Goal: Information Seeking & Learning: Find contact information

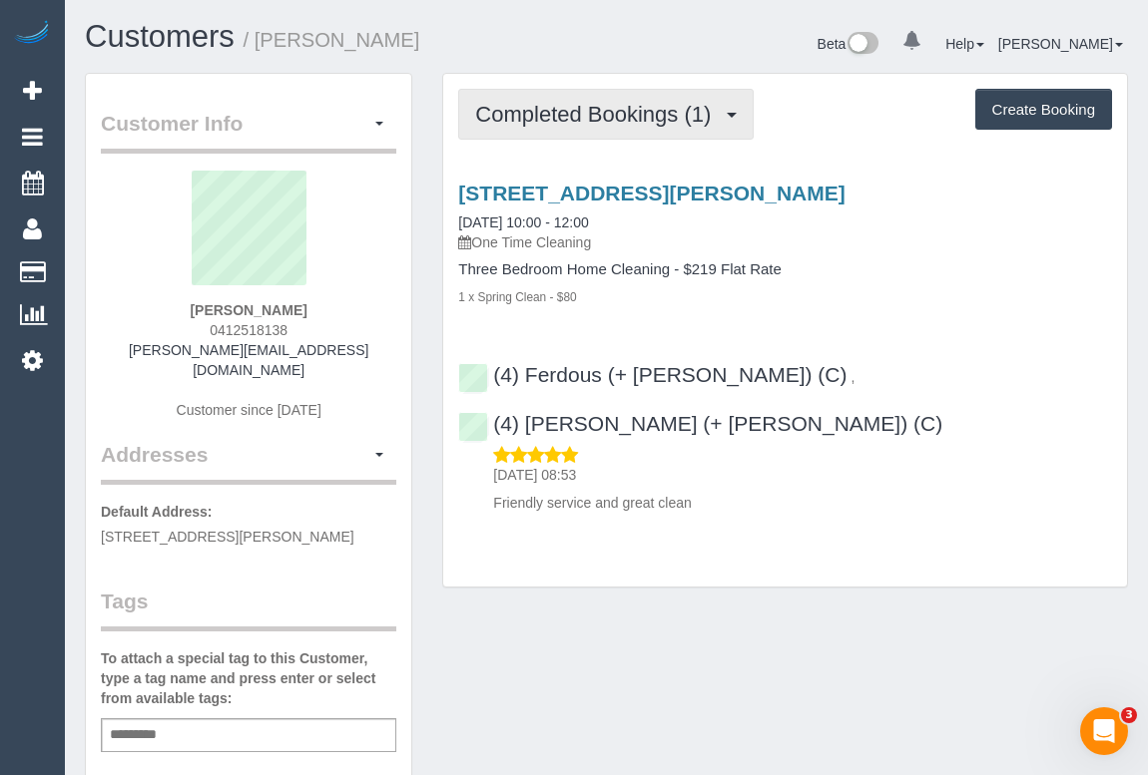
click at [517, 102] on span "Completed Bookings (1)" at bounding box center [597, 114] width 245 height 25
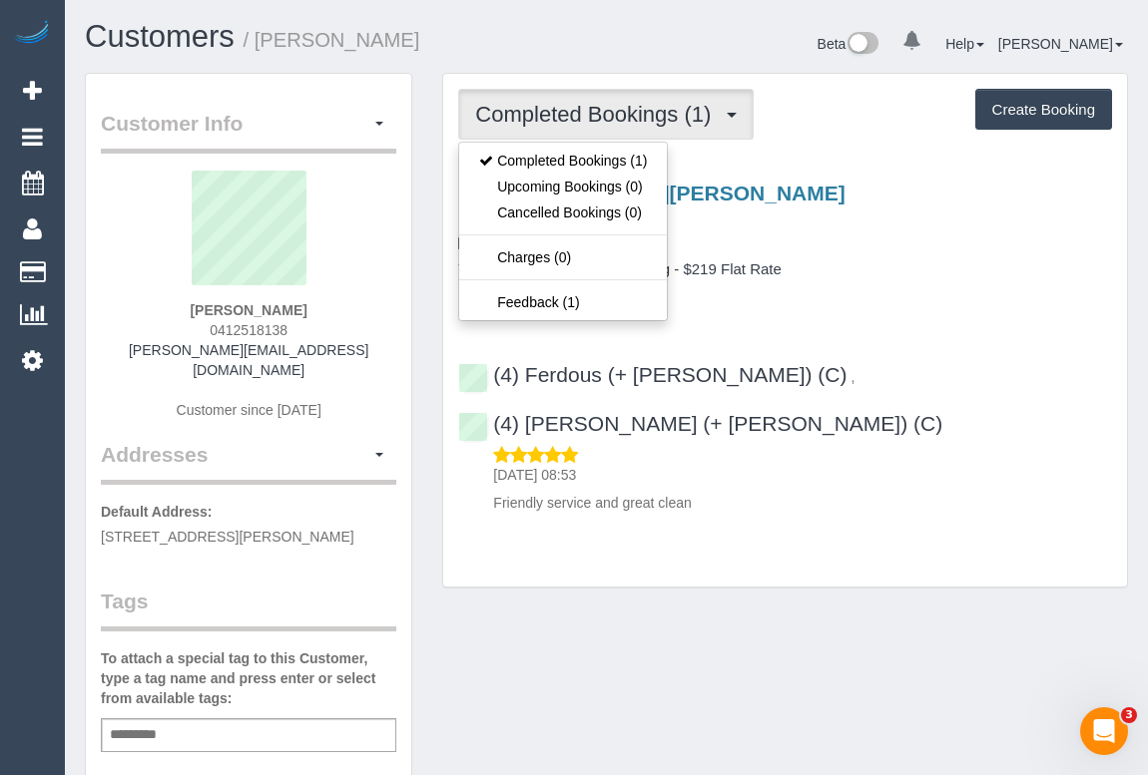
click at [838, 568] on div "Customer Info Edit Contact Info Send Message Email Preferences Special Sales Ta…" at bounding box center [606, 751] width 1073 height 1357
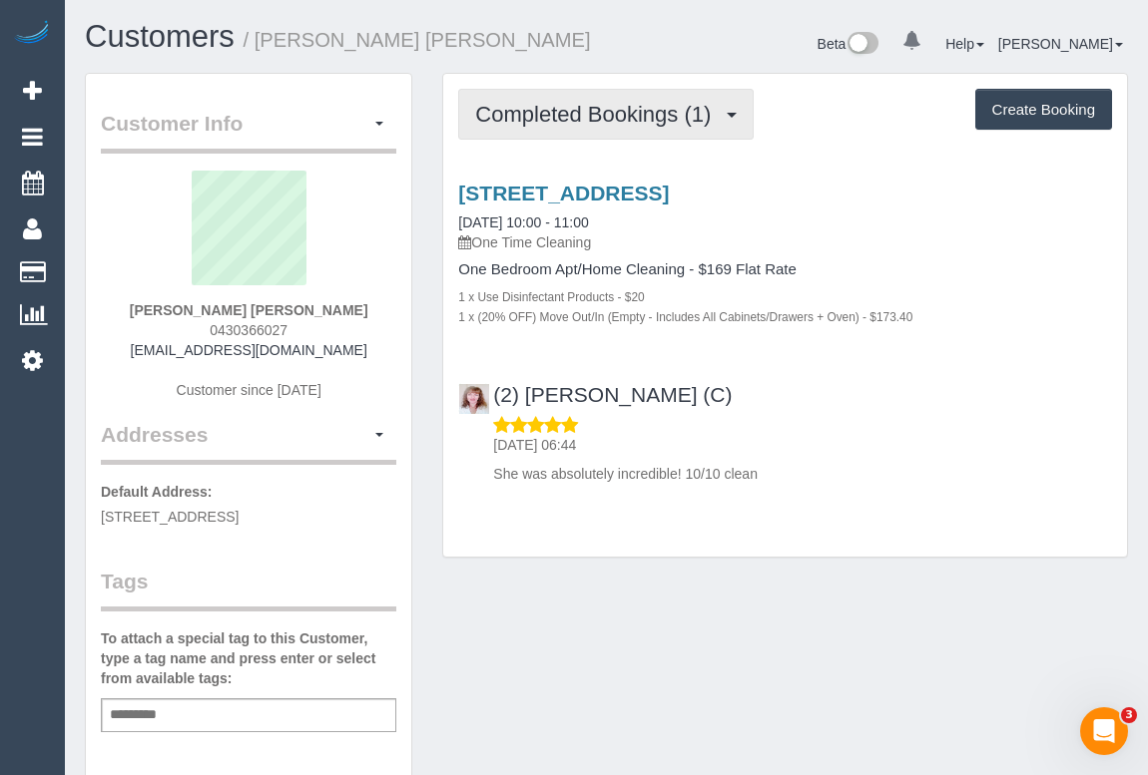
drag, startPoint x: 590, startPoint y: 108, endPoint x: 615, endPoint y: 167, distance: 63.9
click at [590, 108] on span "Completed Bookings (1)" at bounding box center [597, 114] width 245 height 25
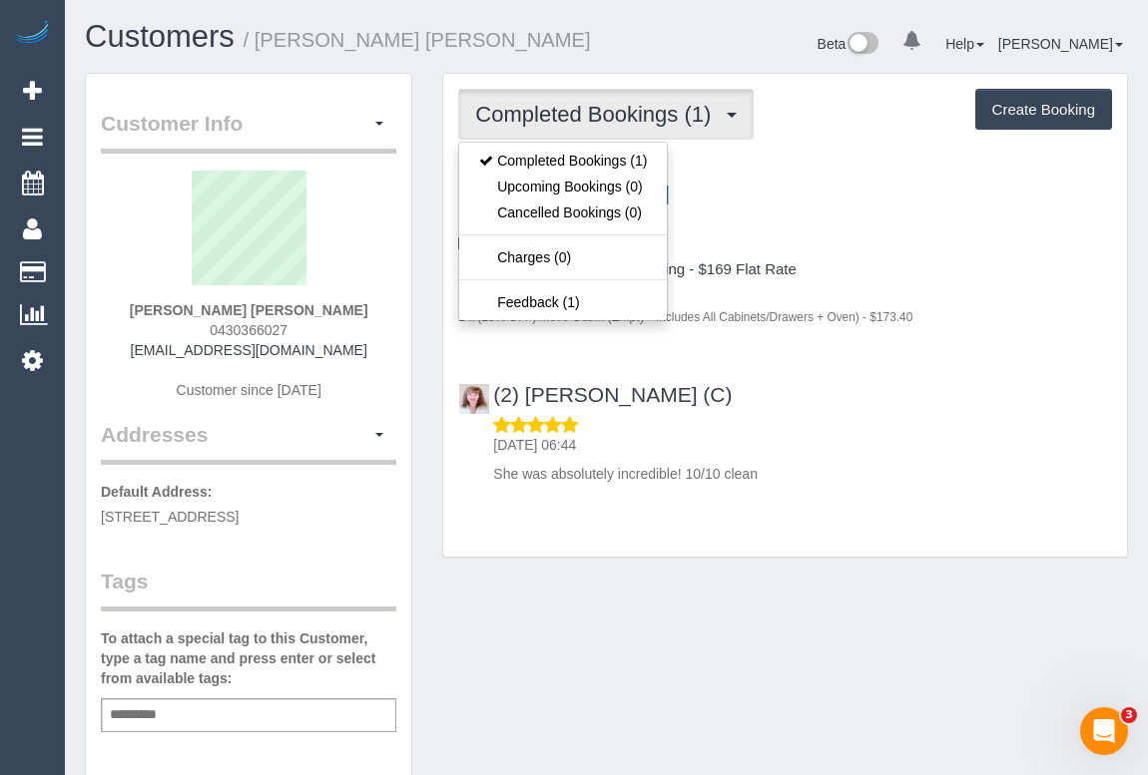
click at [873, 435] on p "21/09/2025 06:44" at bounding box center [802, 445] width 619 height 20
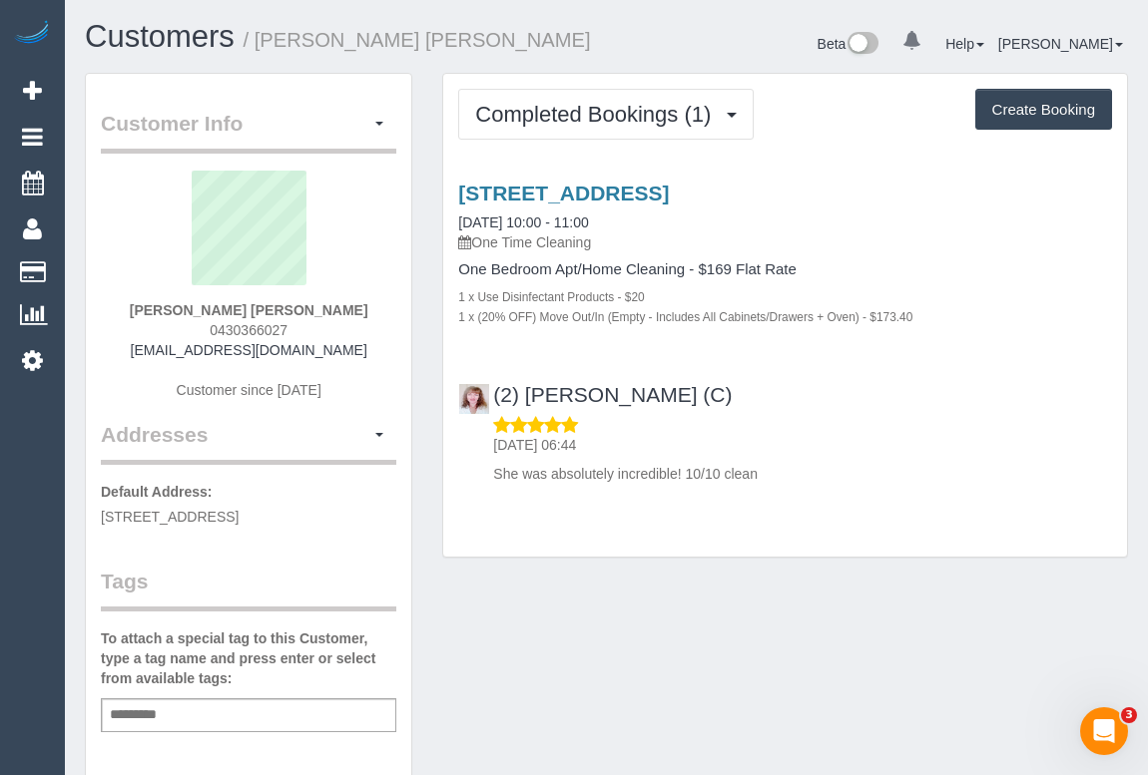
drag, startPoint x: 202, startPoint y: 329, endPoint x: 369, endPoint y: 329, distance: 167.7
click at [369, 329] on div "Jackson Freud 0430366027 jacksonfreud@gmail.com Customer since 2025" at bounding box center [248, 295] width 295 height 249
copy span "0430366027"
click at [871, 464] on p "She was absolutely incredible! 10/10 clean" at bounding box center [802, 474] width 619 height 20
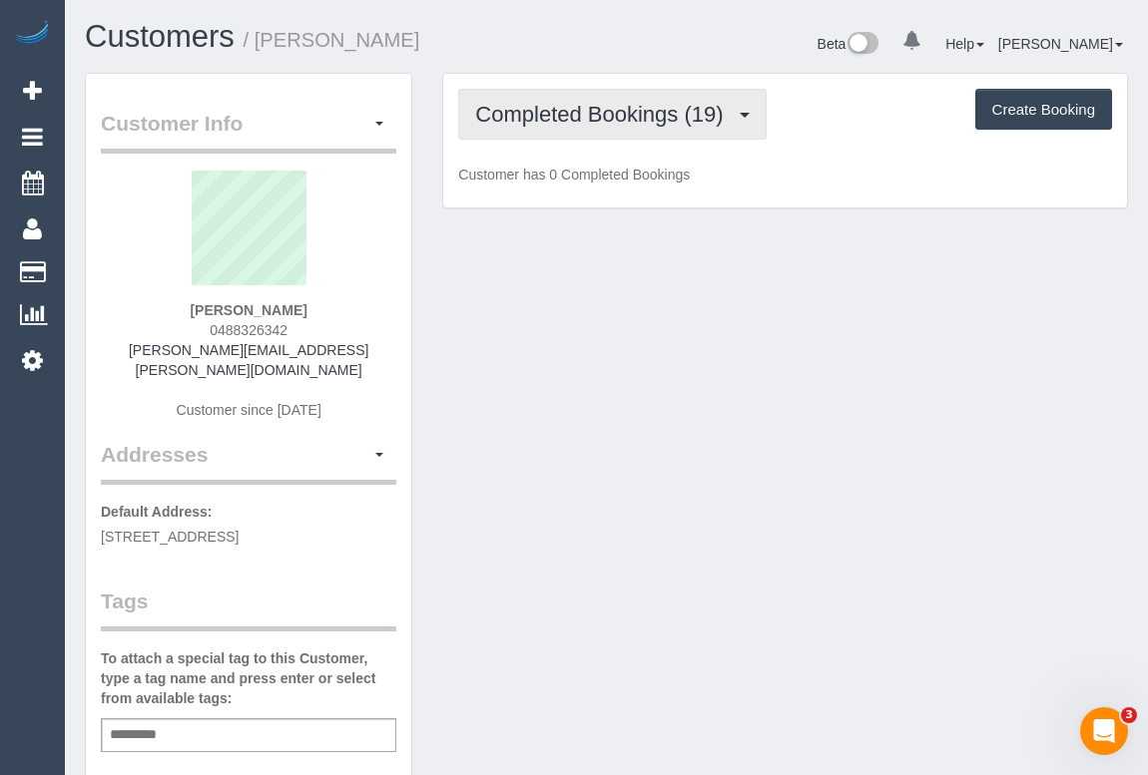
click at [632, 127] on button "Completed Bookings (19)" at bounding box center [611, 114] width 307 height 51
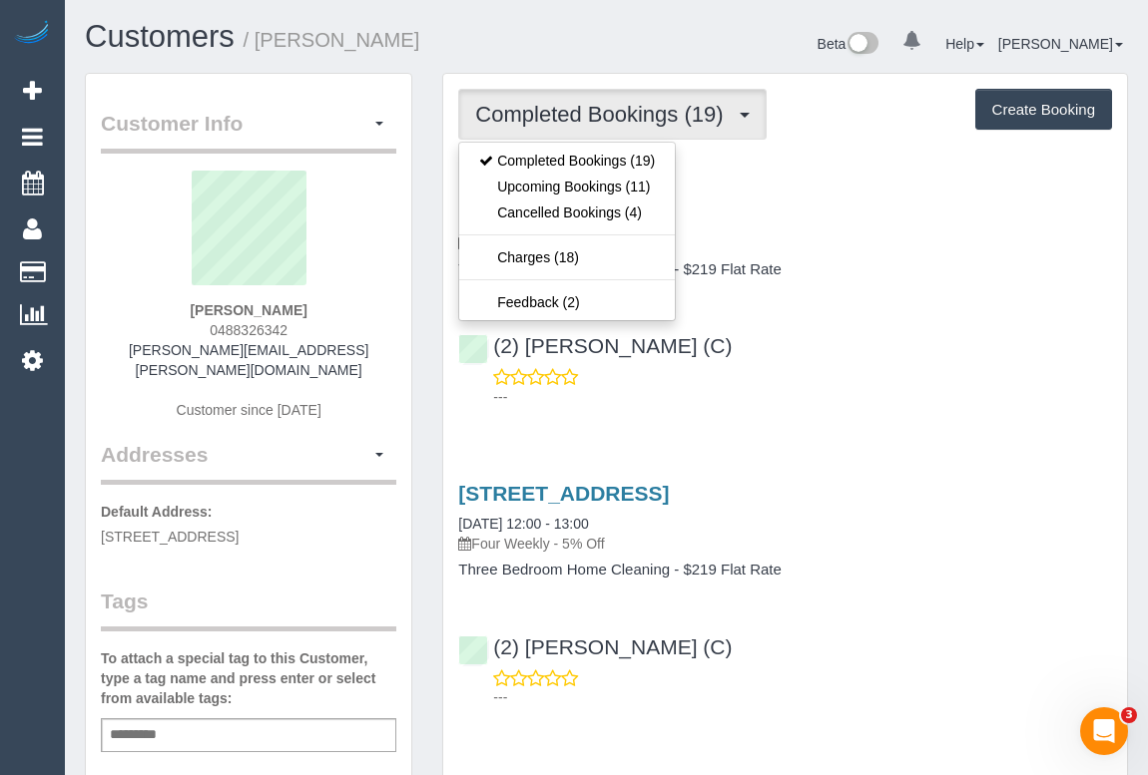
click at [902, 278] on div "[STREET_ADDRESS] [DATE] 10:00 - 12:00 Four Weekly - 5% Off Three Bedroom Home C…" at bounding box center [785, 290] width 684 height 251
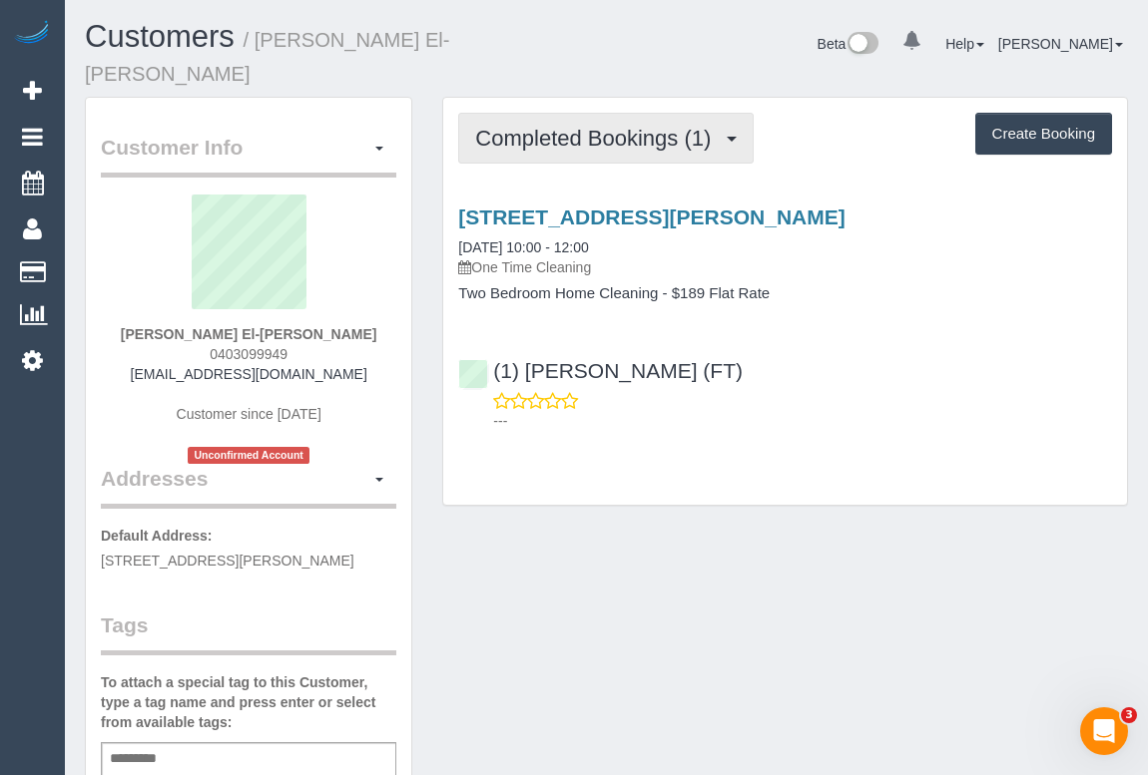
click at [565, 126] on span "Completed Bookings (1)" at bounding box center [597, 138] width 245 height 25
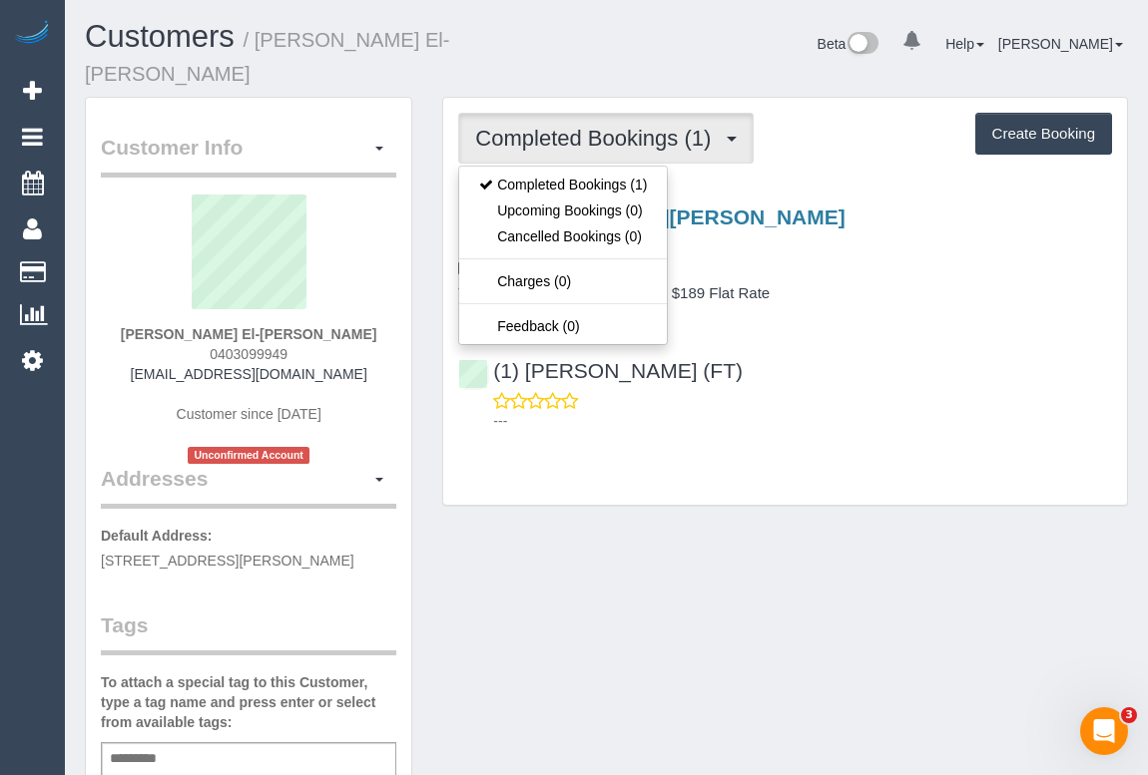
click at [605, 517] on div "Customer Info Edit Contact Info Send Message Email Preferences Special Sales Ta…" at bounding box center [606, 775] width 1073 height 1357
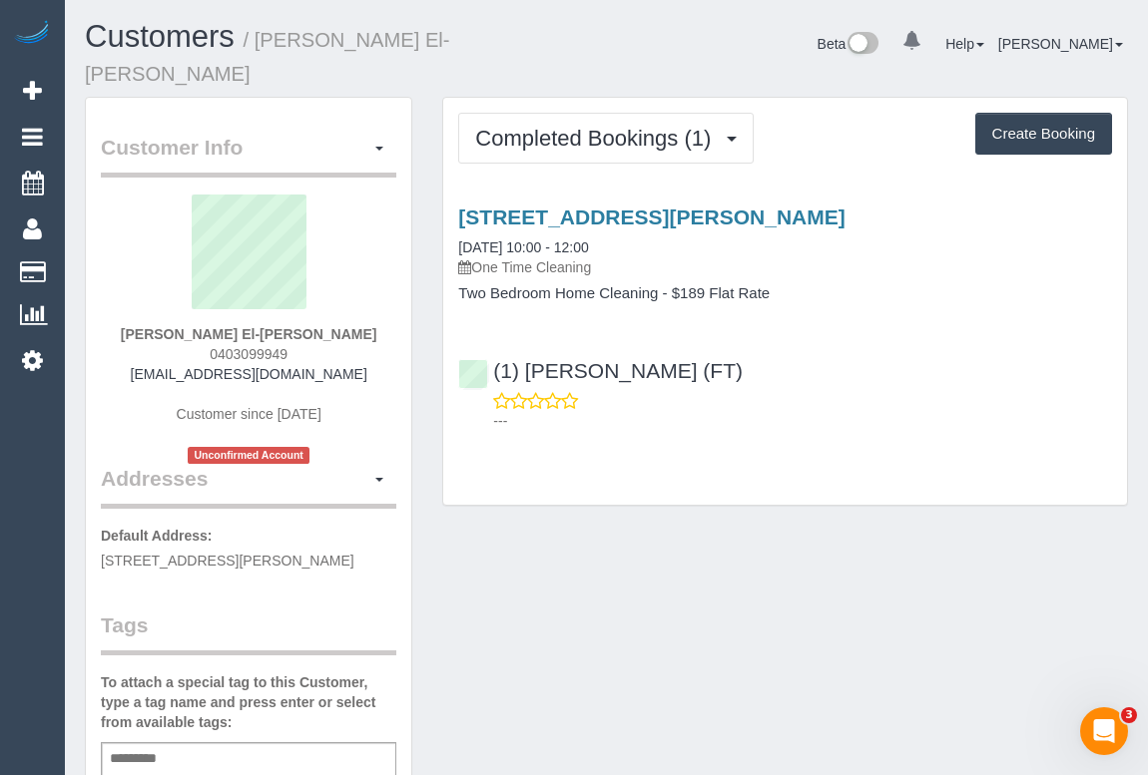
click at [535, 539] on div "Customer Info Edit Contact Info Send Message Email Preferences Special Sales Ta…" at bounding box center [606, 775] width 1073 height 1357
drag, startPoint x: 184, startPoint y: 351, endPoint x: 381, endPoint y: 349, distance: 197.6
click at [381, 349] on div "Faten El-Nashar 0403099949 felnashar01@gmail.com Customer since 2025 Unconfirme…" at bounding box center [248, 329] width 295 height 269
copy link "felnashar01@gmail.com"
click at [780, 624] on div "Customer Info Edit Contact Info Send Message Email Preferences Special Sales Ta…" at bounding box center [606, 775] width 1073 height 1357
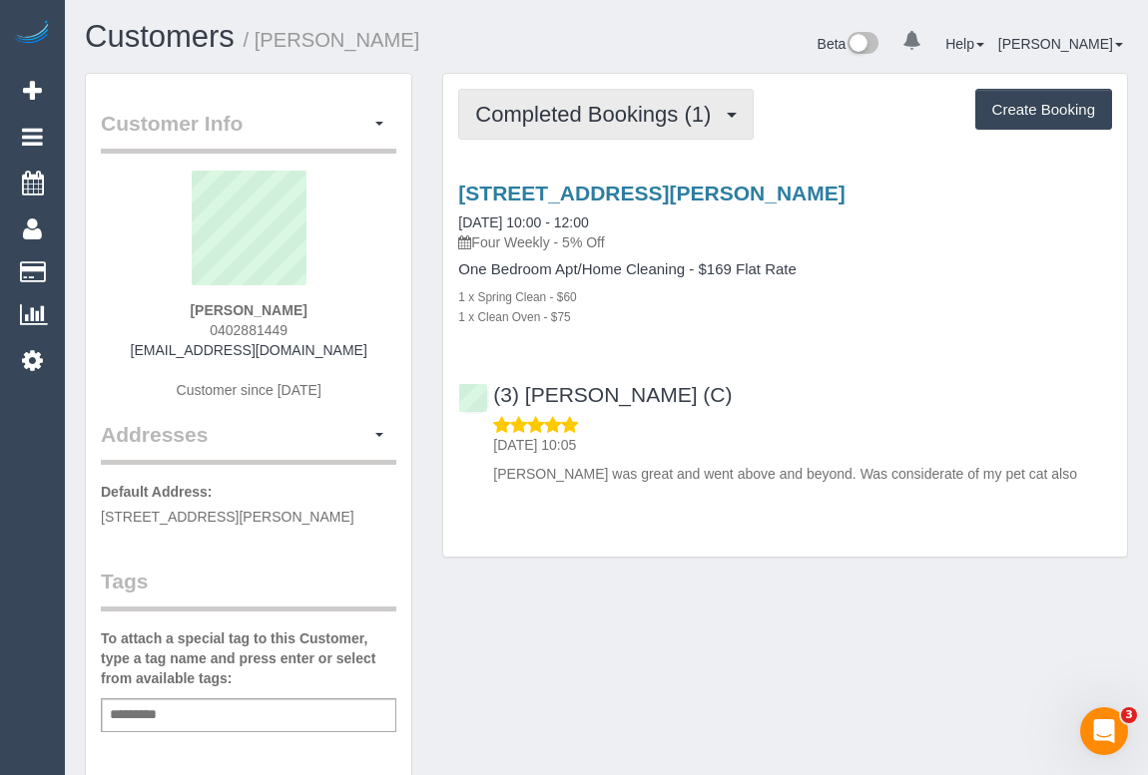
click at [574, 114] on span "Completed Bookings (1)" at bounding box center [597, 114] width 245 height 25
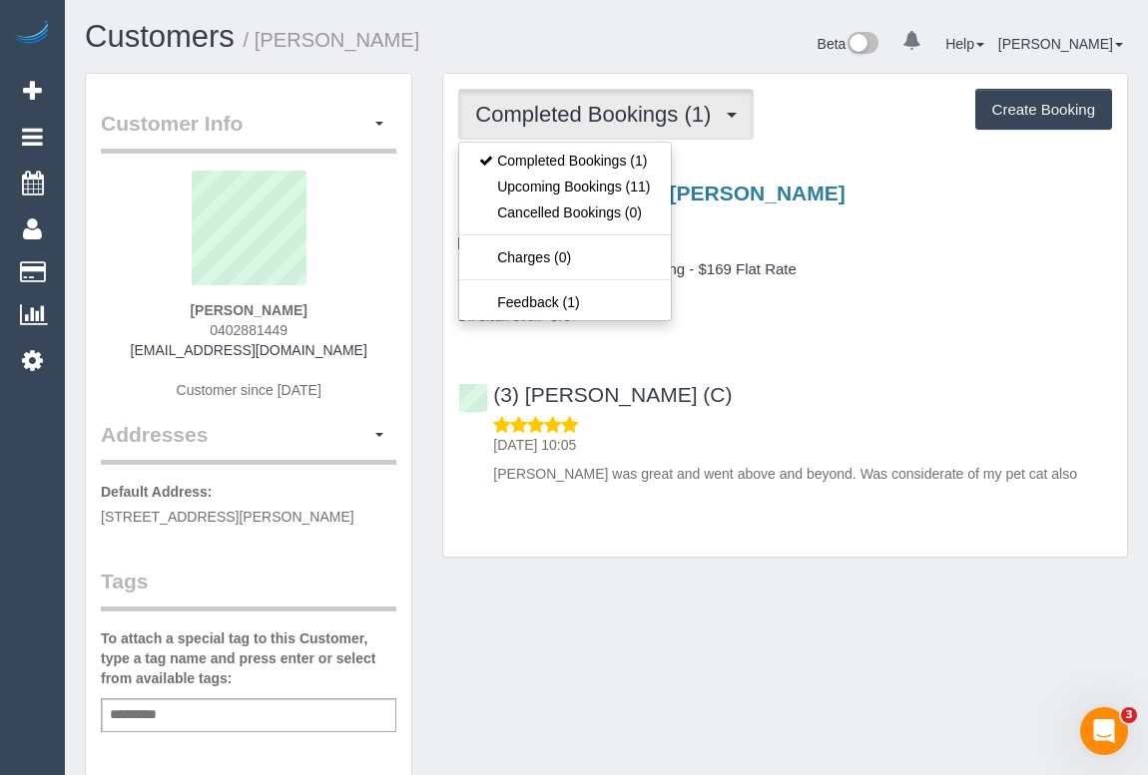
click at [957, 312] on div "1 x Clean Oven - $75" at bounding box center [785, 316] width 654 height 20
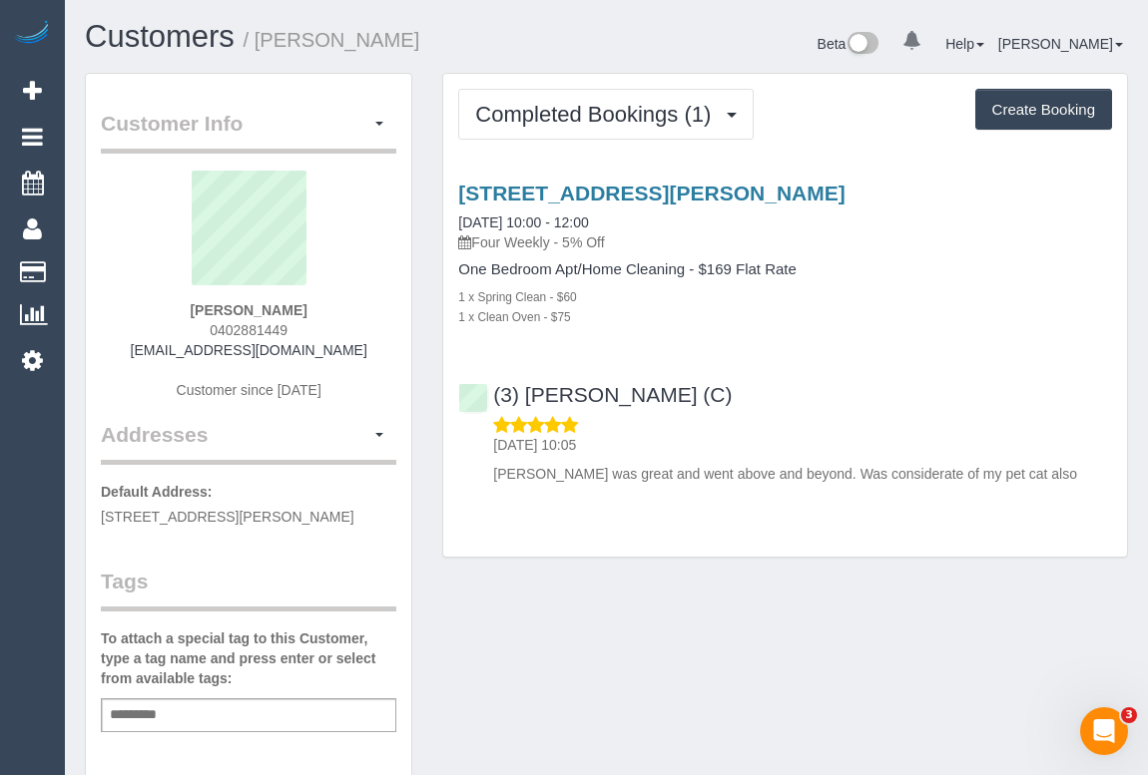
drag, startPoint x: 210, startPoint y: 329, endPoint x: 306, endPoint y: 329, distance: 96.8
click at [306, 329] on div "[PERSON_NAME] 0402881449 [EMAIL_ADDRESS][DOMAIN_NAME] Customer since [DATE]" at bounding box center [248, 295] width 295 height 249
copy span "0402881449"
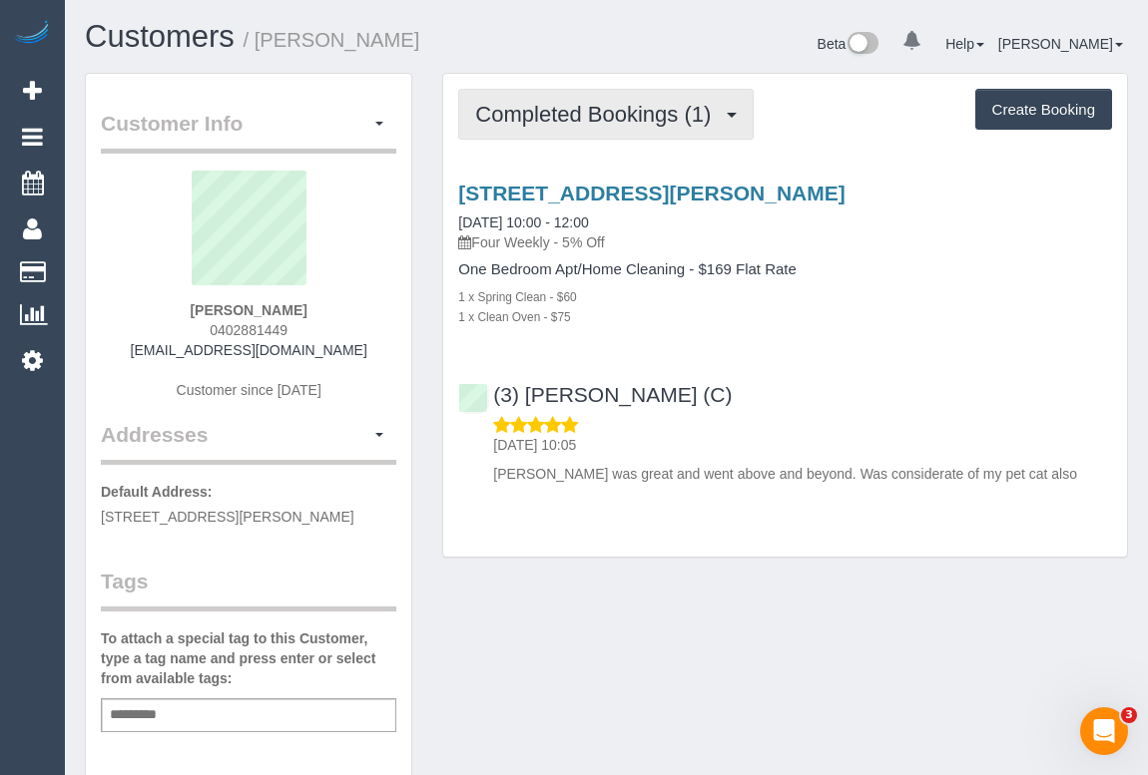
click at [601, 134] on button "Completed Bookings (1)" at bounding box center [605, 114] width 295 height 51
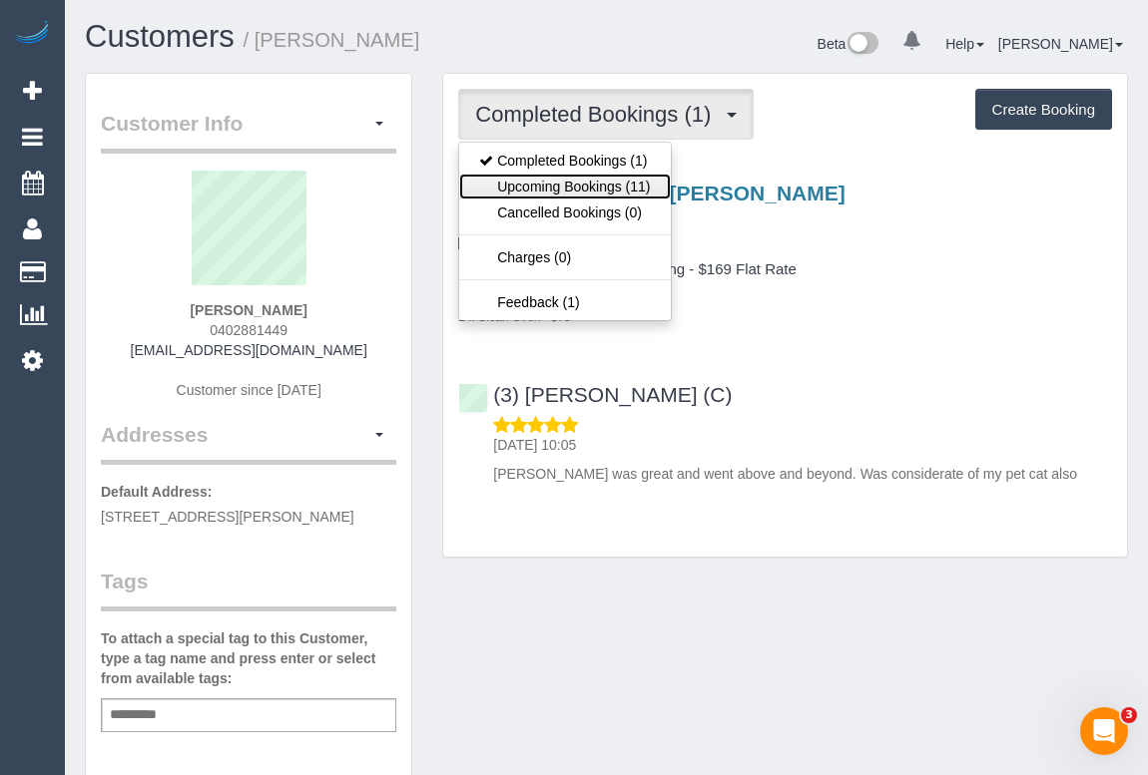
click at [599, 190] on link "Upcoming Bookings (11)" at bounding box center [564, 187] width 211 height 26
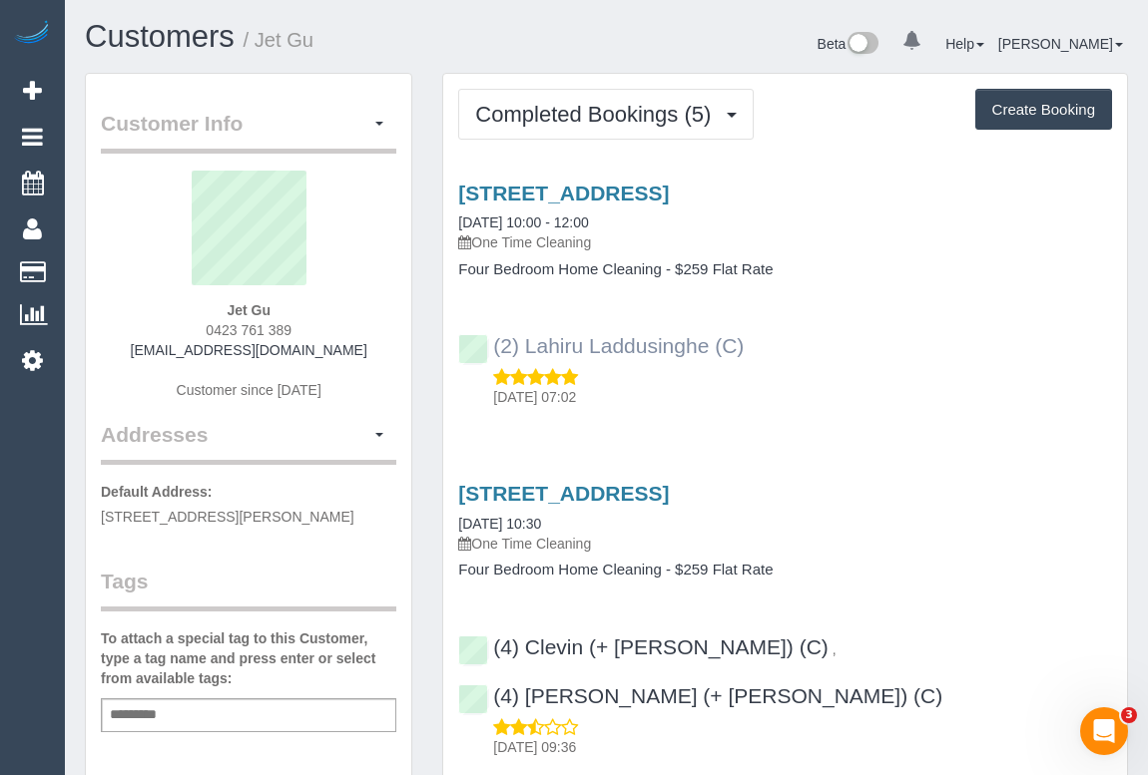
drag, startPoint x: 730, startPoint y: 349, endPoint x: 504, endPoint y: 349, distance: 226.5
click at [504, 349] on div "(2) Lahiru Laddusinghe (C) [DATE] 07:02" at bounding box center [785, 362] width 684 height 90
drag, startPoint x: 193, startPoint y: 328, endPoint x: 363, endPoint y: 326, distance: 170.7
click at [363, 326] on div "Jet Gu 0423 761 389 jetgu88@gmail.com Customer since 2025" at bounding box center [248, 295] width 295 height 249
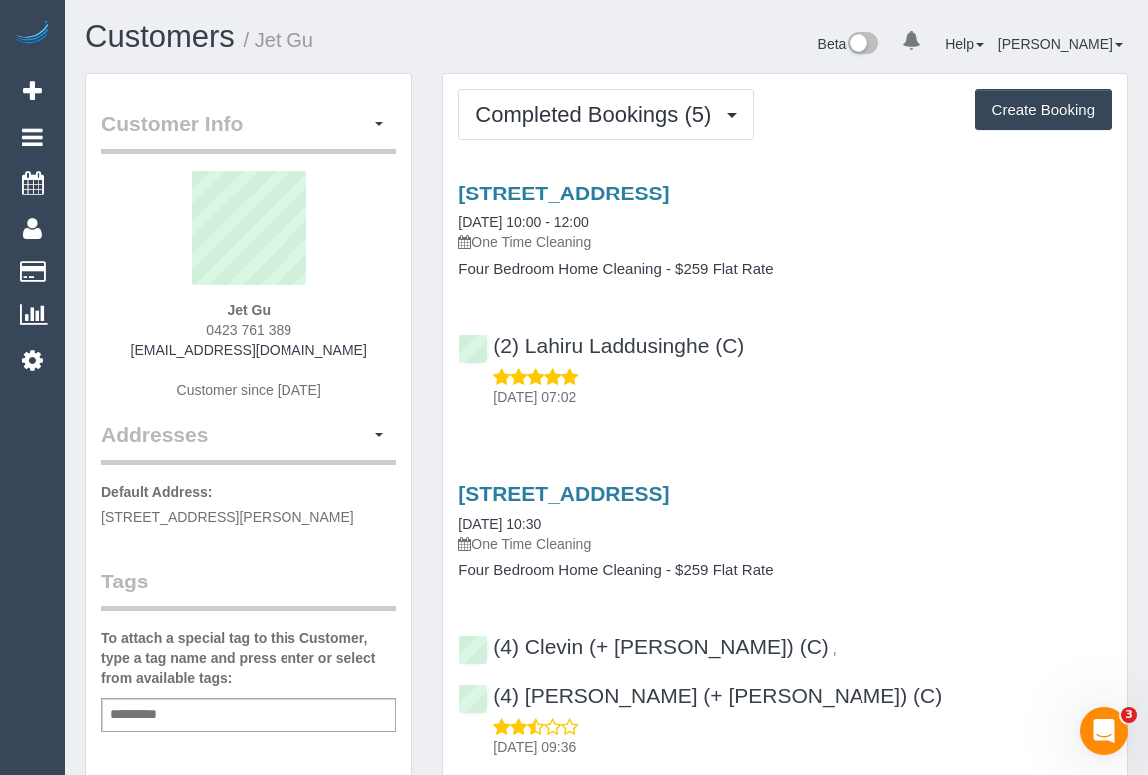
copy span "0423 761 389"
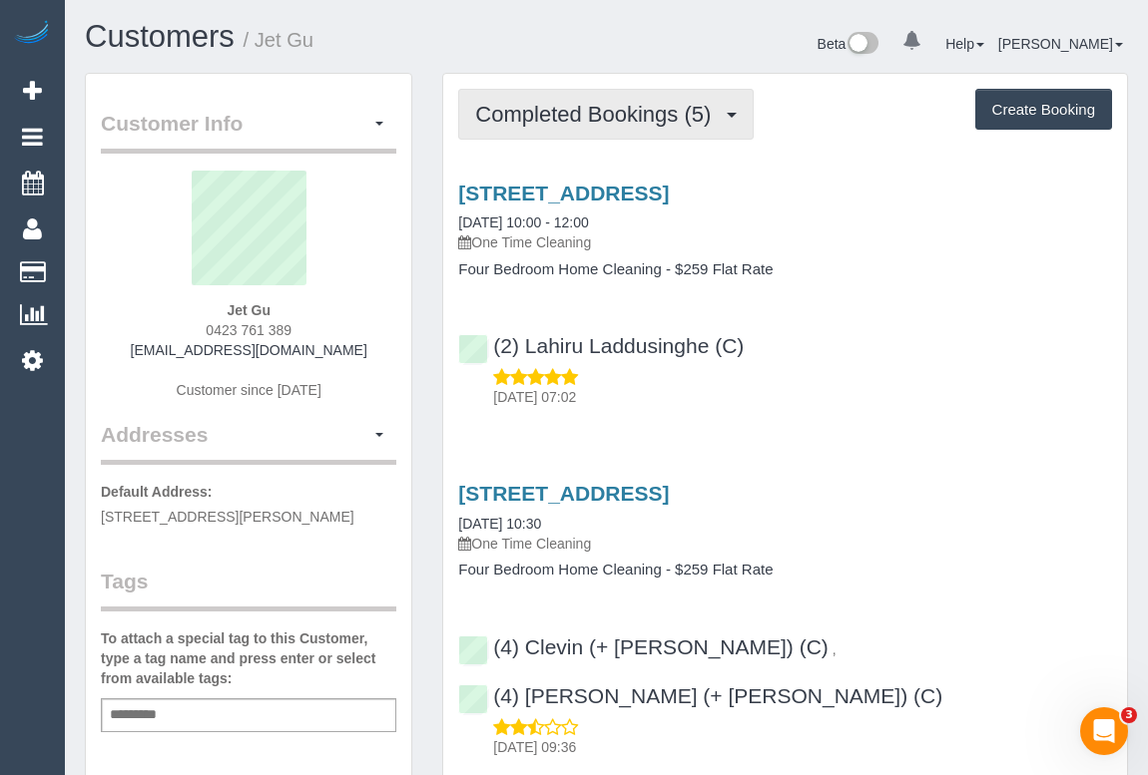
click at [630, 120] on span "Completed Bookings (5)" at bounding box center [597, 114] width 245 height 25
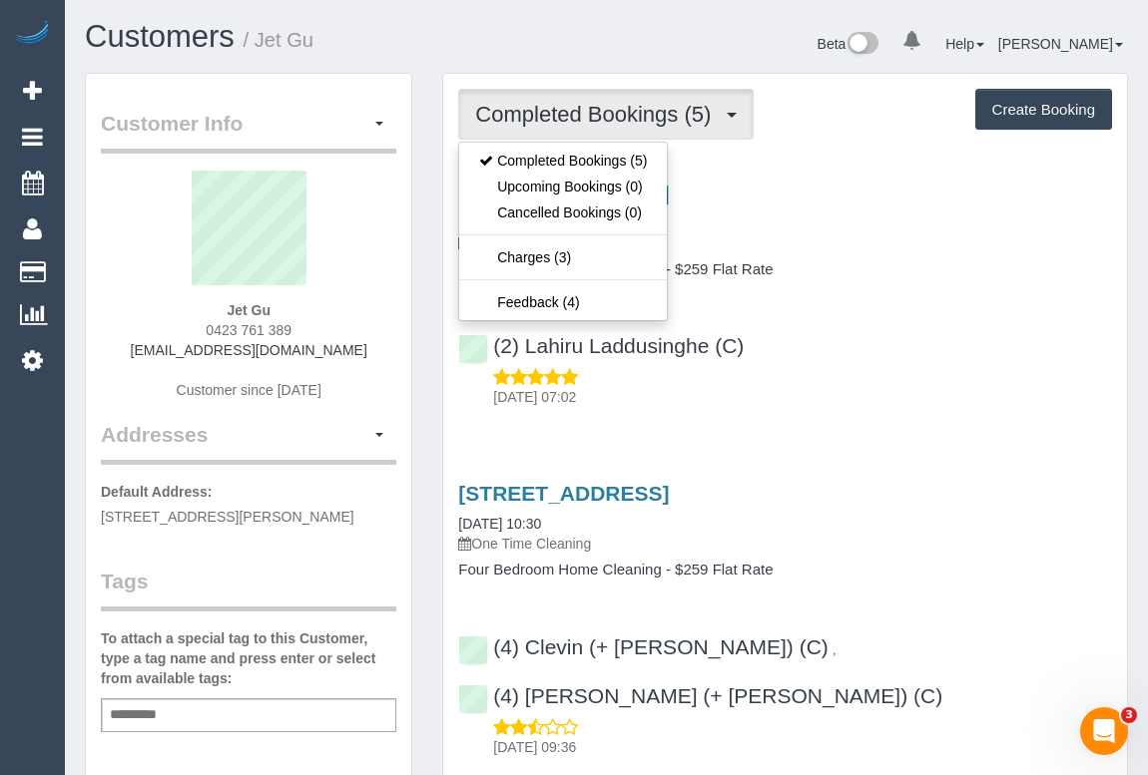
click at [863, 311] on div "Unit 1/13 Elliminya Ct, Clarinda, Vic 3169, VIC 3169 20/09/2025 10:00 - 12:00 O…" at bounding box center [785, 290] width 684 height 251
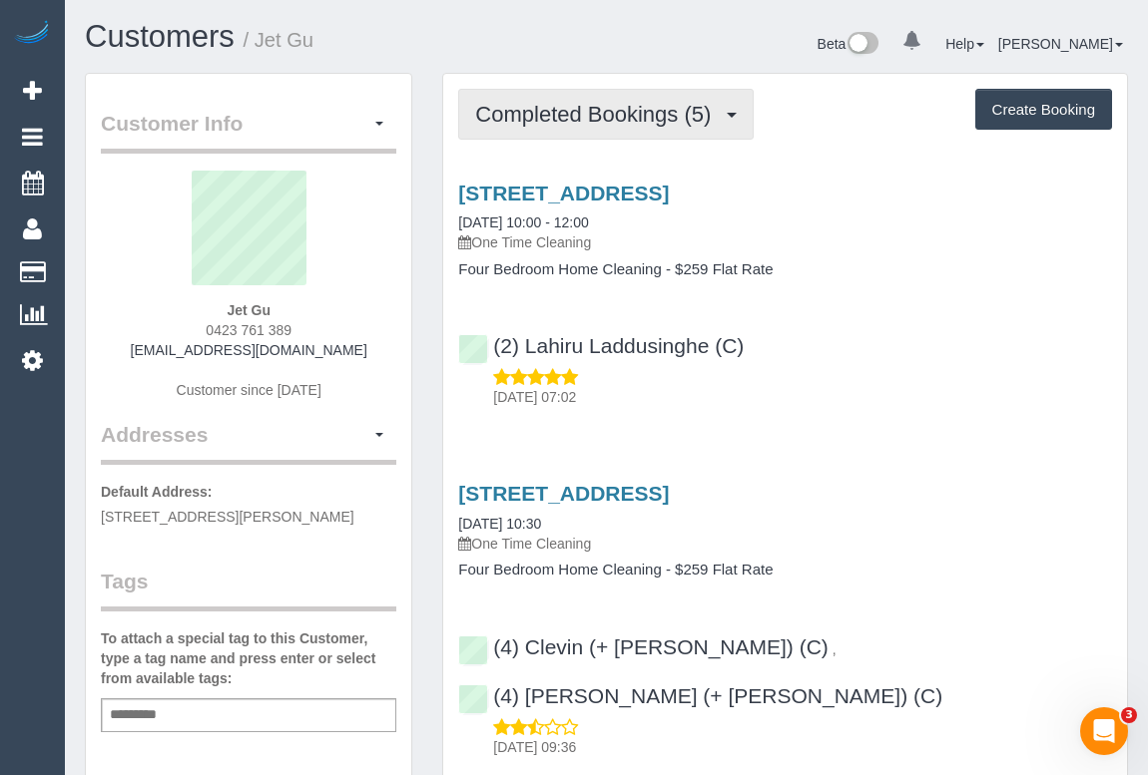
click at [573, 112] on span "Completed Bookings (5)" at bounding box center [597, 114] width 245 height 25
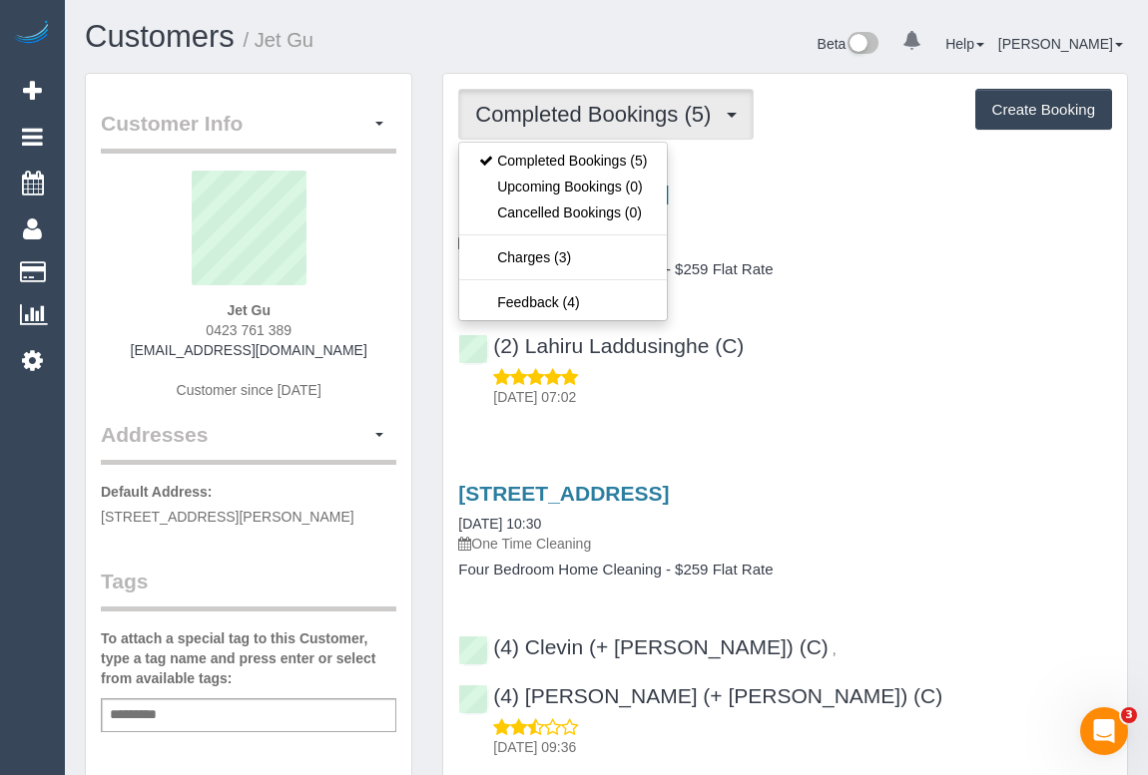
click at [951, 406] on div "Unit 1/13 Elliminya Ct, Clarinda, Vic 3169, VIC 3169 20/09/2025 10:00 - 12:00 O…" at bounding box center [785, 290] width 684 height 251
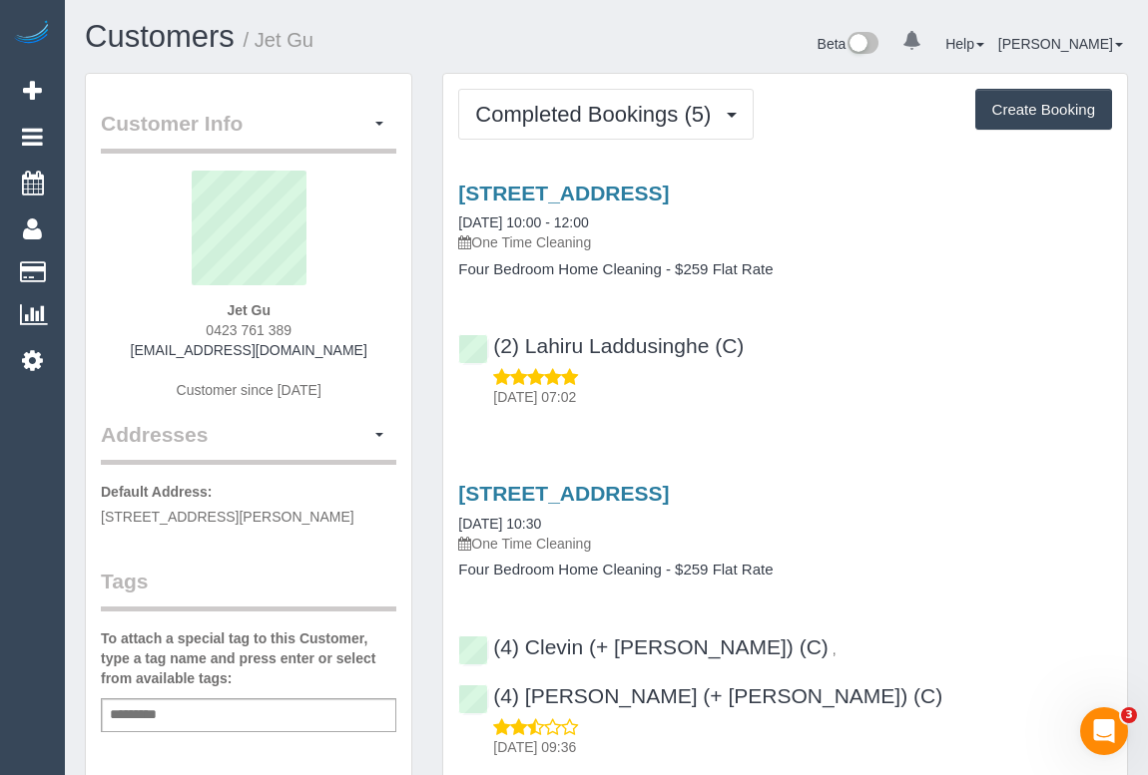
drag, startPoint x: 198, startPoint y: 329, endPoint x: 361, endPoint y: 331, distance: 163.7
click at [361, 331] on div "Jet Gu 0423 761 389 jetgu88@gmail.com Customer since 2025" at bounding box center [248, 295] width 295 height 249
copy span "0423 761 389"
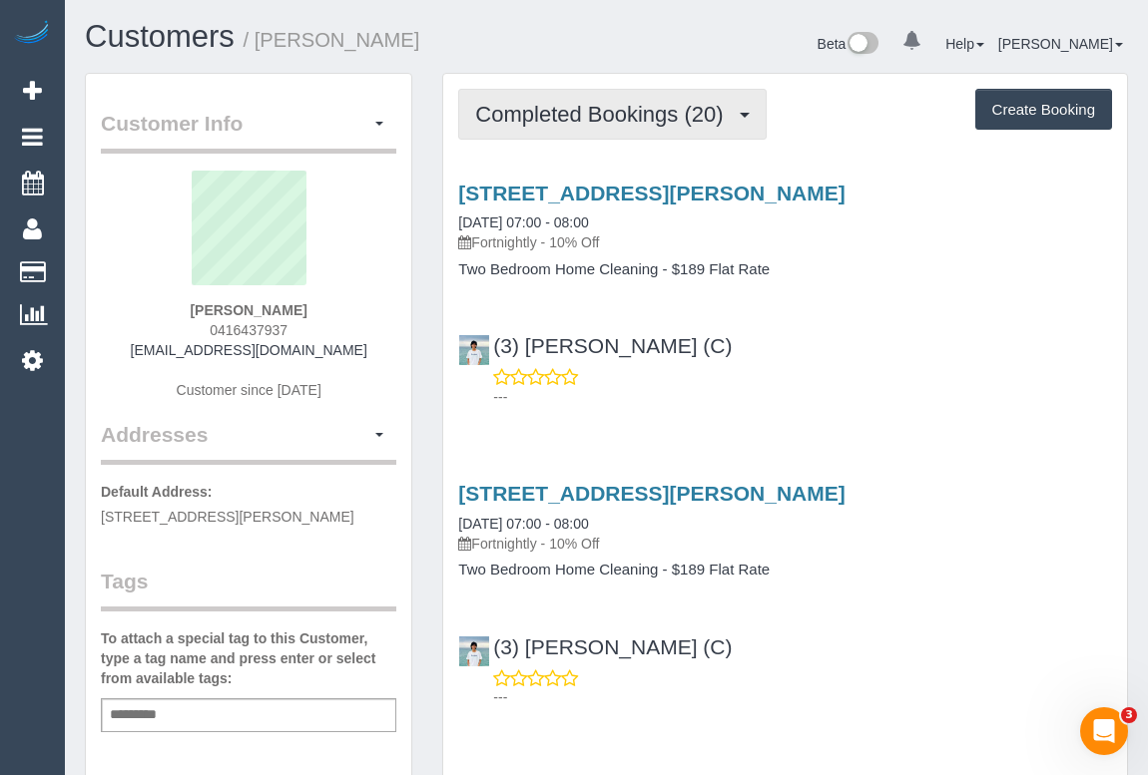
click at [589, 111] on span "Completed Bookings (20)" at bounding box center [603, 114] width 257 height 25
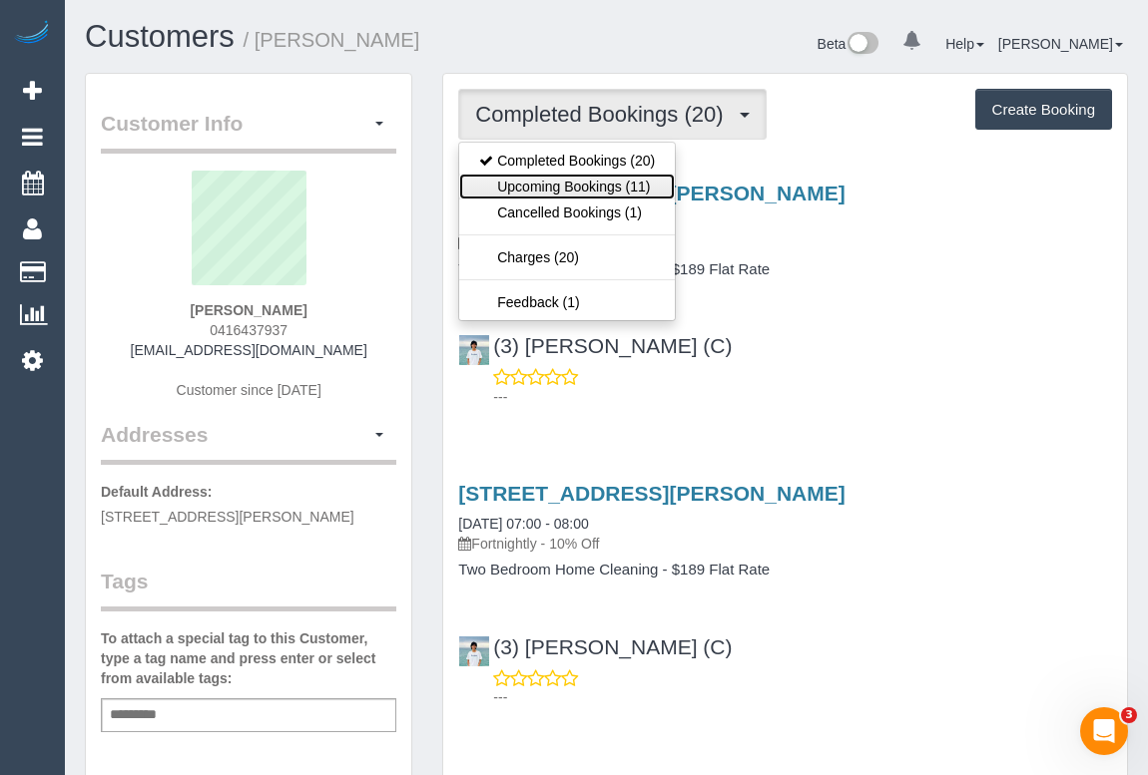
click at [566, 185] on link "Upcoming Bookings (11)" at bounding box center [567, 187] width 216 height 26
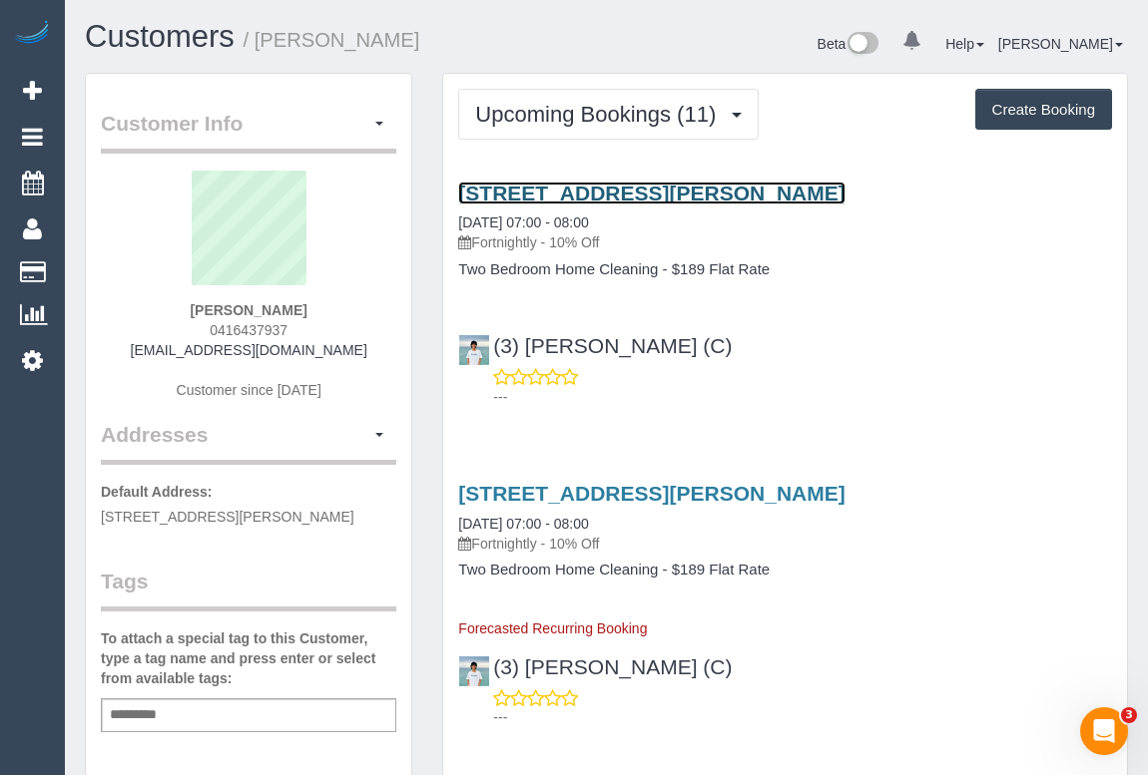
click at [649, 185] on link "69 Fletcher St, Hawthorn East, VIC 3123" at bounding box center [651, 193] width 386 height 23
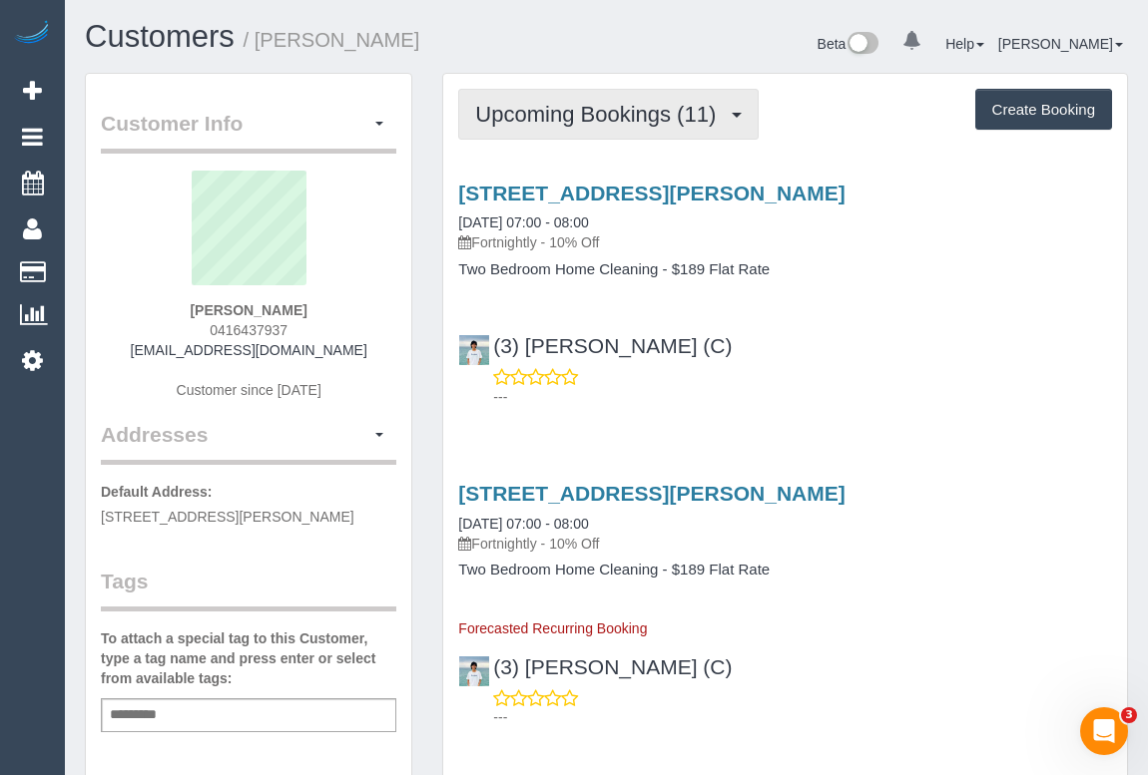
click at [591, 125] on button "Upcoming Bookings (11)" at bounding box center [608, 114] width 300 height 51
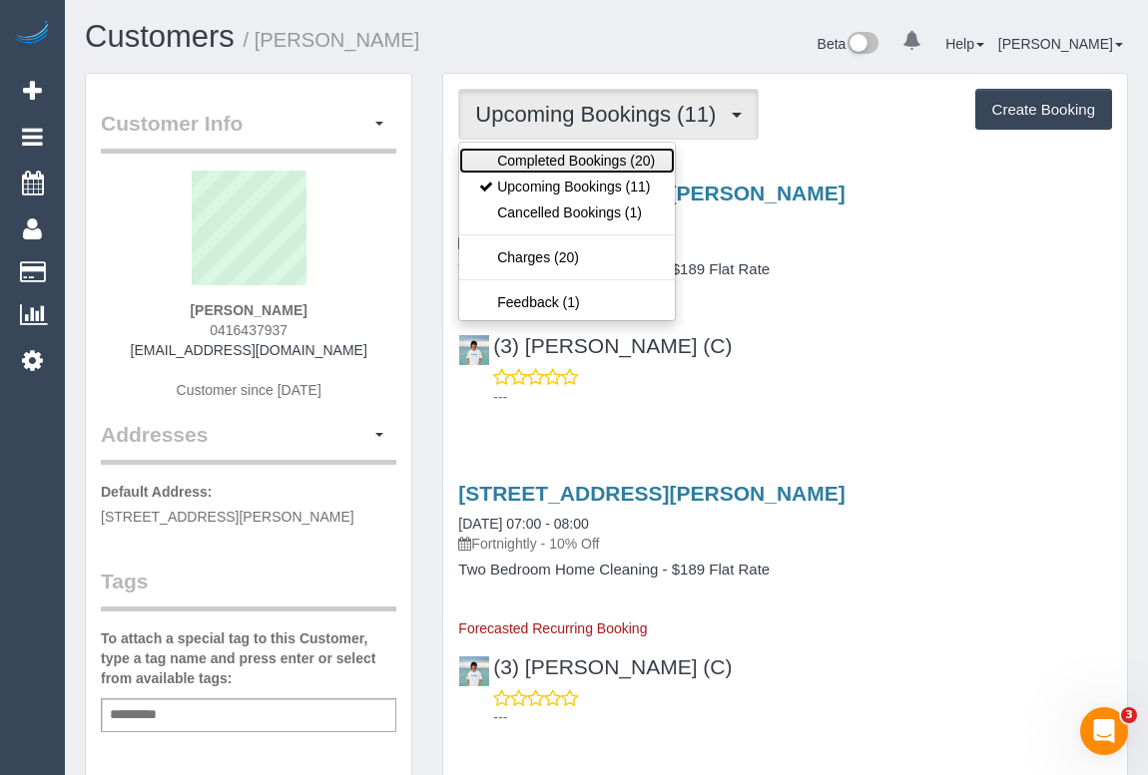
click at [587, 155] on link "Completed Bookings (20)" at bounding box center [567, 161] width 216 height 26
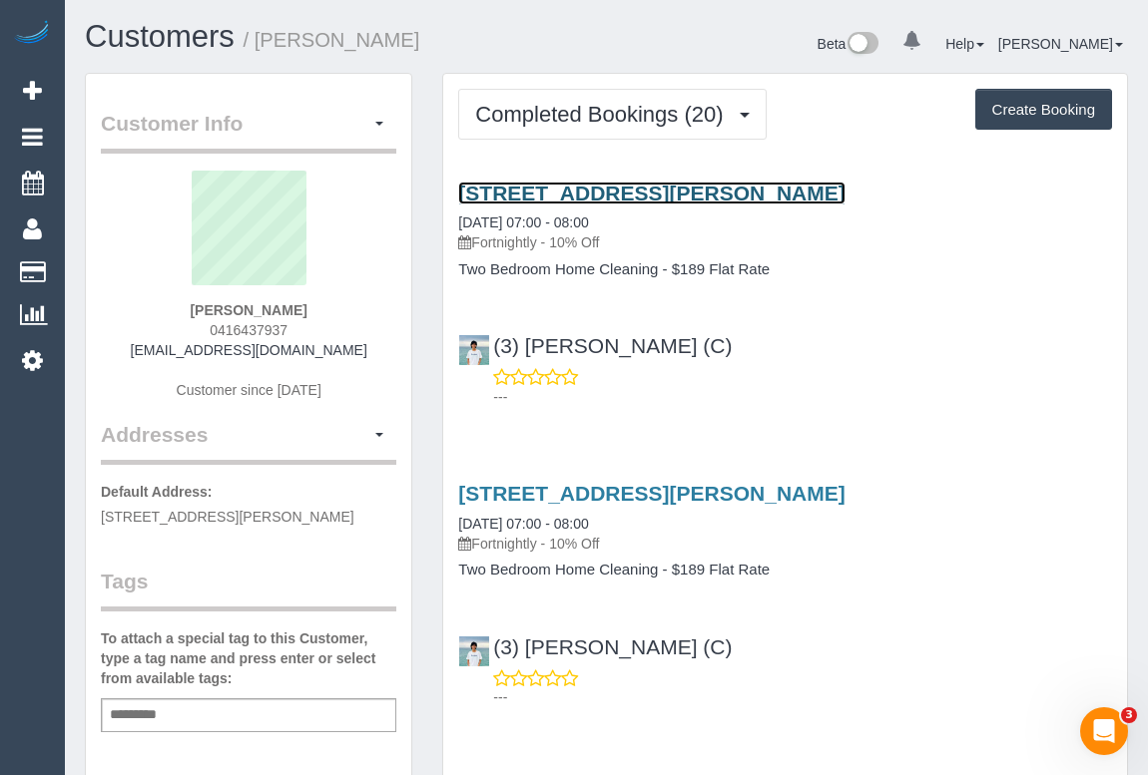
click at [593, 192] on link "69 Fletcher St, Hawthorn East, VIC 3123" at bounding box center [651, 193] width 386 height 23
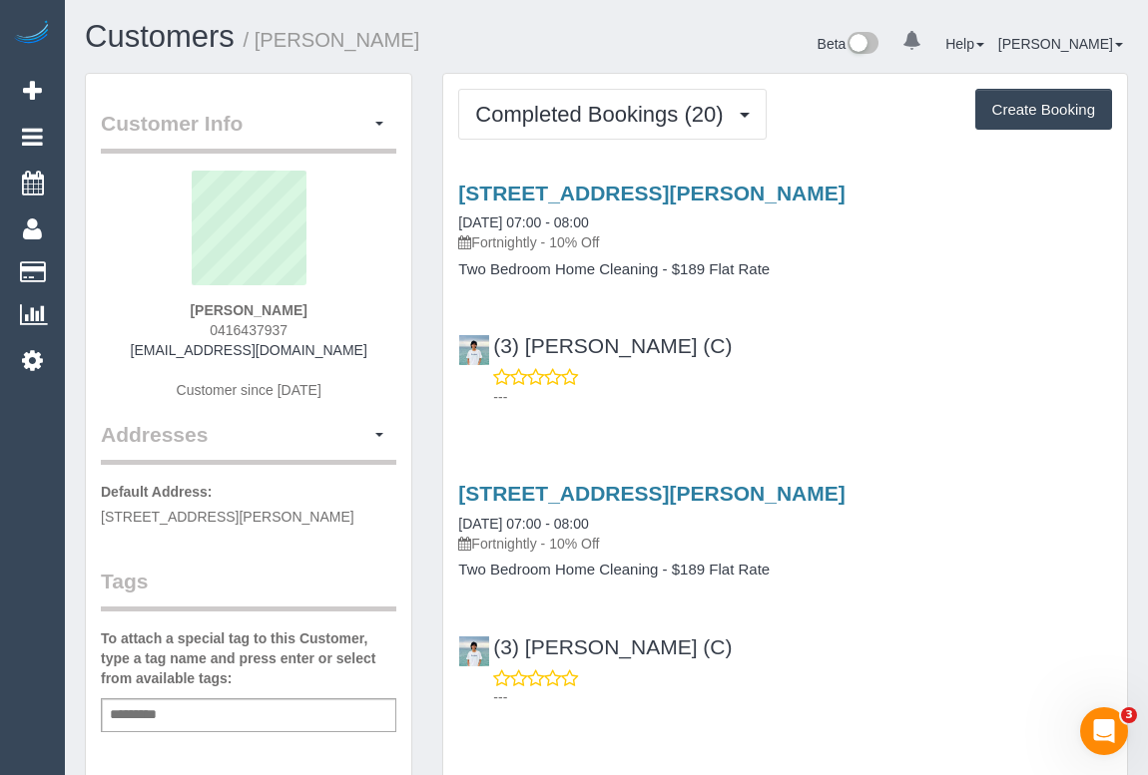
drag, startPoint x: 139, startPoint y: 515, endPoint x: 374, endPoint y: 511, distance: 235.5
click at [374, 511] on div "Customer Info Edit Contact Info Send Message Email Preferences Special Sales Ta…" at bounding box center [248, 756] width 325 height 1365
copy span "69 Fletcher St, Hawthorn East, VIC 3123"
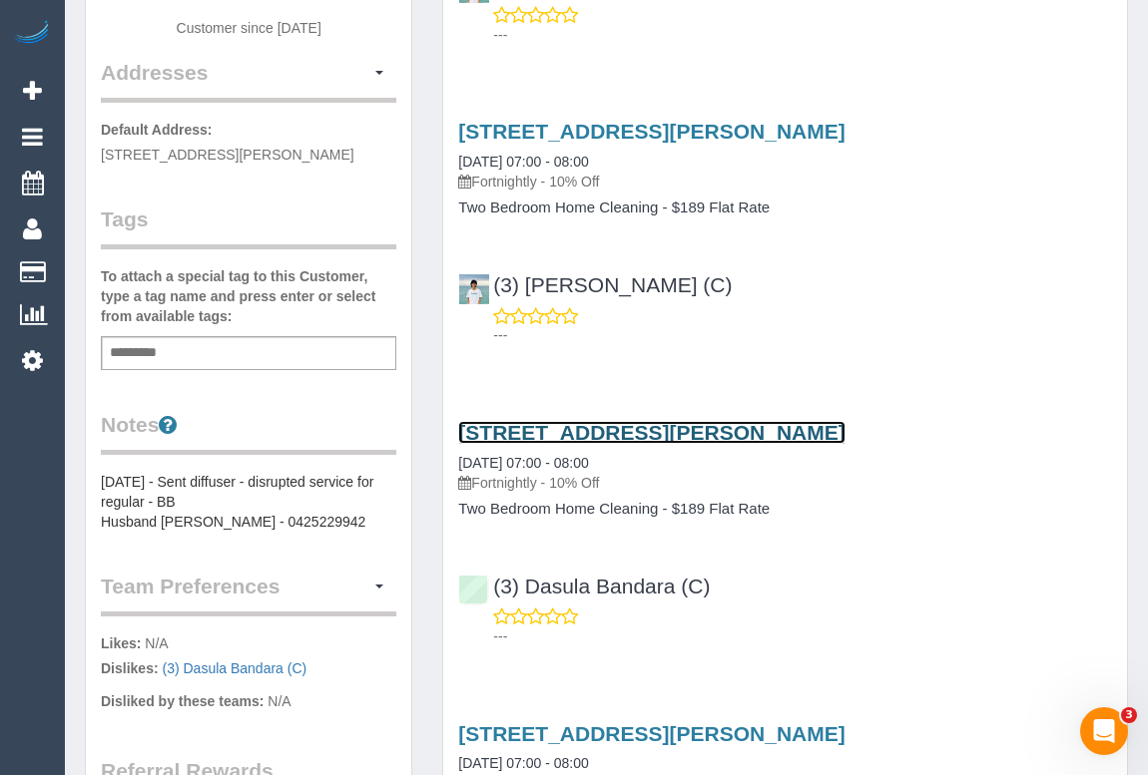
click at [601, 429] on link "69 Fletcher St, Hawthorn East, VIC 3123" at bounding box center [651, 432] width 386 height 23
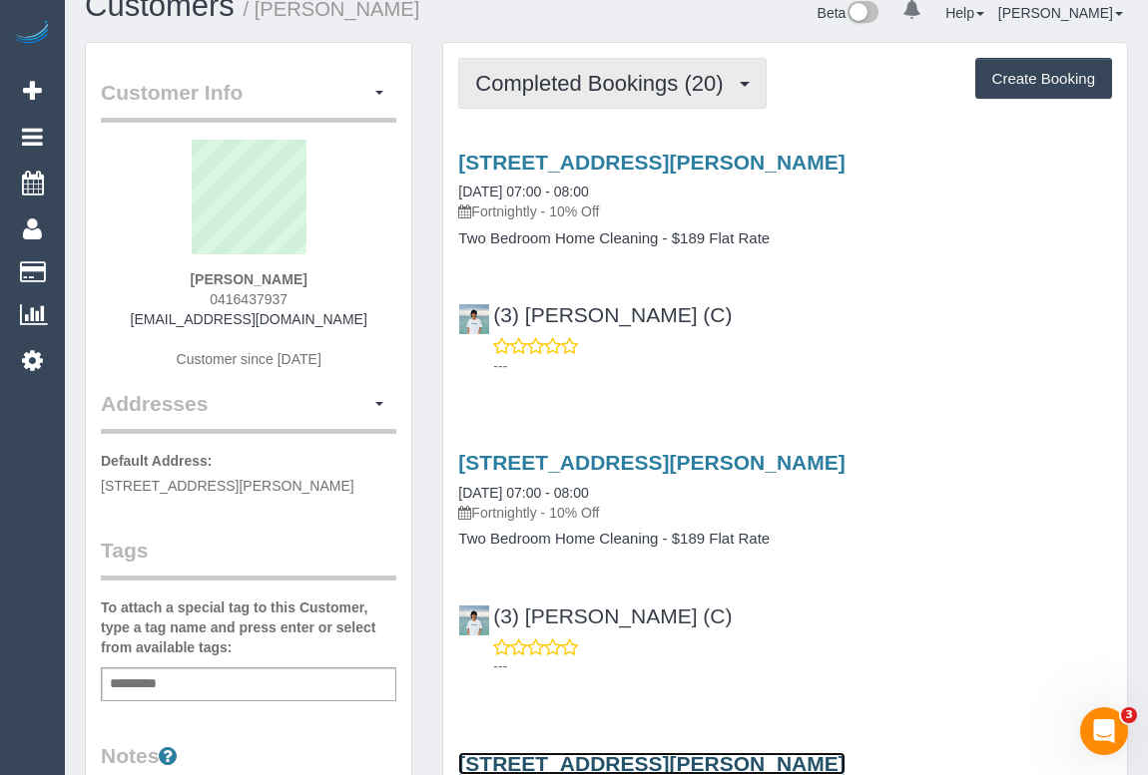
scroll to position [0, 0]
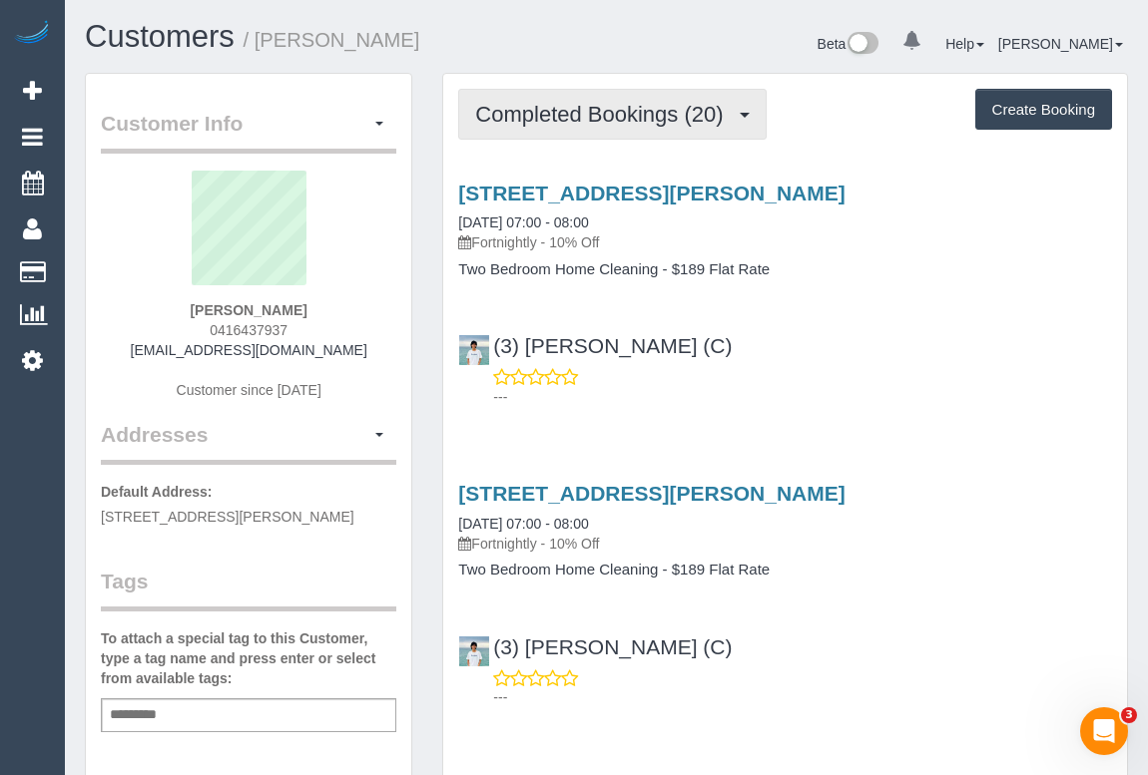
click at [605, 118] on span "Completed Bookings (20)" at bounding box center [603, 114] width 257 height 25
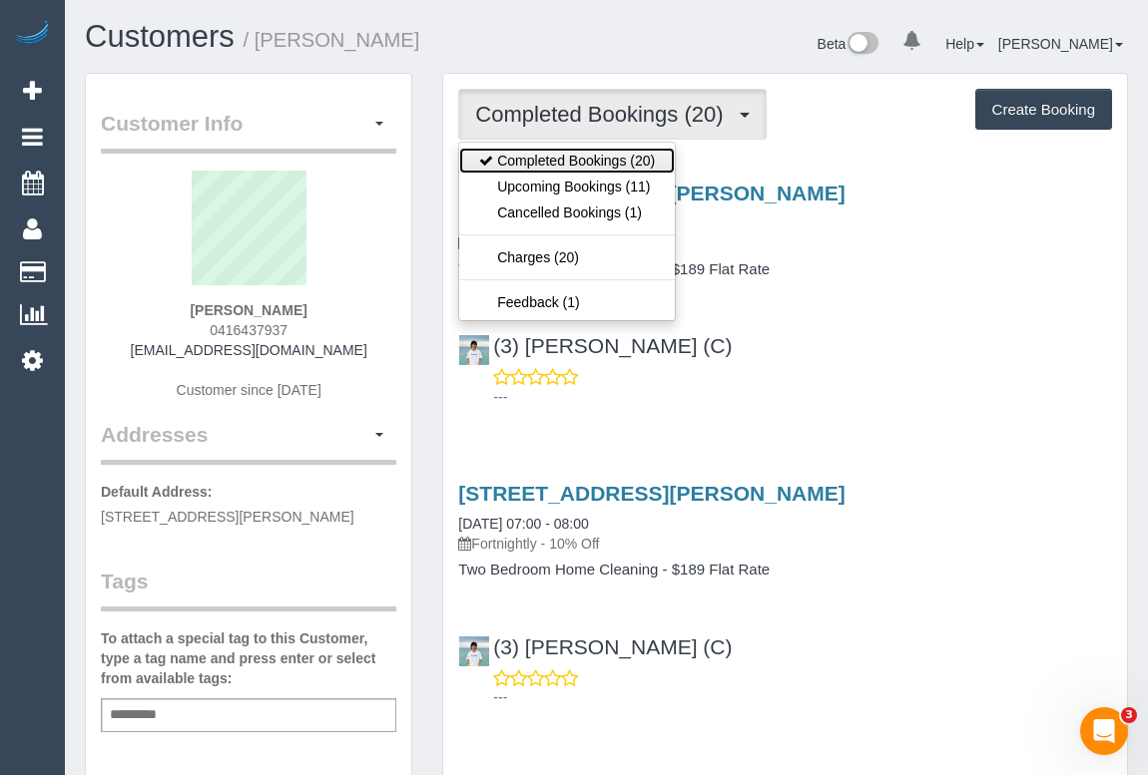
click at [580, 171] on link "Completed Bookings (20)" at bounding box center [567, 161] width 216 height 26
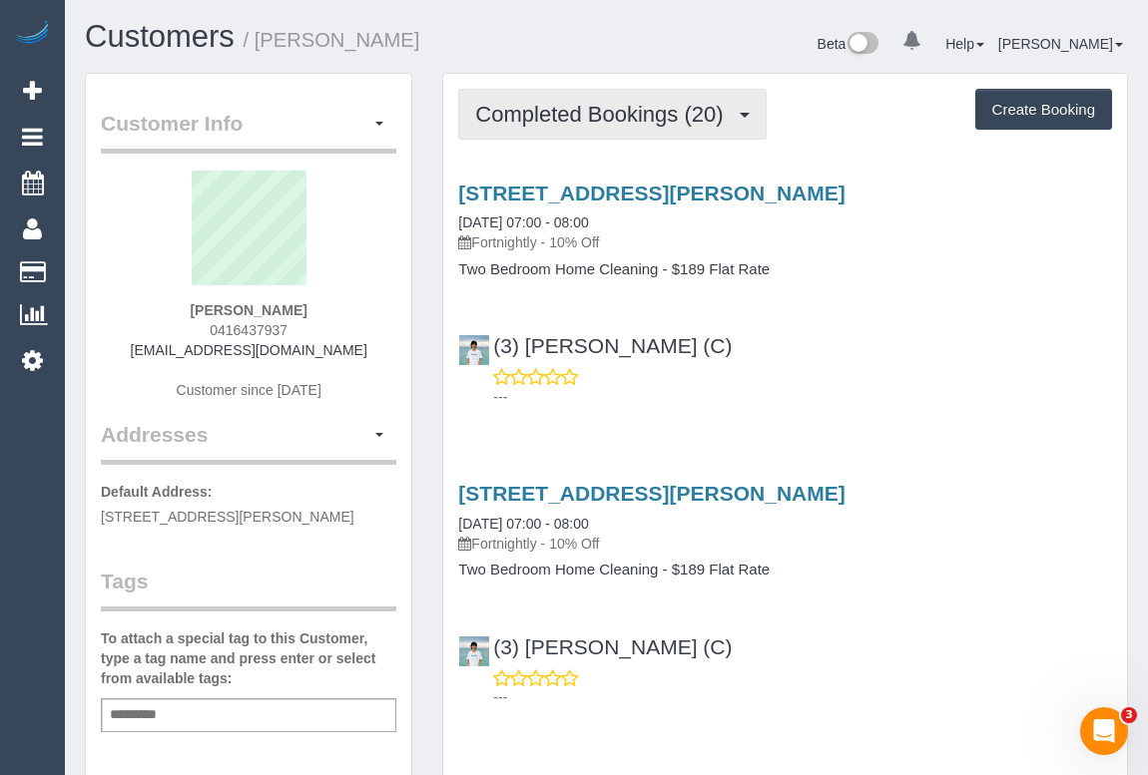
click at [663, 128] on button "Completed Bookings (20)" at bounding box center [611, 114] width 307 height 51
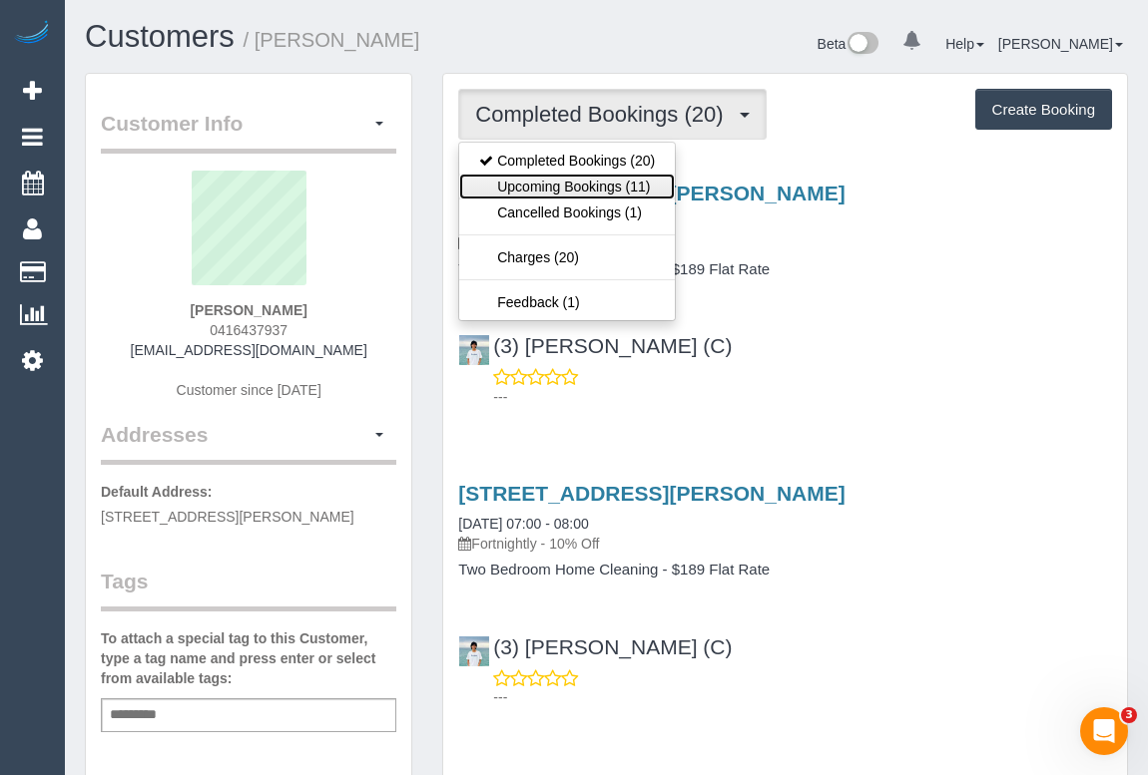
click at [606, 186] on link "Upcoming Bookings (11)" at bounding box center [567, 187] width 216 height 26
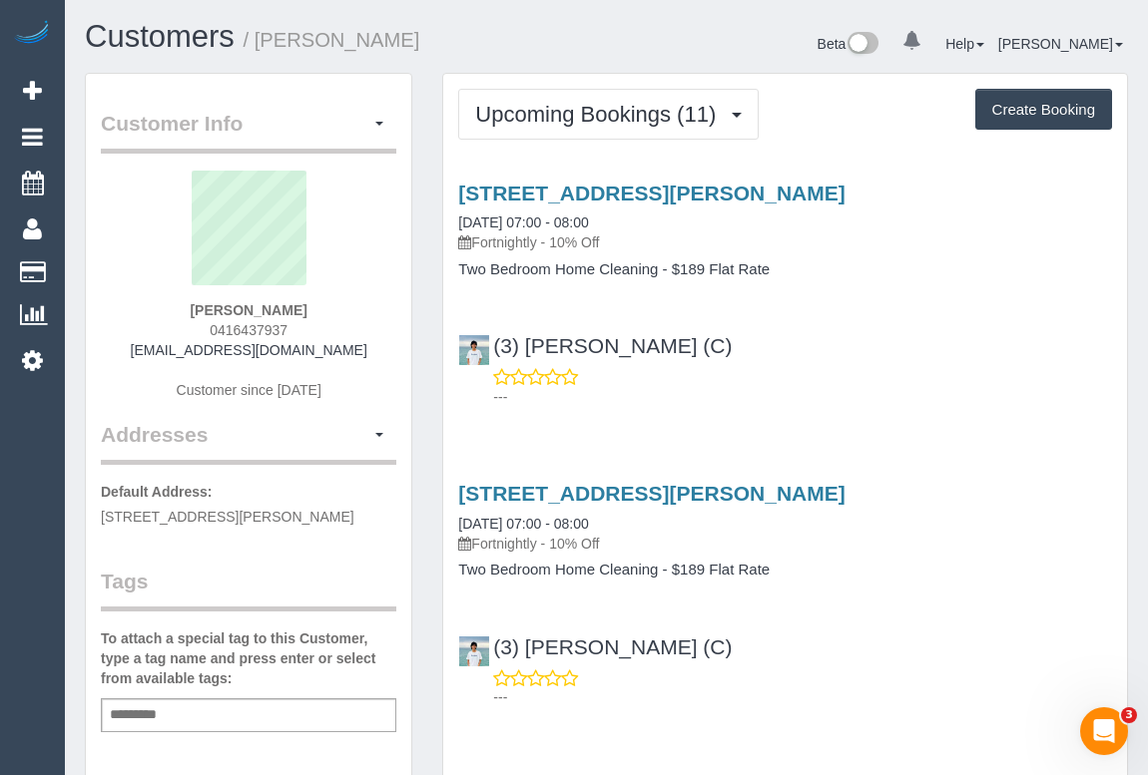
click at [939, 378] on div "---" at bounding box center [785, 387] width 654 height 40
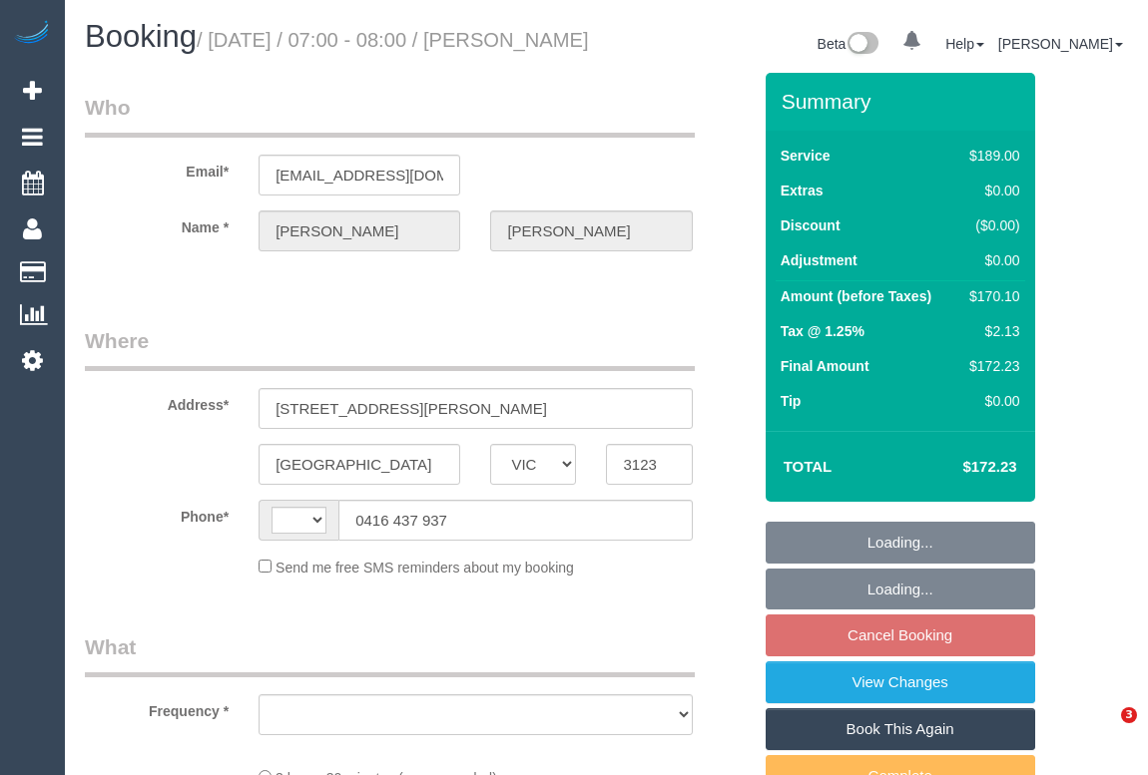
select select "VIC"
select select "string:AU"
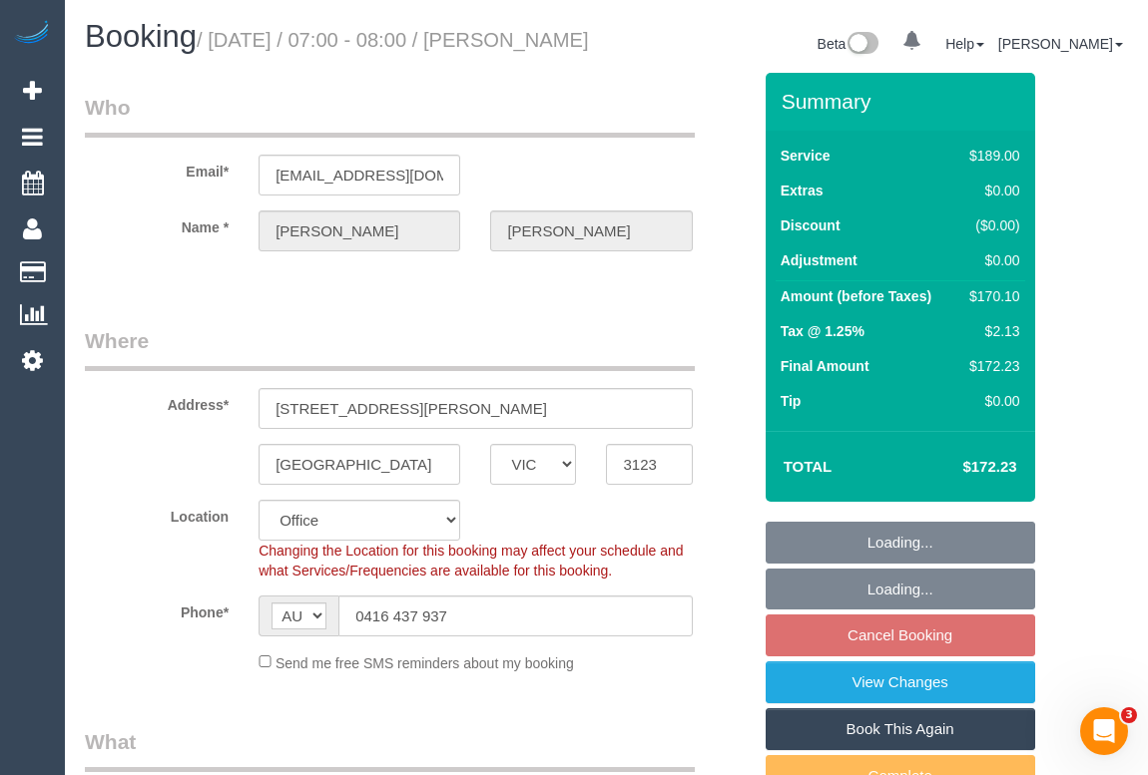
select select "object:535"
select select "string:stripe-pm_1P4MPT2GScqysDRVxvxFibMC"
select select "number:28"
select select "number:17"
select select "number:19"
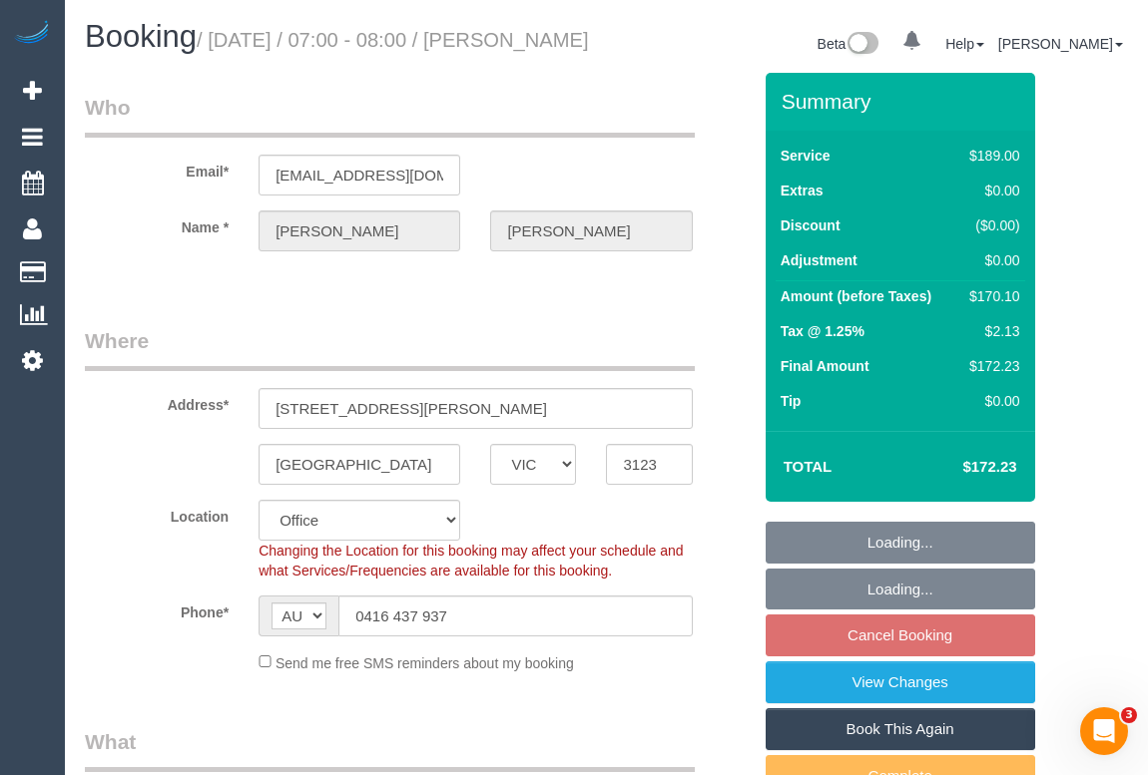
select select "number:36"
select select "number:33"
select select "number:11"
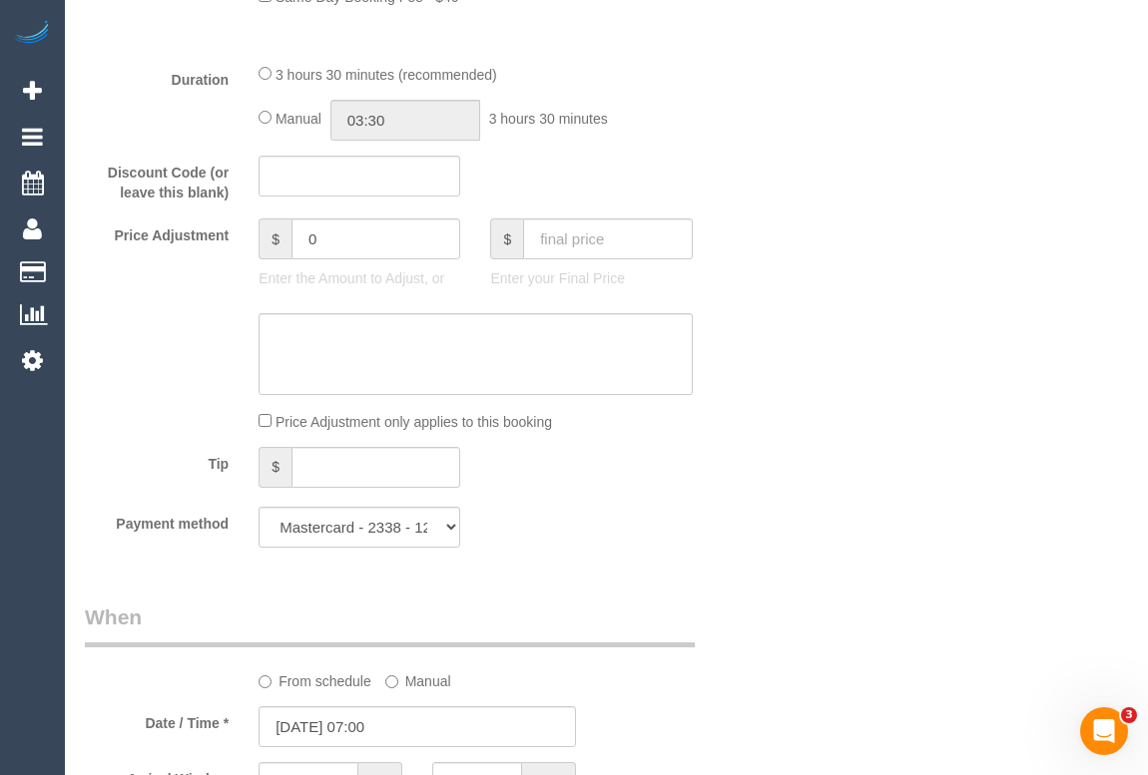
scroll to position [1905, 0]
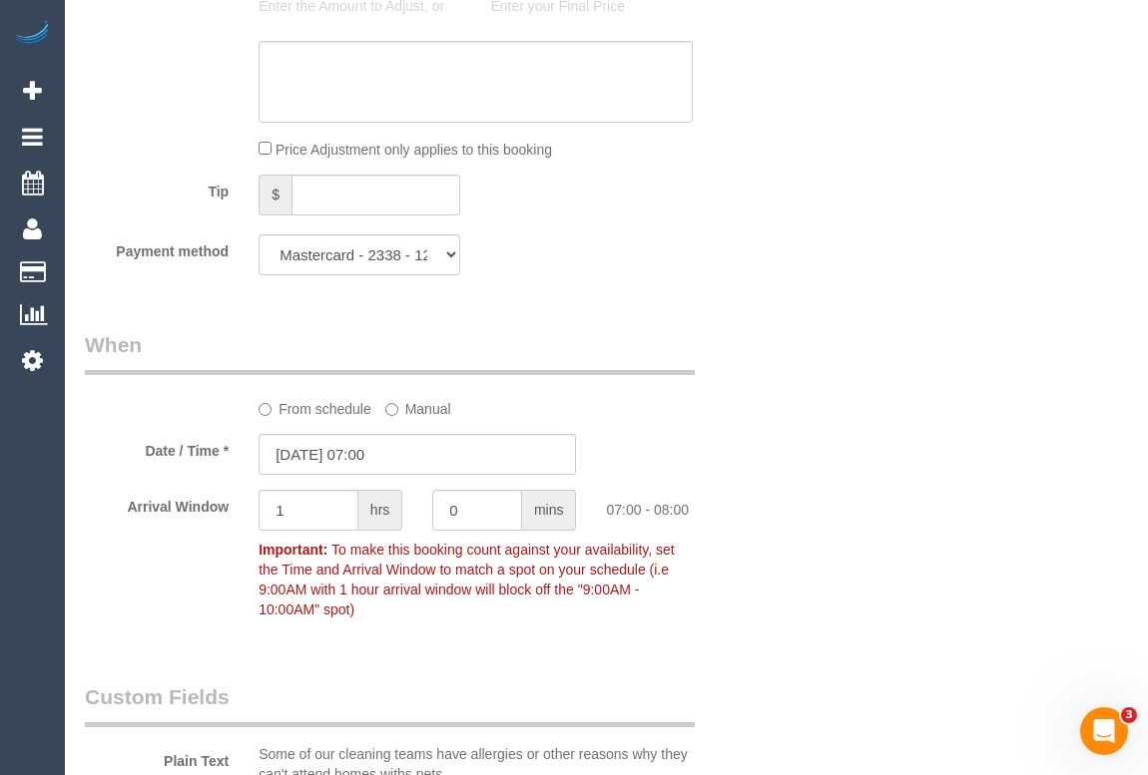
click at [301, 419] on label "From schedule" at bounding box center [314, 405] width 113 height 27
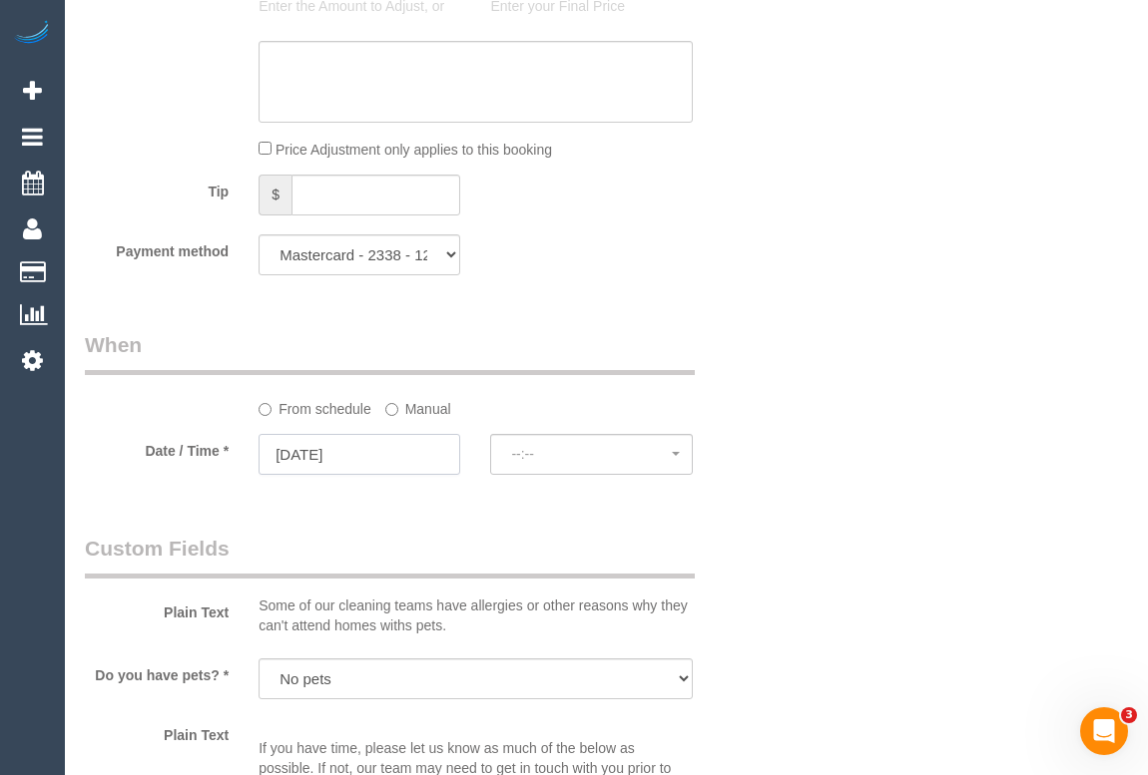
click at [334, 475] on input "26/09/2025" at bounding box center [359, 454] width 202 height 41
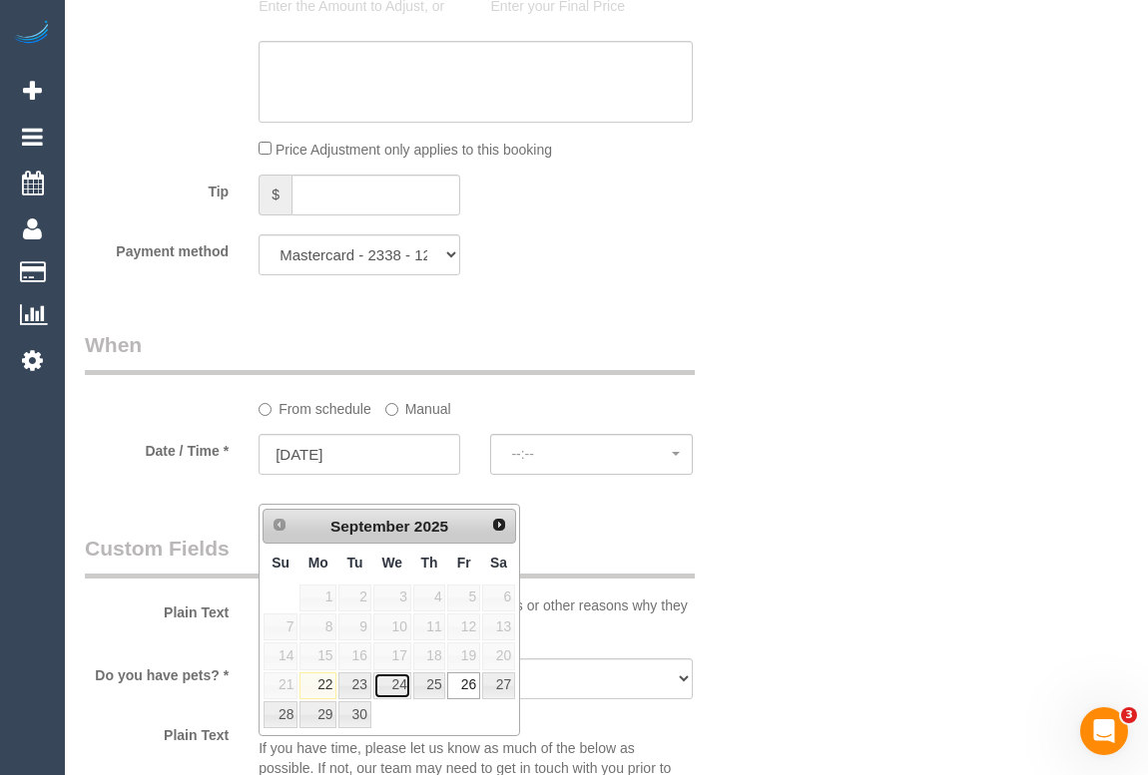
click at [399, 684] on link "24" at bounding box center [392, 686] width 38 height 27
type input "24/09/2025"
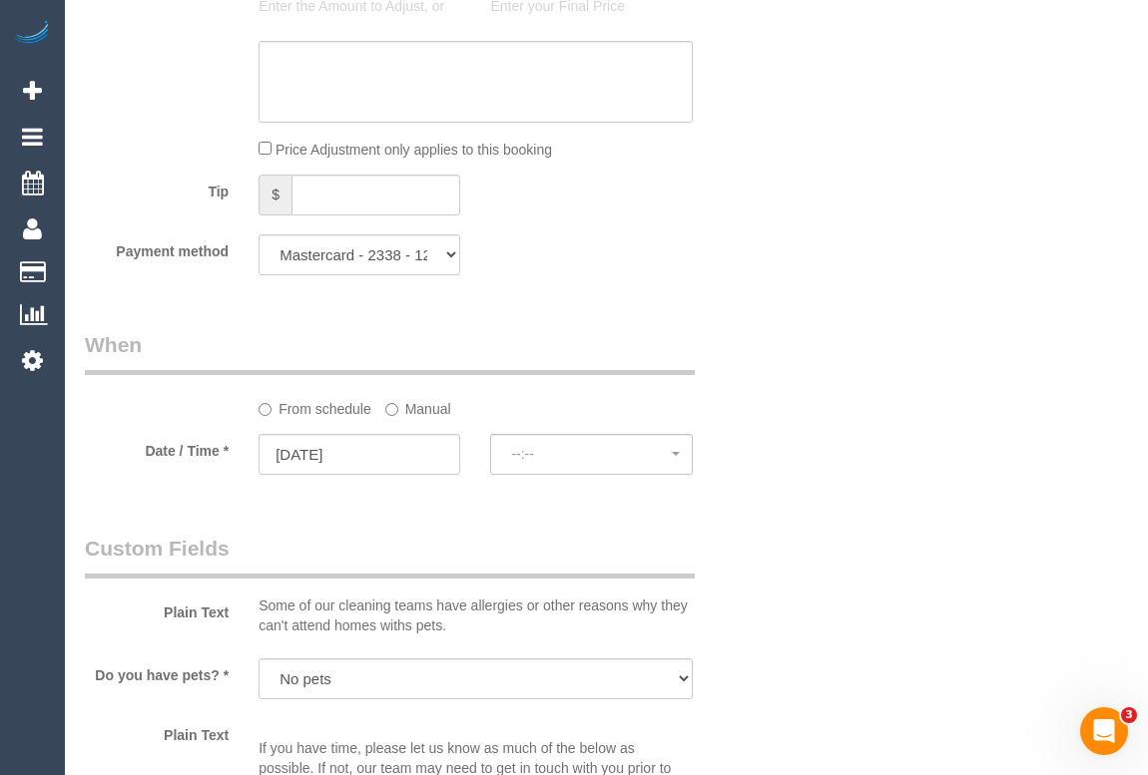
select select "spot11"
click at [339, 475] on input "26/09/2025" at bounding box center [359, 454] width 202 height 41
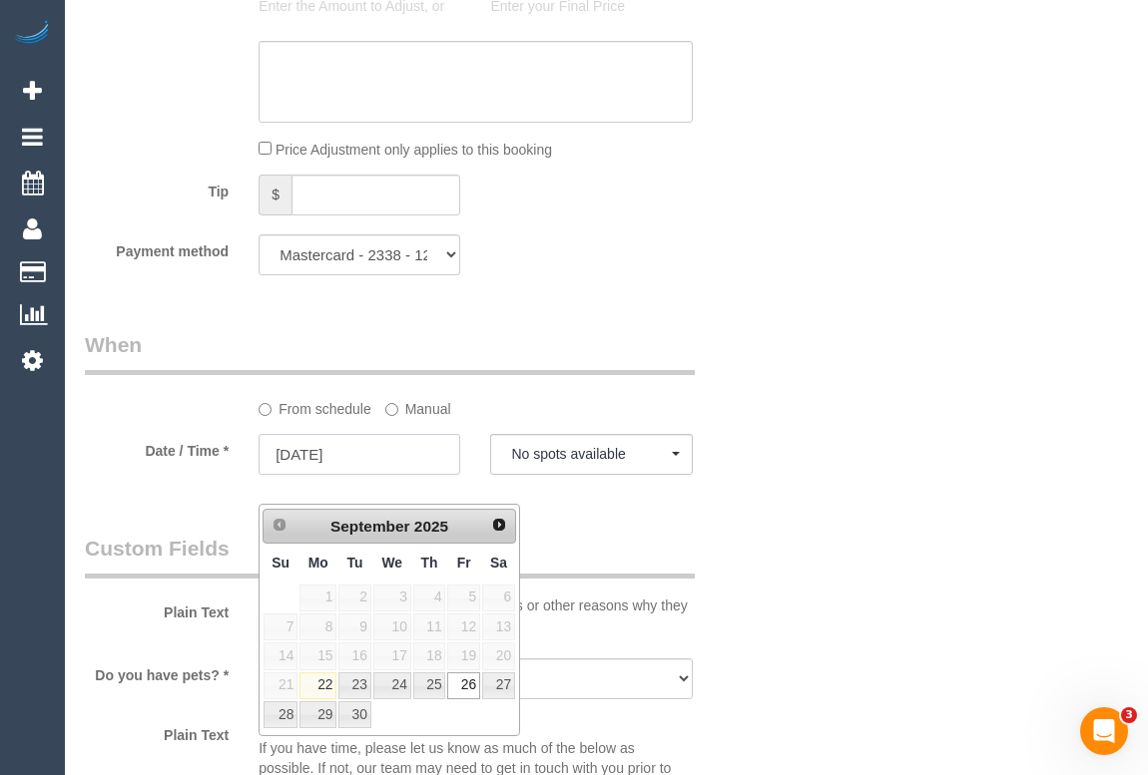
select select "spot16"
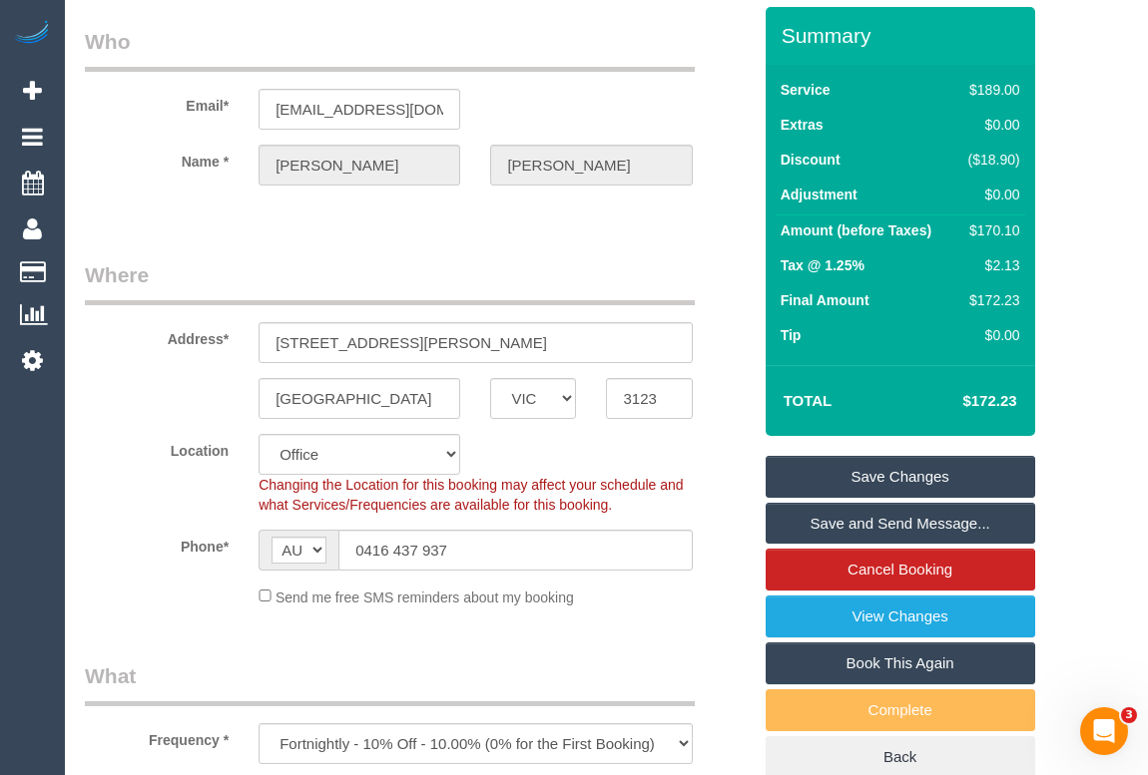
scroll to position [0, 0]
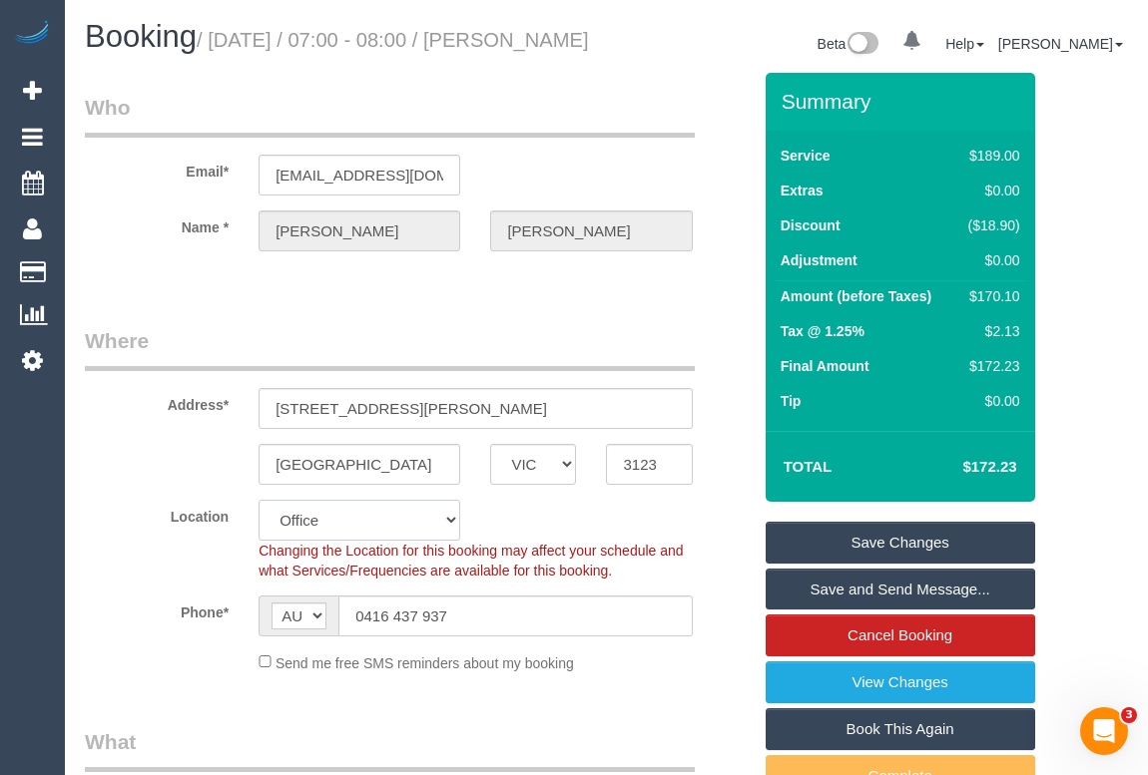
click at [448, 541] on select "Office City East (North) East (South) Inner East Inner North (East) Inner North…" at bounding box center [359, 520] width 202 height 41
select select "58"
click at [258, 522] on select "Office City East (North) East (South) Inner East Inner North (East) Inner North…" at bounding box center [359, 520] width 202 height 41
click at [609, 554] on div "Location Office City East (North) East (South) Inner East Inner North (East) In…" at bounding box center [418, 540] width 696 height 81
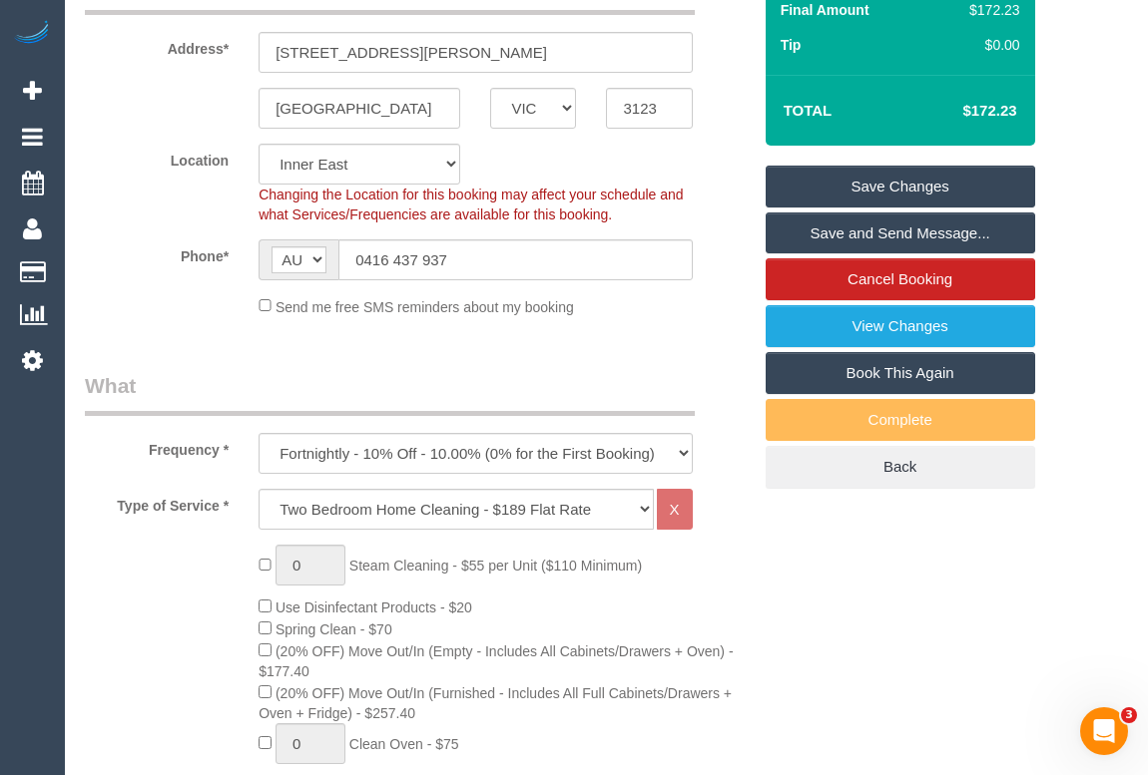
select select "object:8644"
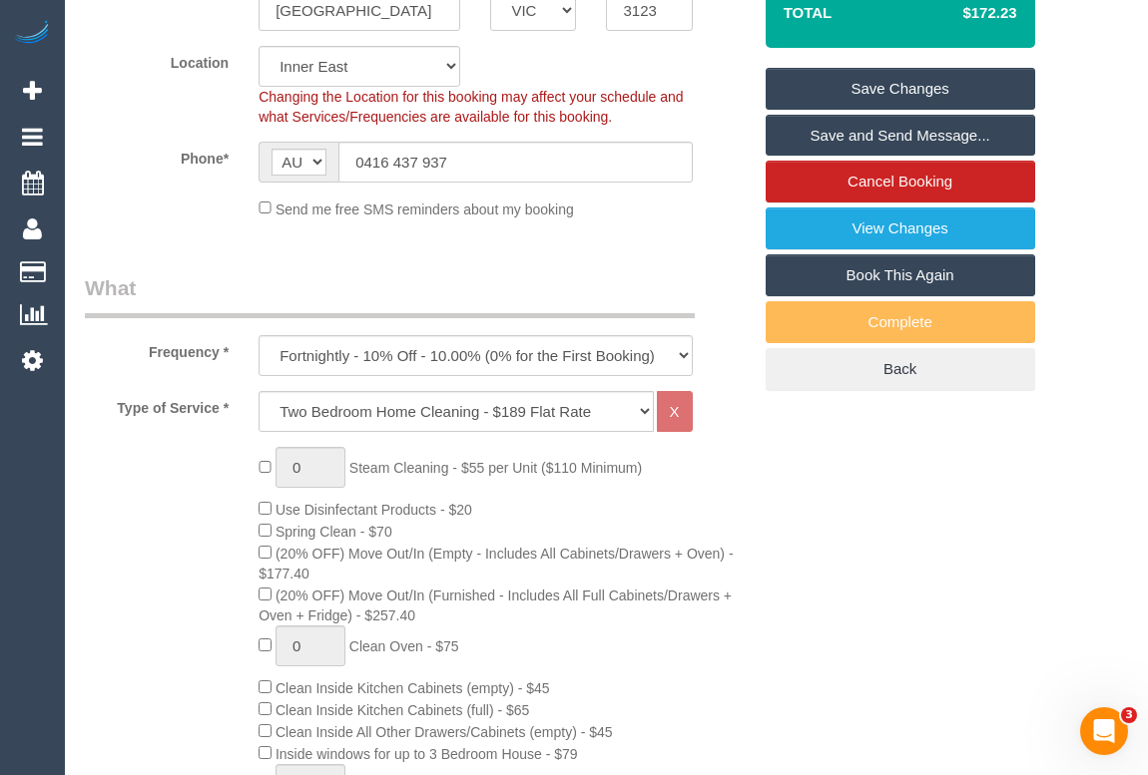
scroll to position [635, 0]
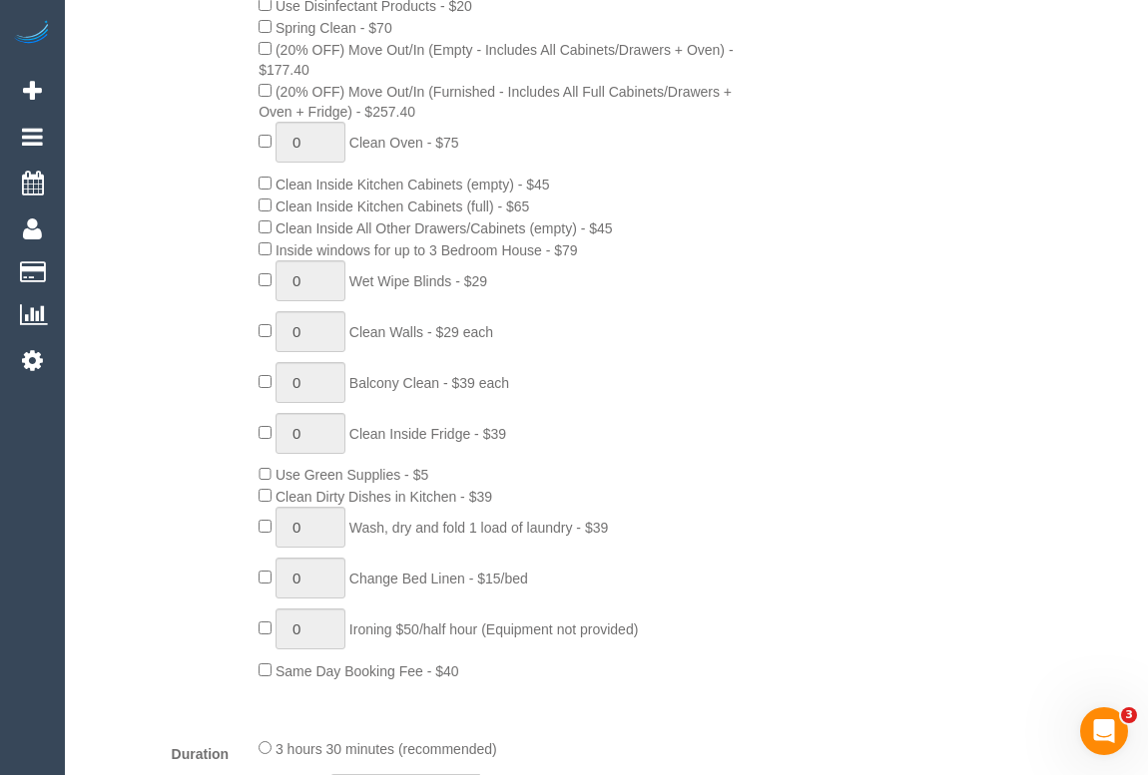
select select "spot21"
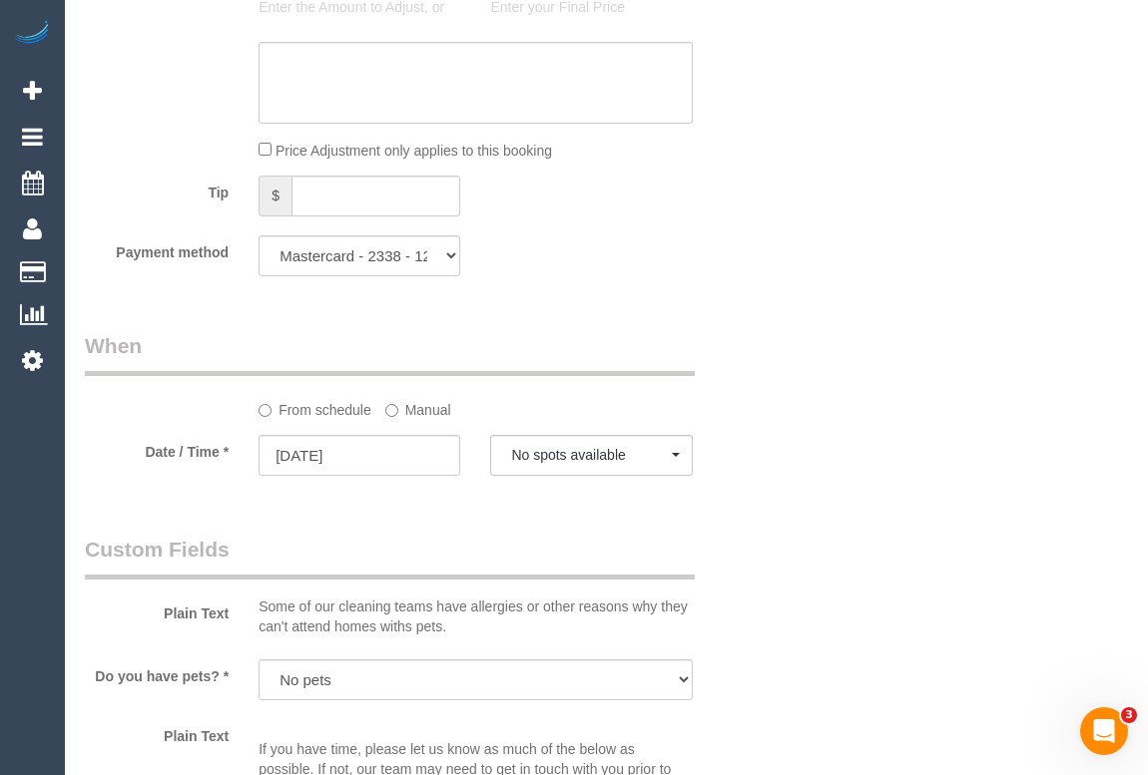
scroll to position [2086, 0]
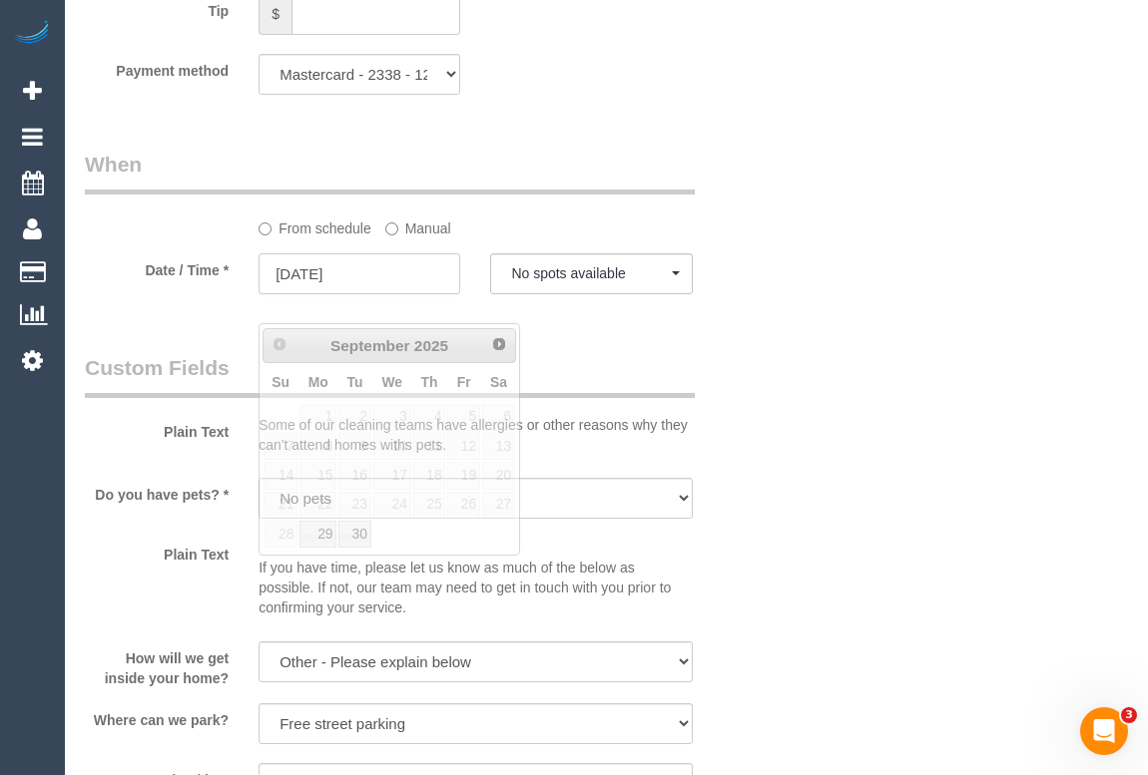
click at [317, 294] on input "26/09/2025" at bounding box center [359, 273] width 202 height 41
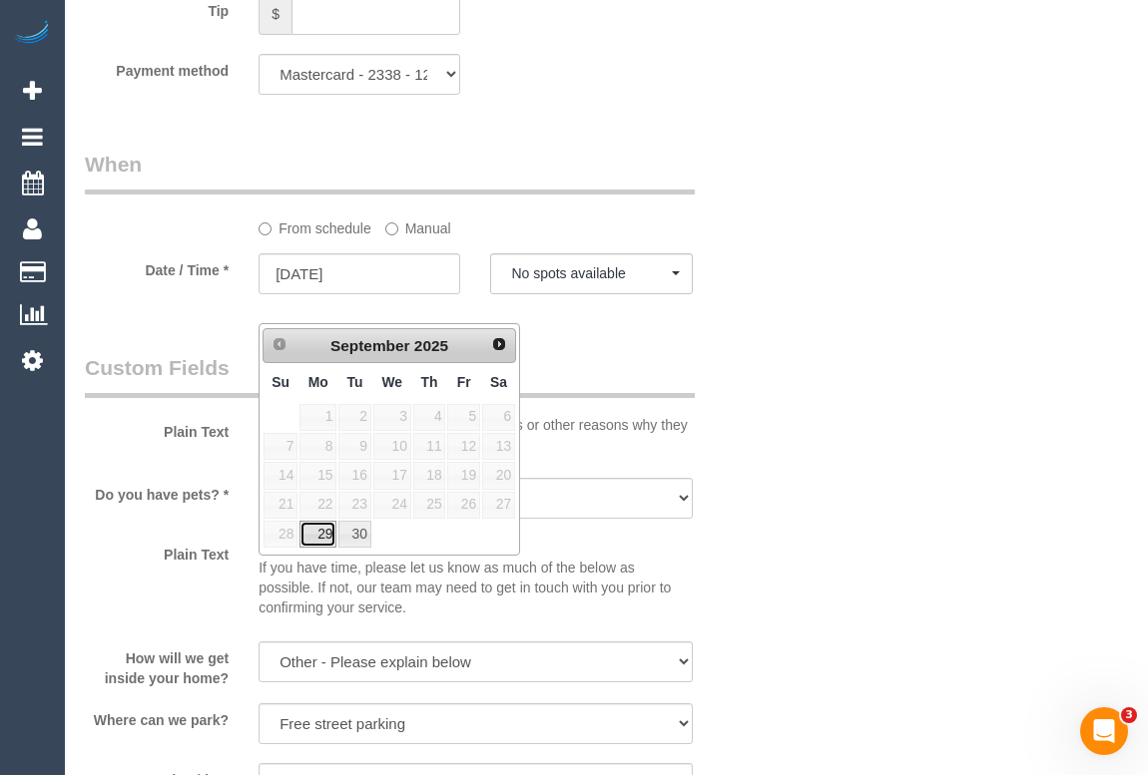
click at [324, 534] on link "29" at bounding box center [317, 534] width 37 height 27
type input "29/09/2025"
select select "spot24"
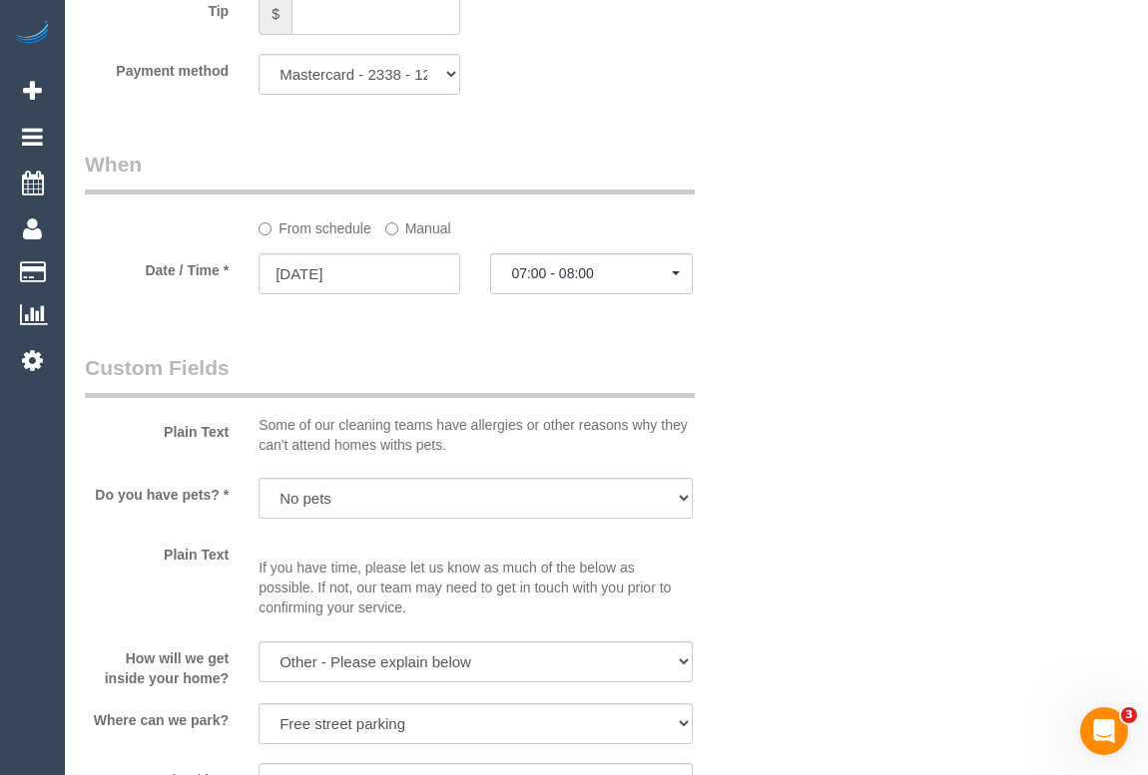
click at [735, 464] on div "Plain Text Some of our cleaning teams have allergies or other reasons why they …" at bounding box center [418, 408] width 696 height 111
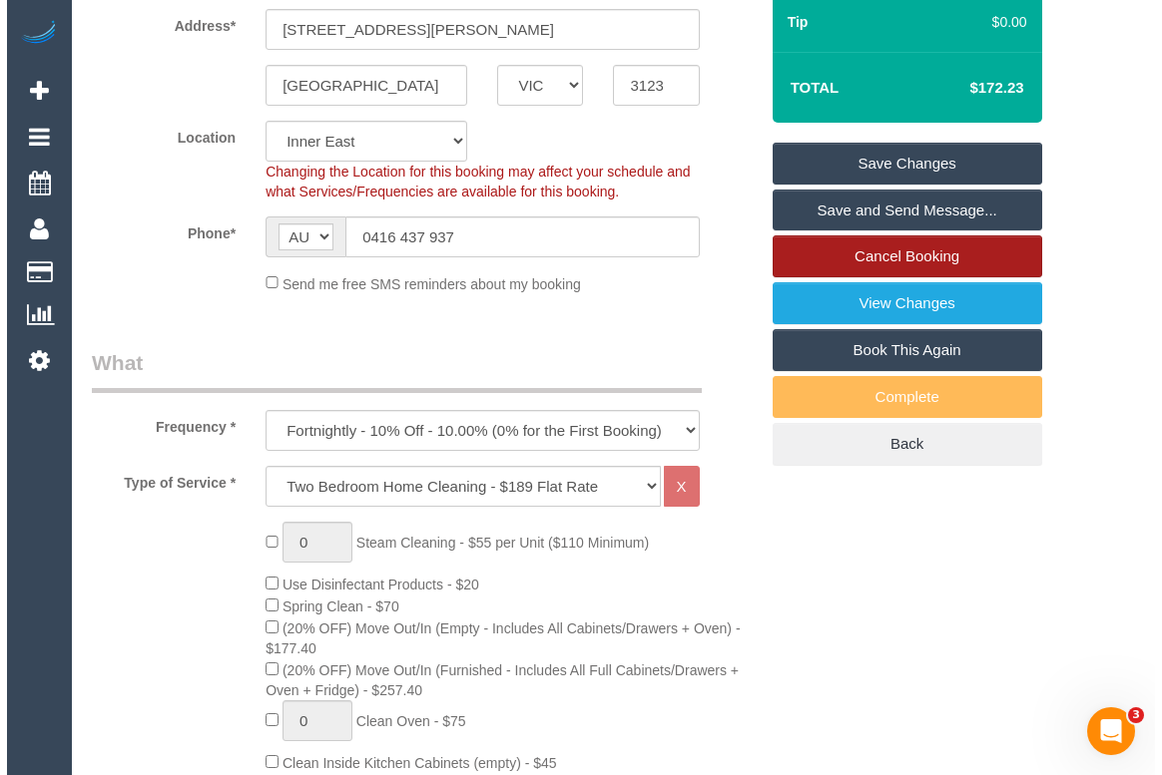
scroll to position [271, 0]
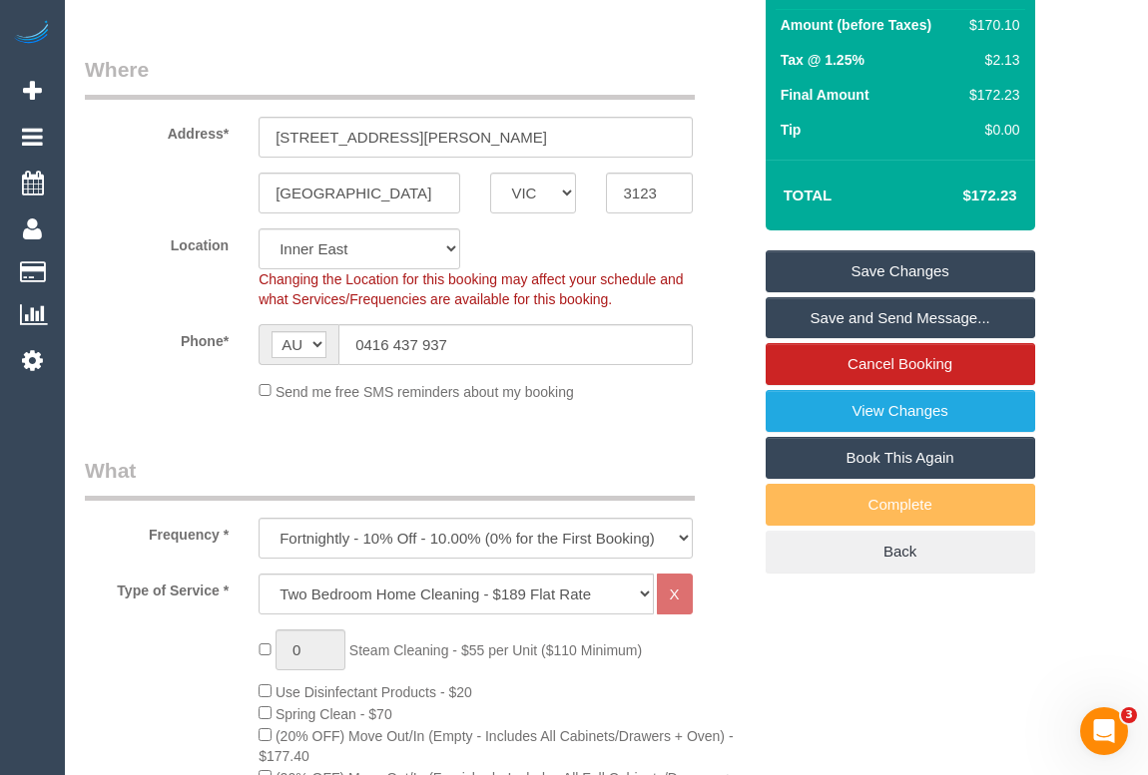
click at [845, 292] on link "Save Changes" at bounding box center [899, 271] width 269 height 42
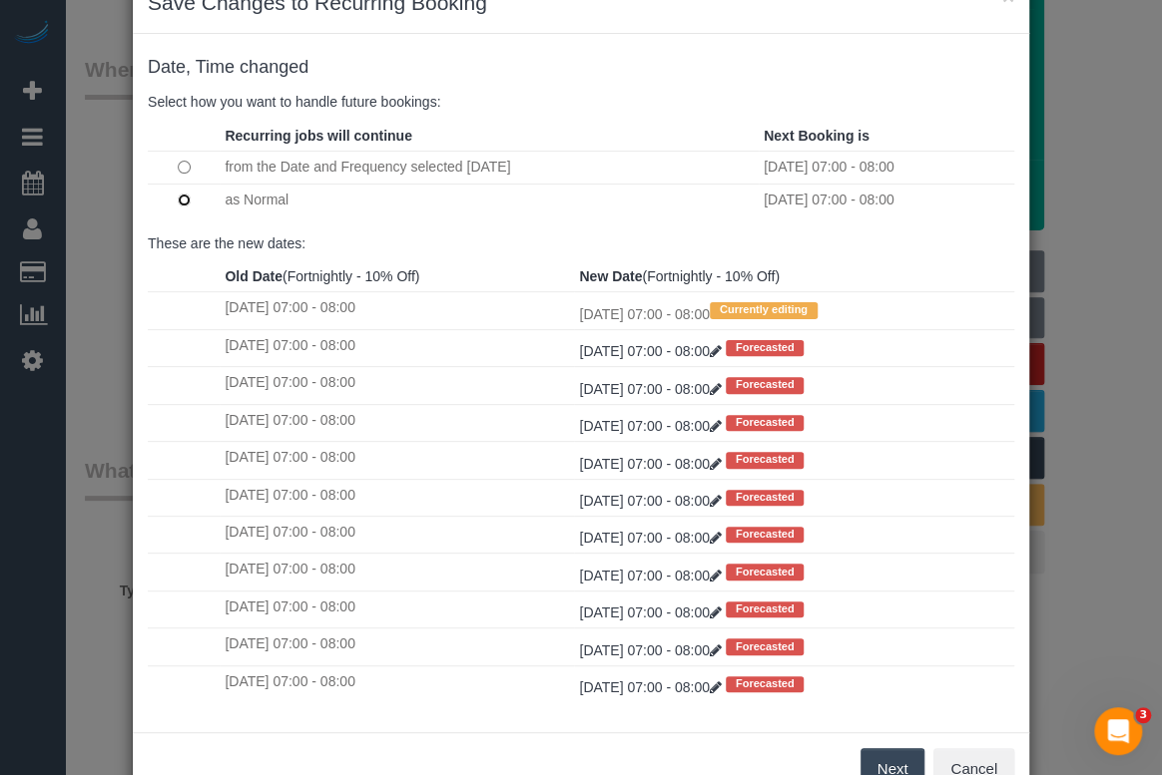
scroll to position [118, 0]
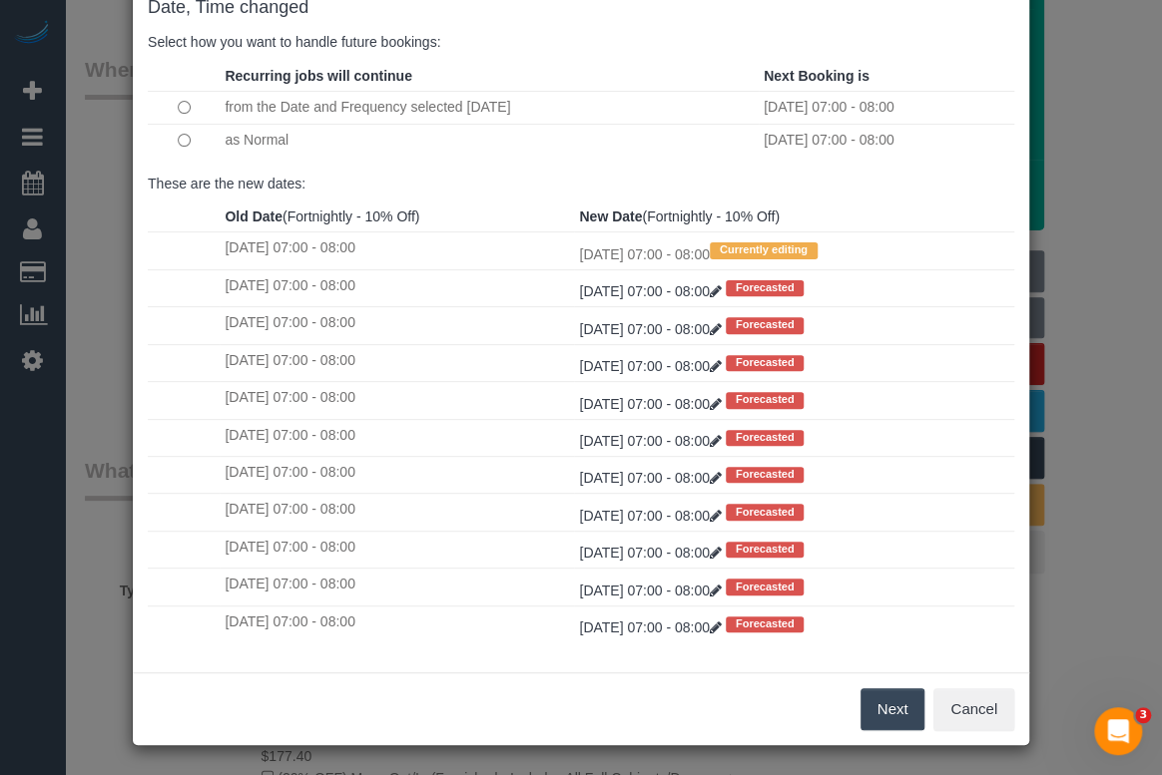
click at [898, 716] on button "Next" at bounding box center [892, 710] width 65 height 42
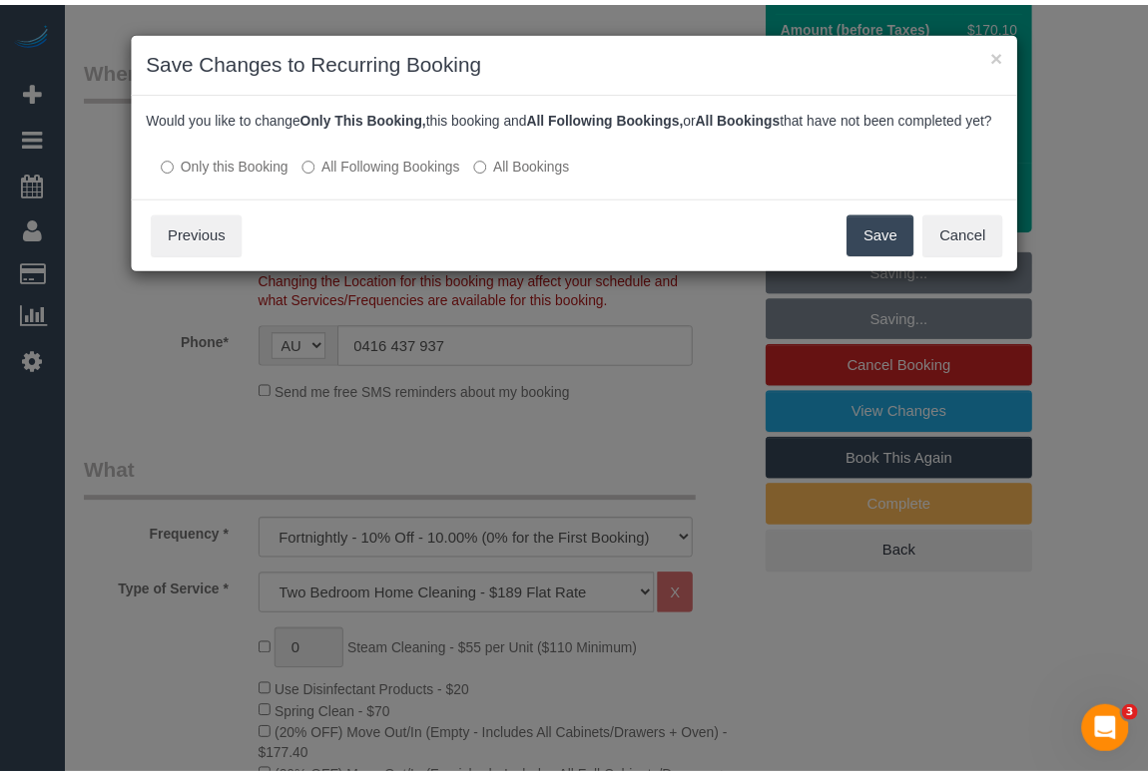
scroll to position [0, 0]
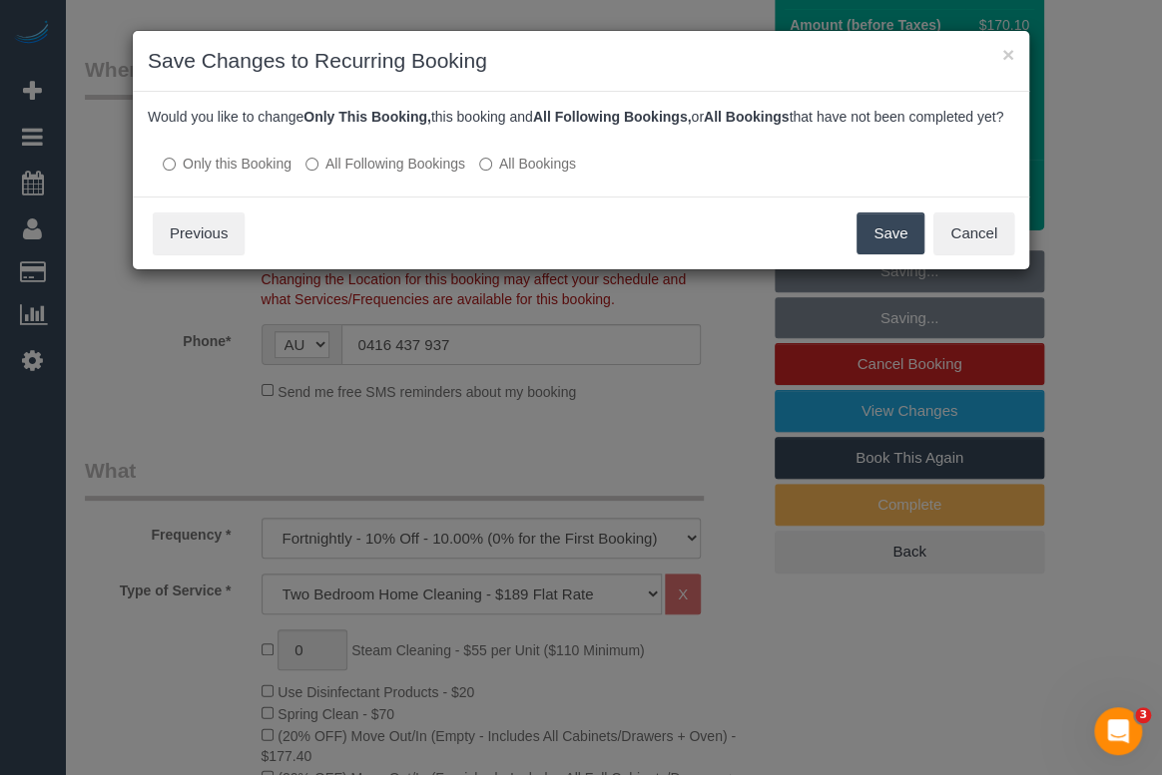
click at [885, 252] on button "Save" at bounding box center [890, 234] width 68 height 42
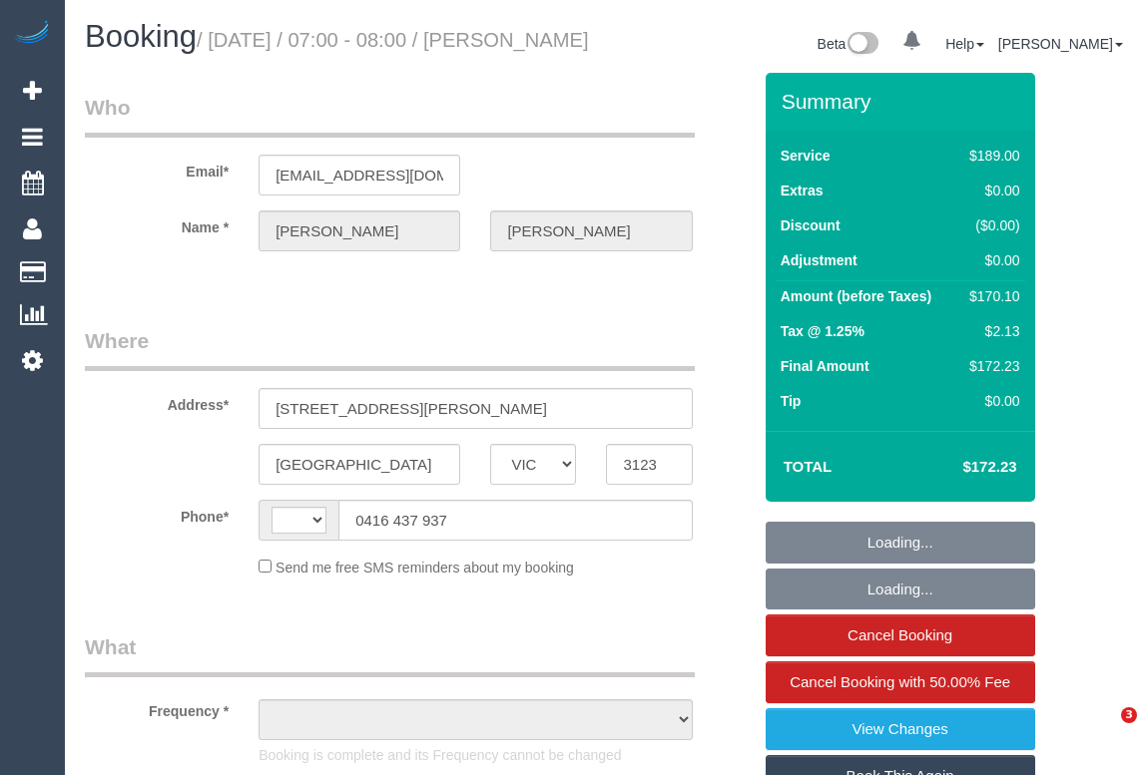
select select "VIC"
select select "string:AU"
select select "object:537"
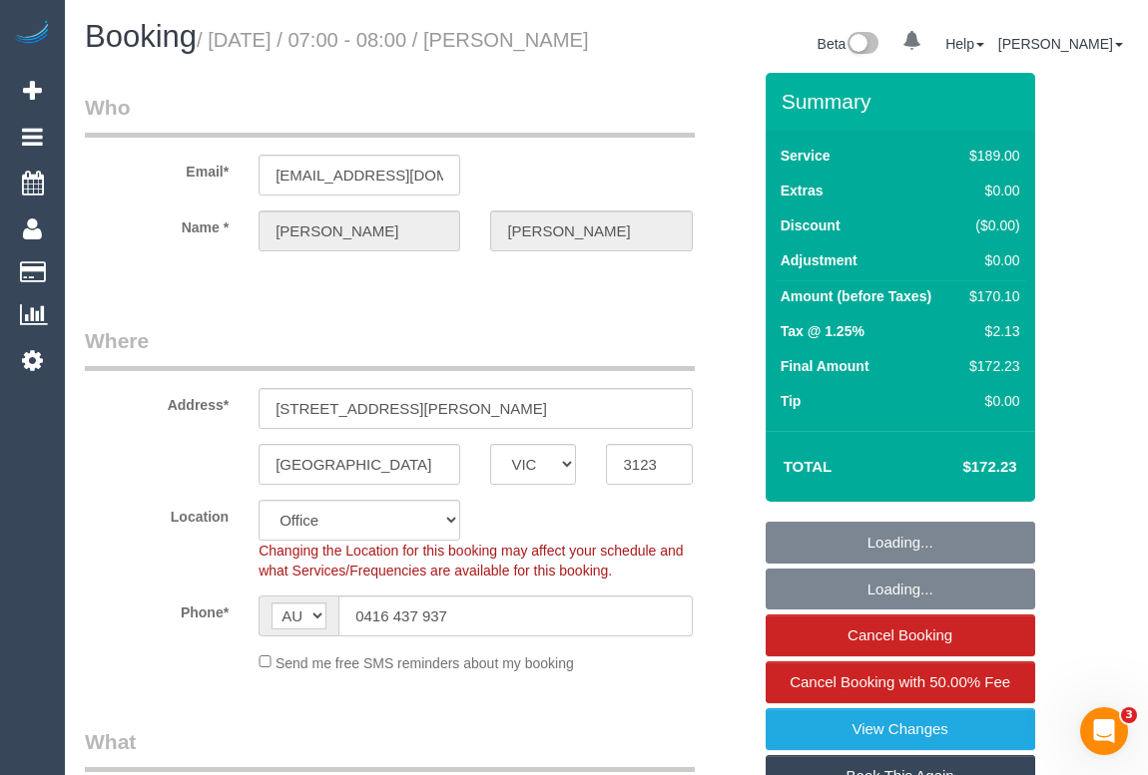
select select "string:stripe-pm_1P4MPT2GScqysDRVxvxFibMC"
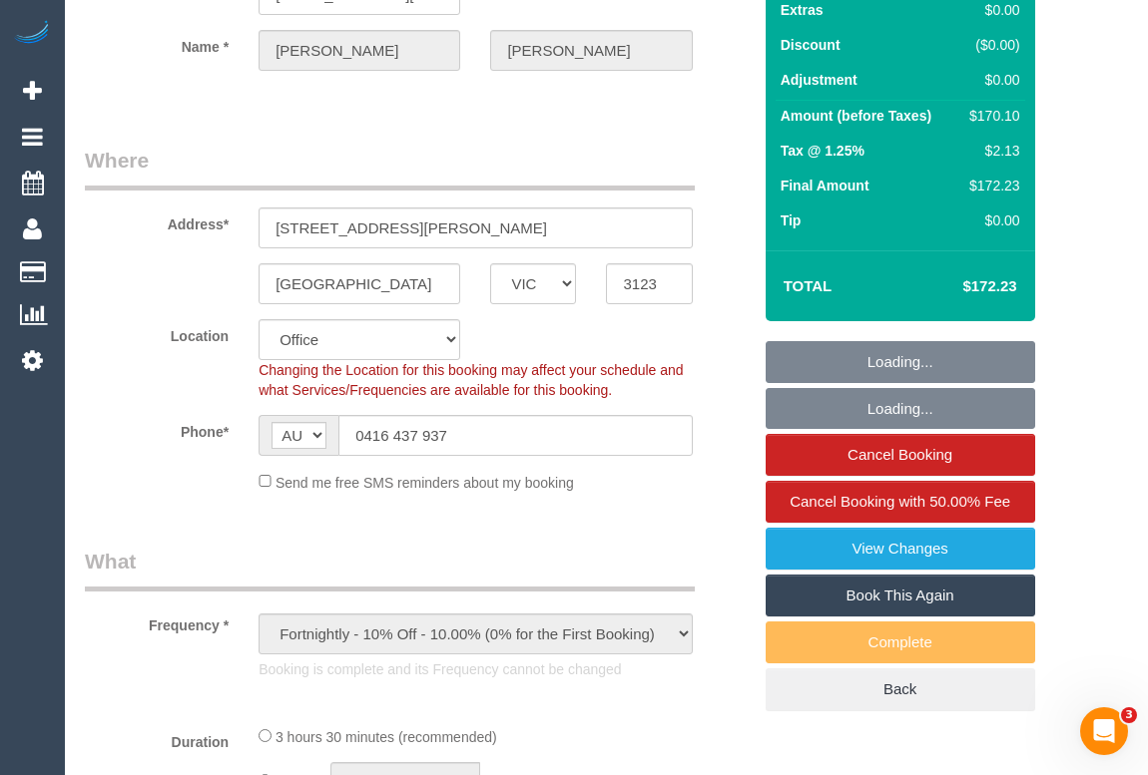
select select "number:28"
select select "number:17"
select select "number:19"
select select "number:36"
select select "number:33"
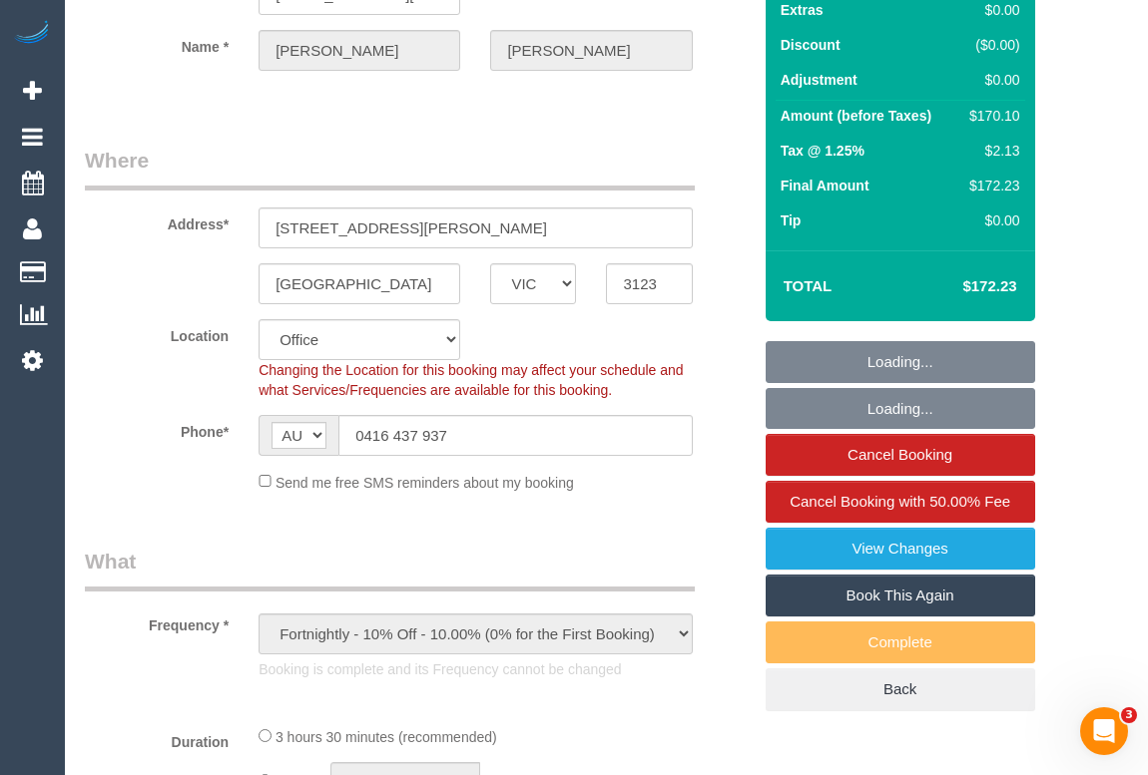
select select "number:11"
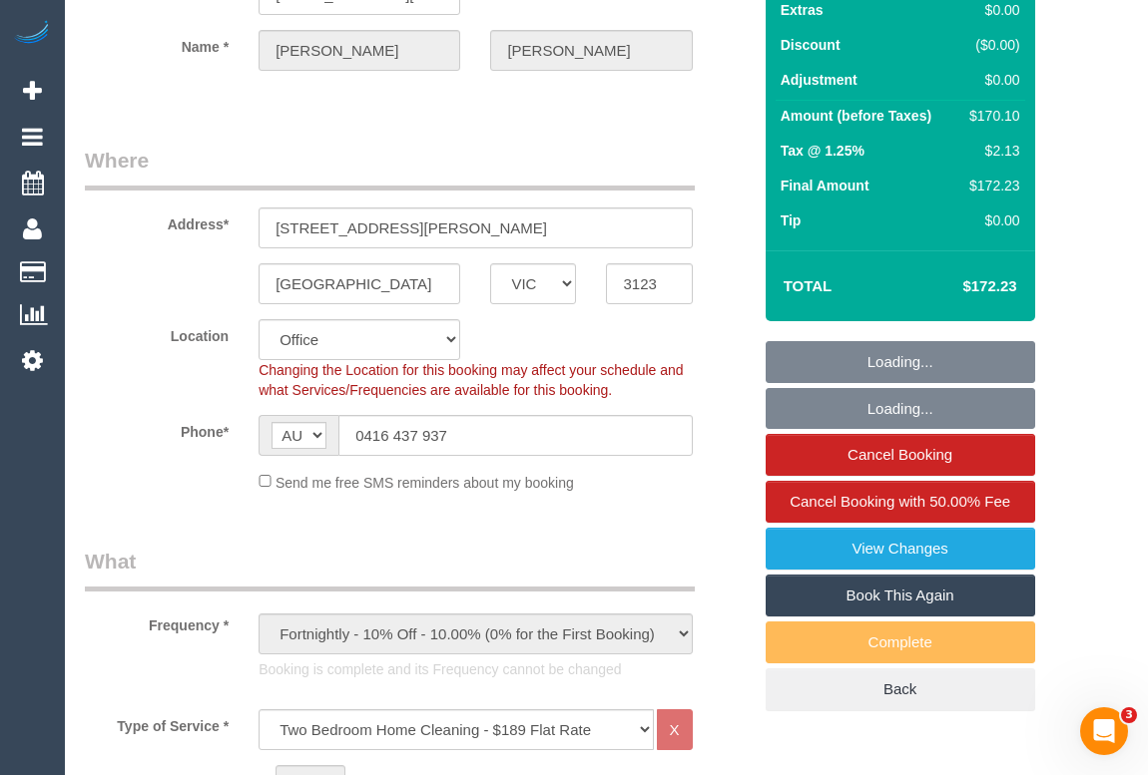
select select "object:2118"
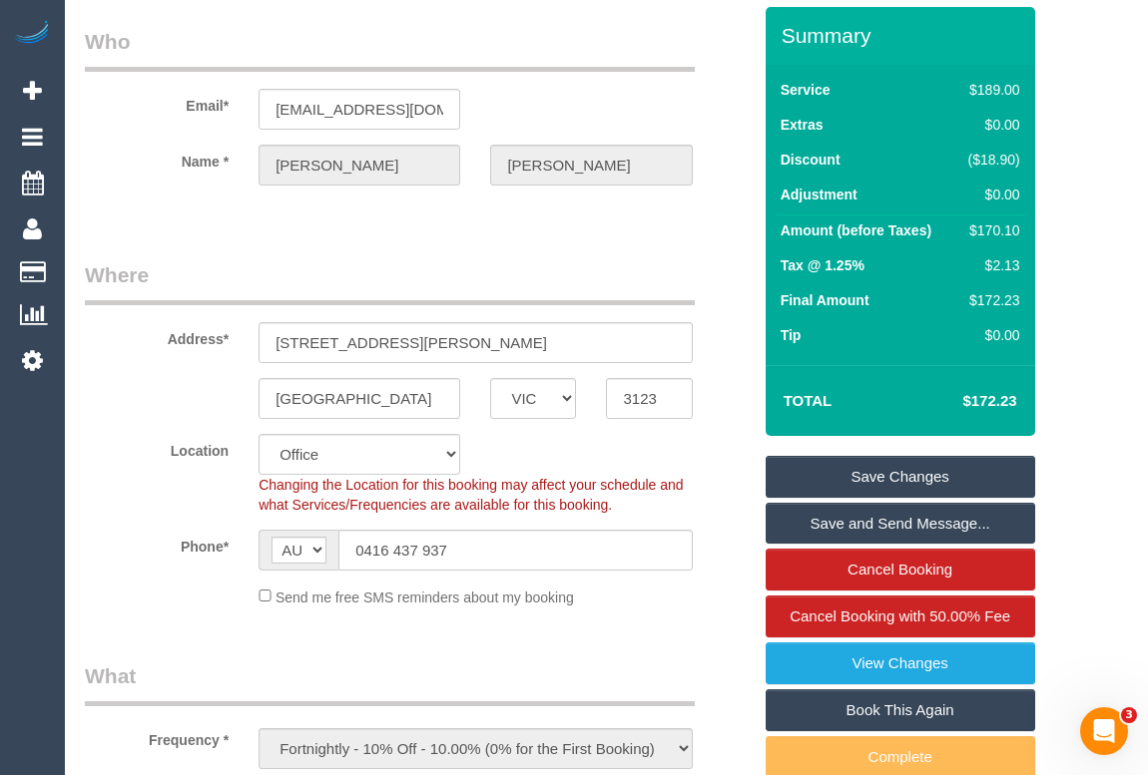
scroll to position [0, 0]
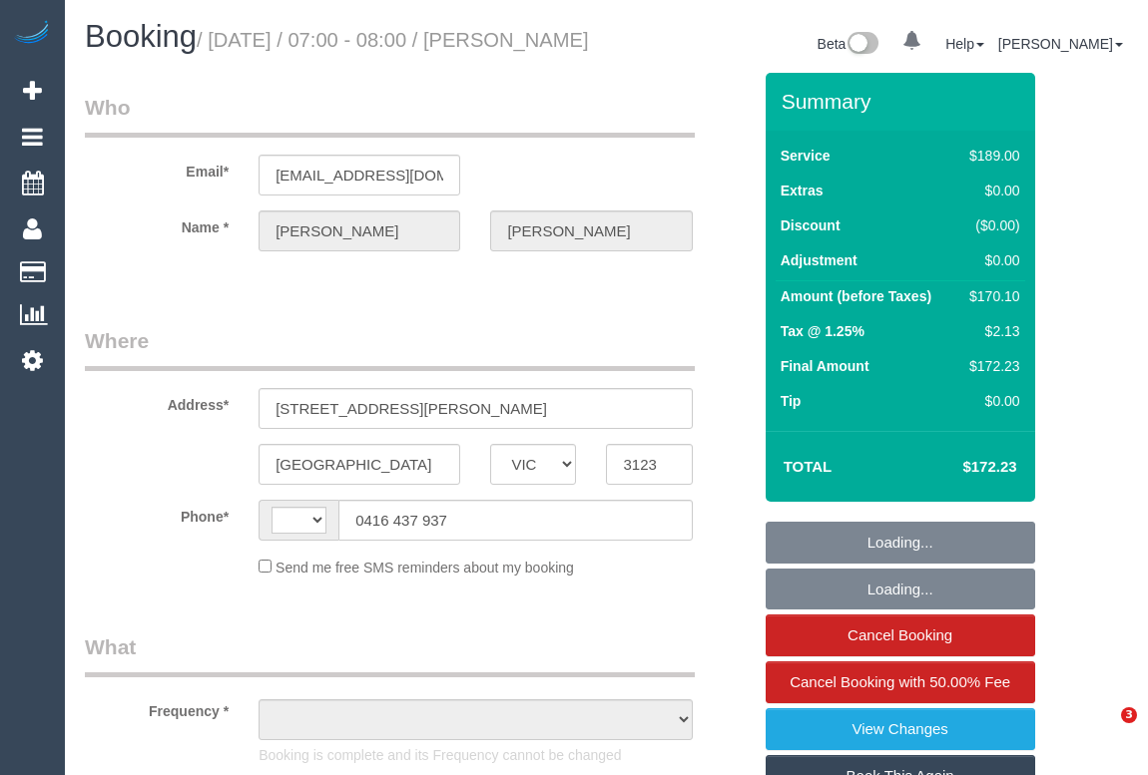
select select "VIC"
select select "string:stripe-pm_1P4MPT2GScqysDRVxvxFibMC"
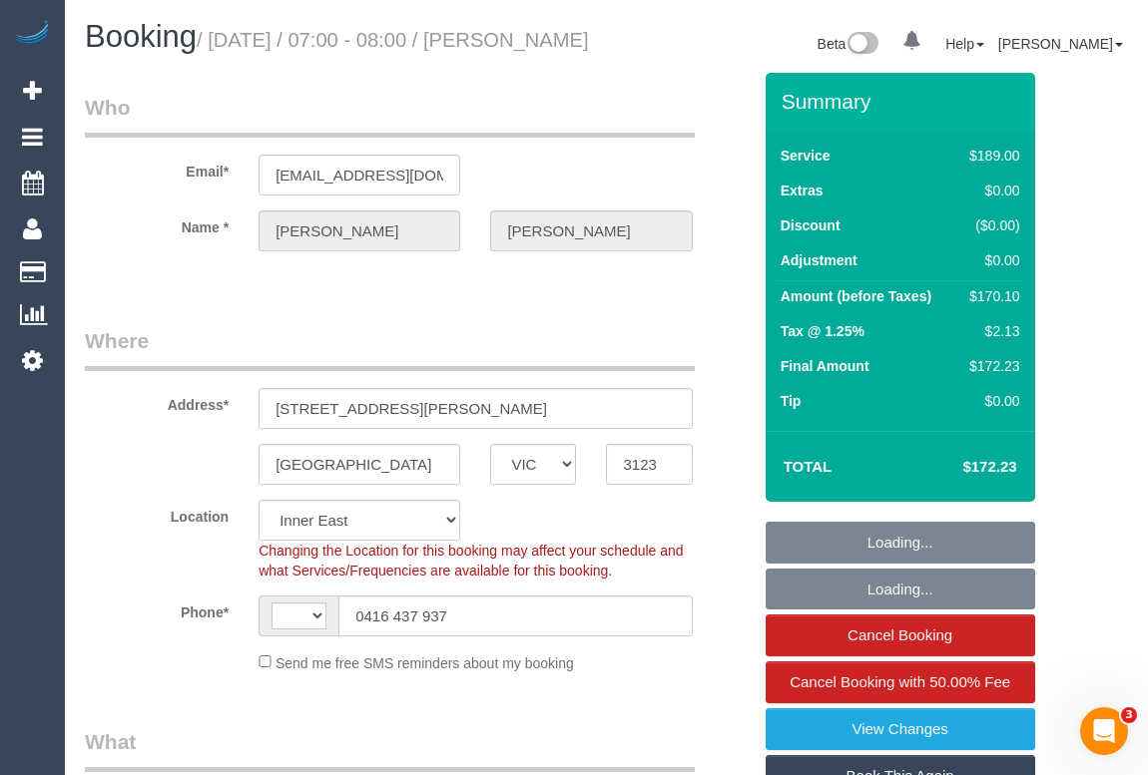
select select "string:AU"
select select "object:1181"
select select "number:28"
select select "number:17"
select select "number:19"
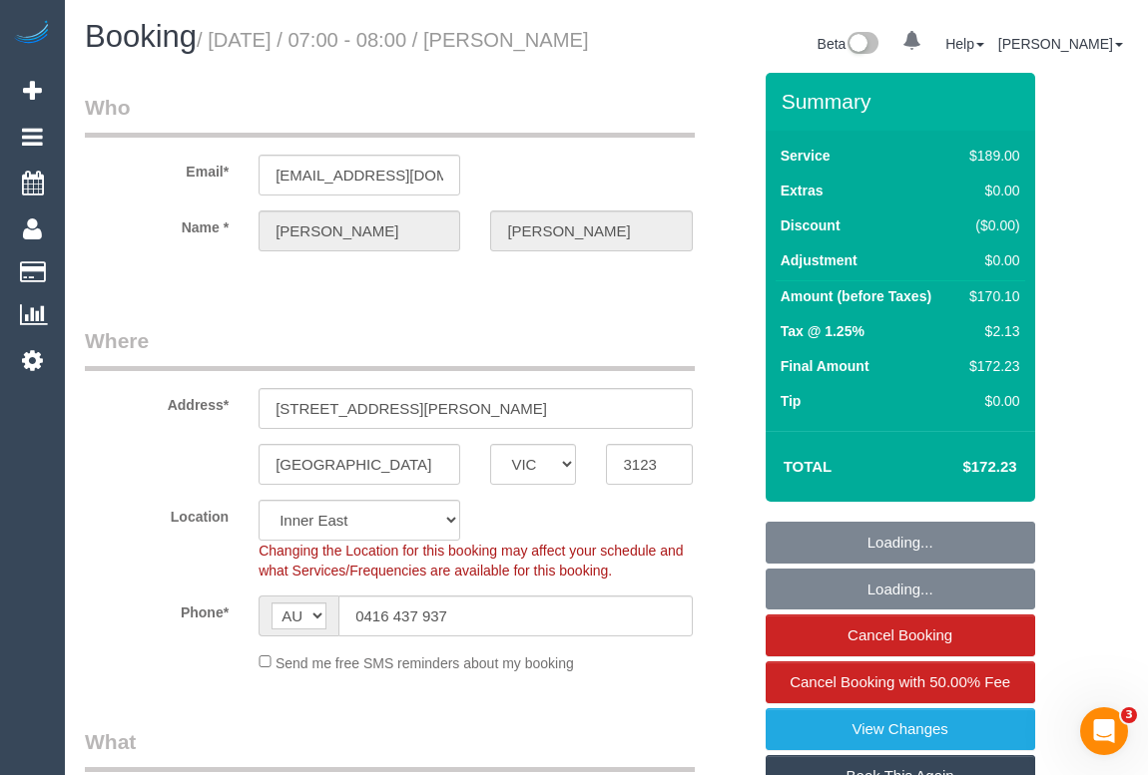
select select "number:36"
select select "number:33"
select select "number:11"
select select "object:1443"
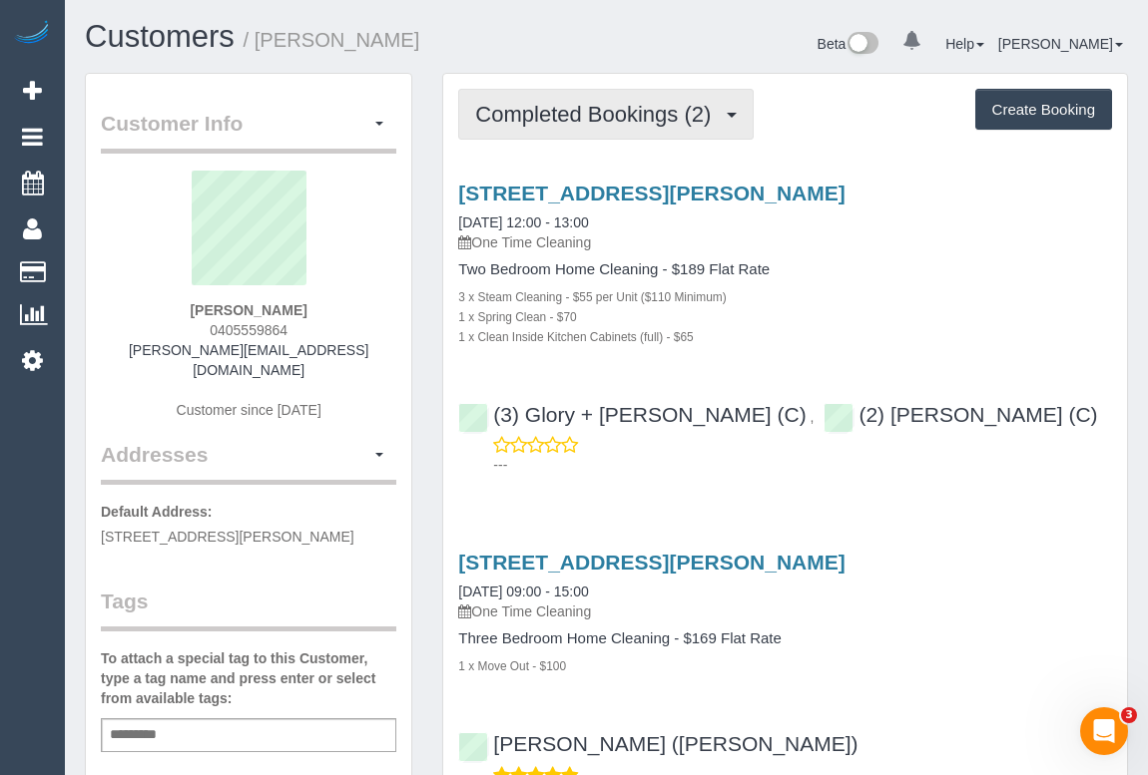
click at [625, 118] on span "Completed Bookings (2)" at bounding box center [597, 114] width 245 height 25
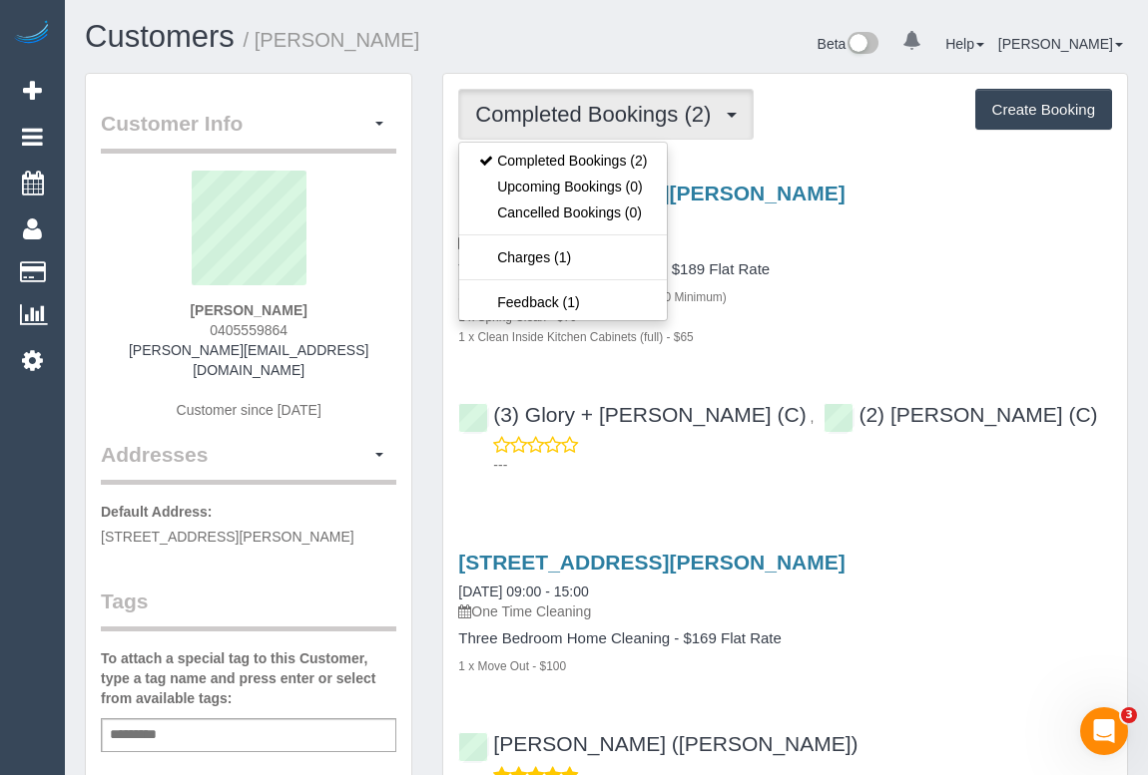
click at [882, 251] on div "[STREET_ADDRESS][PERSON_NAME] [DATE] 12:00 - 13:00 One Time Cleaning Two Bedroo…" at bounding box center [785, 264] width 684 height 165
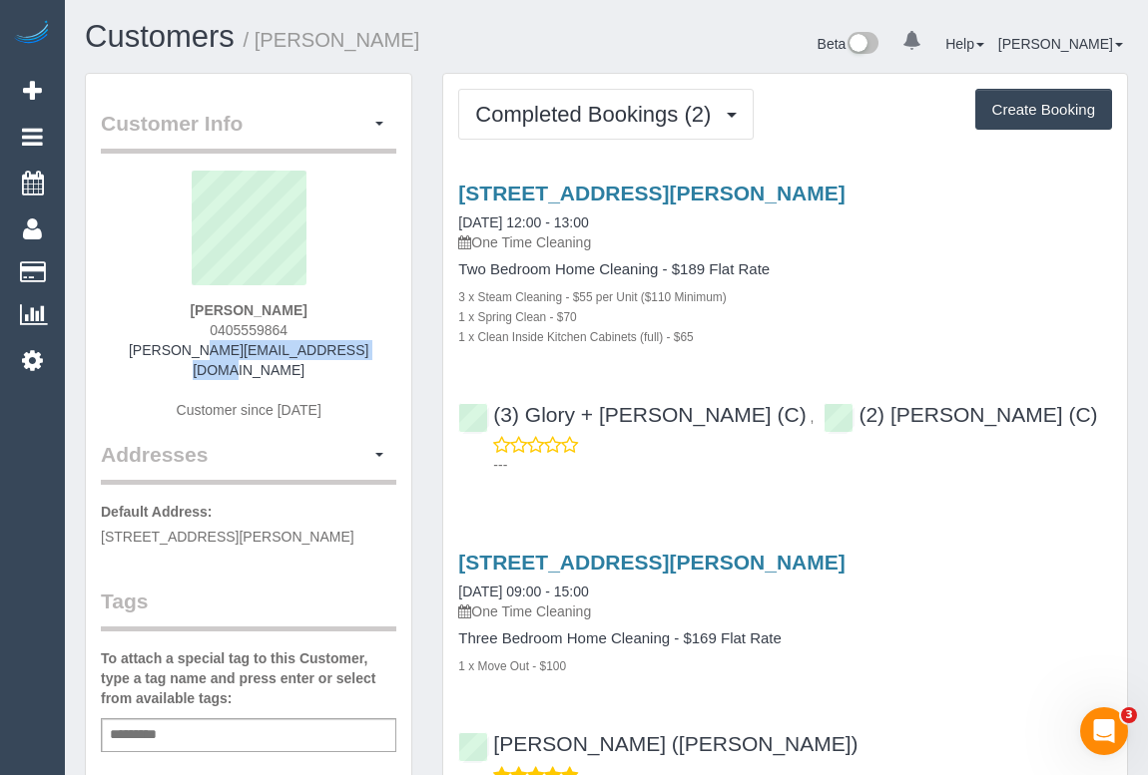
drag, startPoint x: 143, startPoint y: 357, endPoint x: 378, endPoint y: 355, distance: 235.5
click at [378, 355] on div "[PERSON_NAME] 0405559864 [PERSON_NAME][EMAIL_ADDRESS][DOMAIN_NAME] Customer sin…" at bounding box center [248, 305] width 295 height 269
copy link "[PERSON_NAME][EMAIL_ADDRESS][DOMAIN_NAME]"
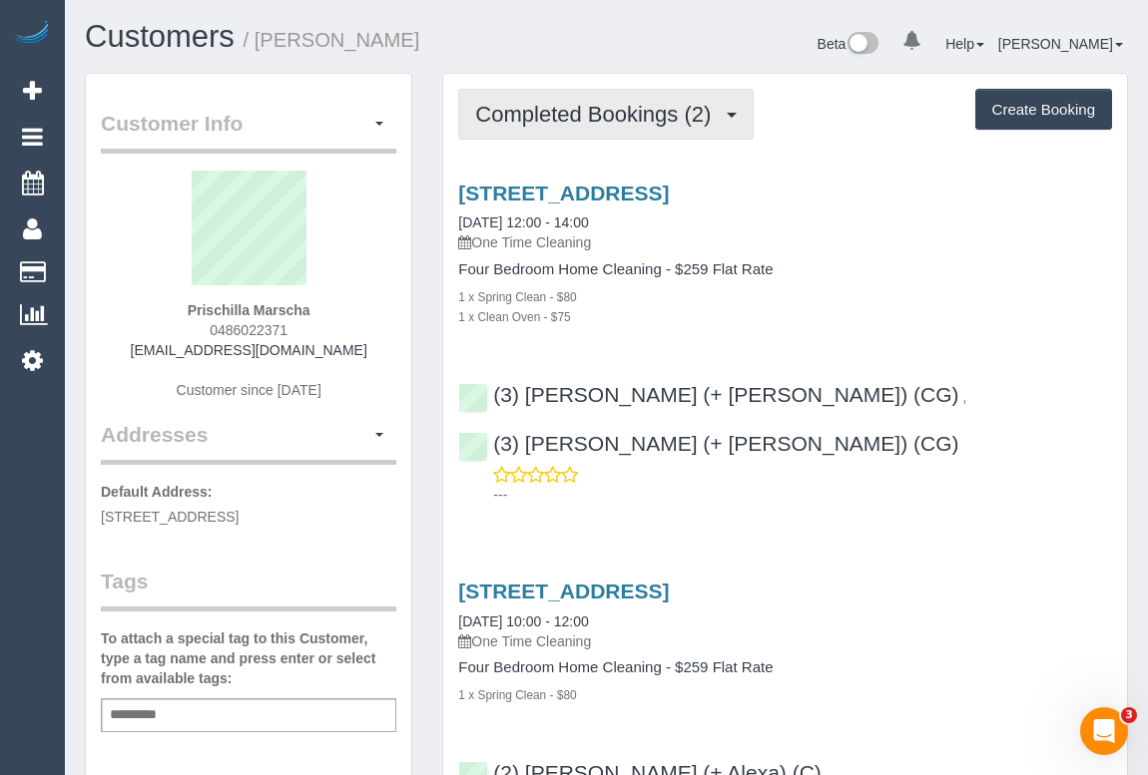
click at [602, 119] on span "Completed Bookings (2)" at bounding box center [597, 114] width 245 height 25
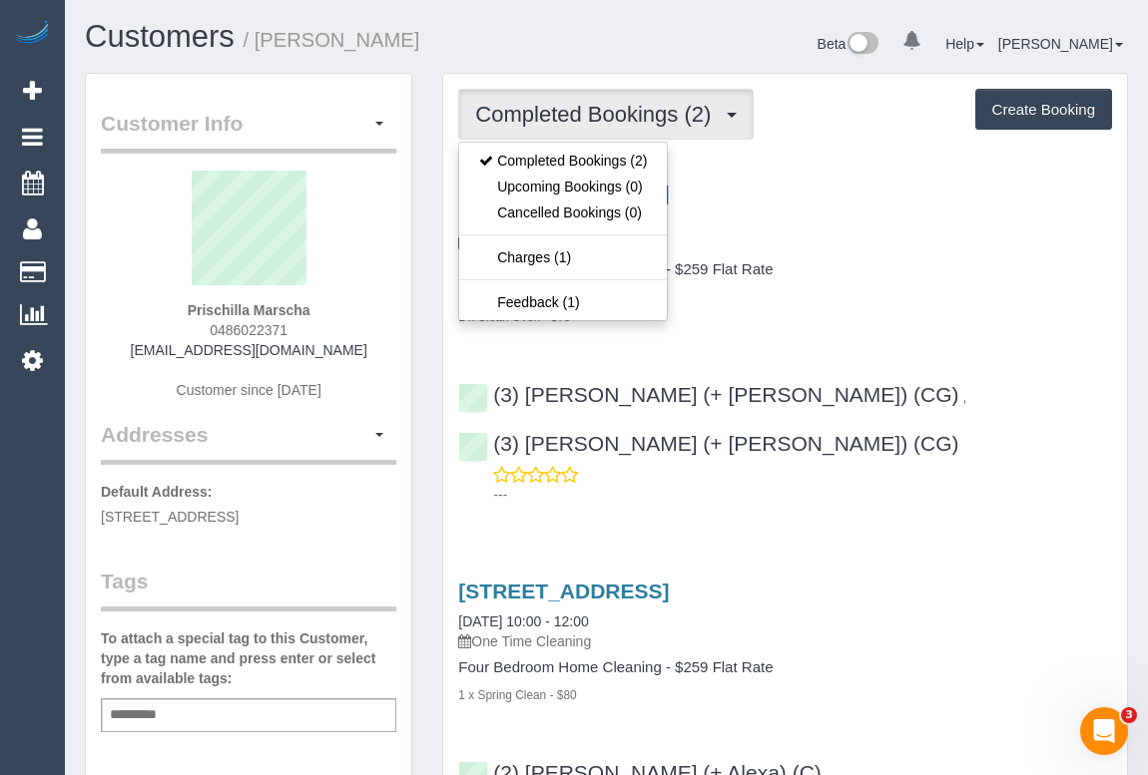
click at [910, 295] on div "1 x Spring Clean - $80" at bounding box center [785, 296] width 654 height 20
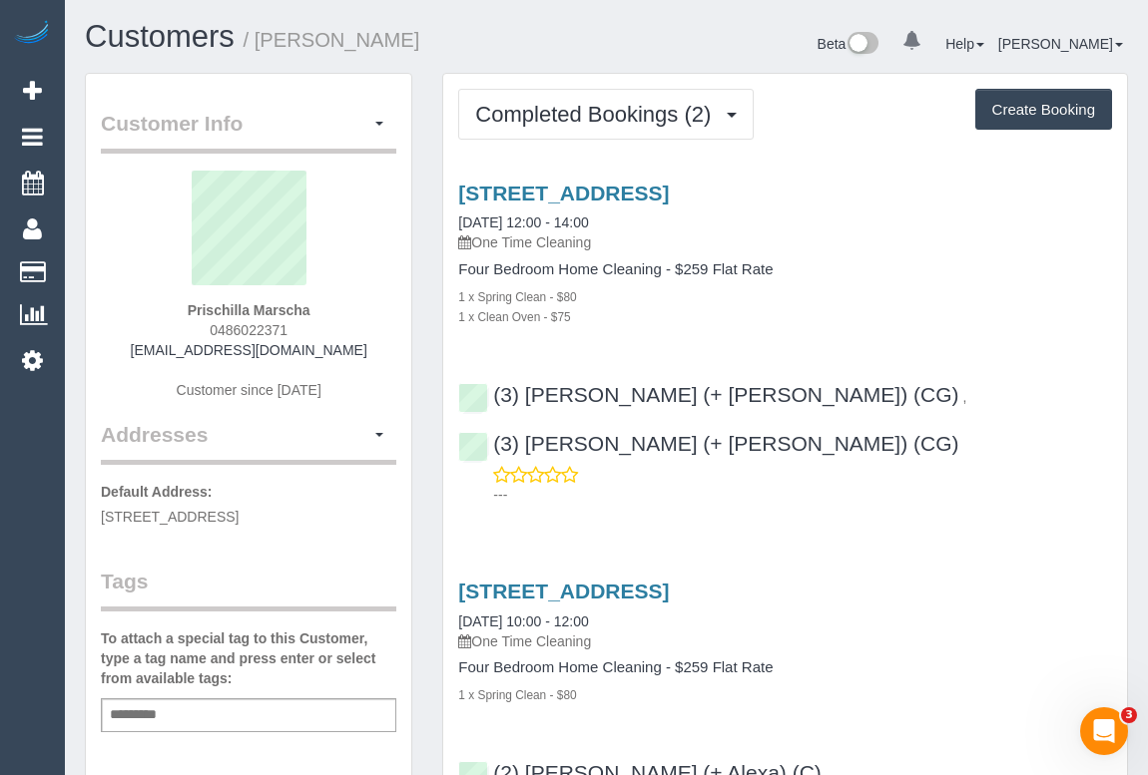
drag, startPoint x: 191, startPoint y: 329, endPoint x: 339, endPoint y: 329, distance: 148.7
click at [339, 329] on div "Prischilla Marscha 0486022371 prischilla.marscha@gmail.com Customer since 2025" at bounding box center [248, 295] width 295 height 249
copy span "0486022371"
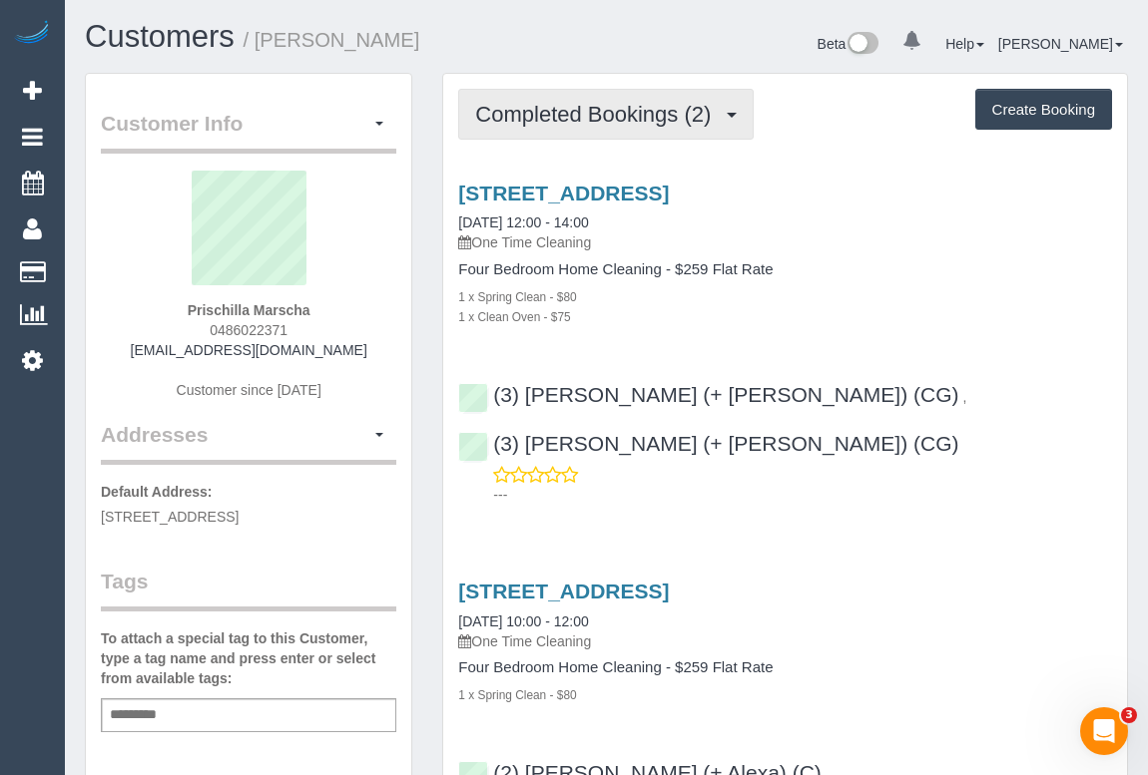
click at [613, 109] on span "Completed Bookings (2)" at bounding box center [597, 114] width 245 height 25
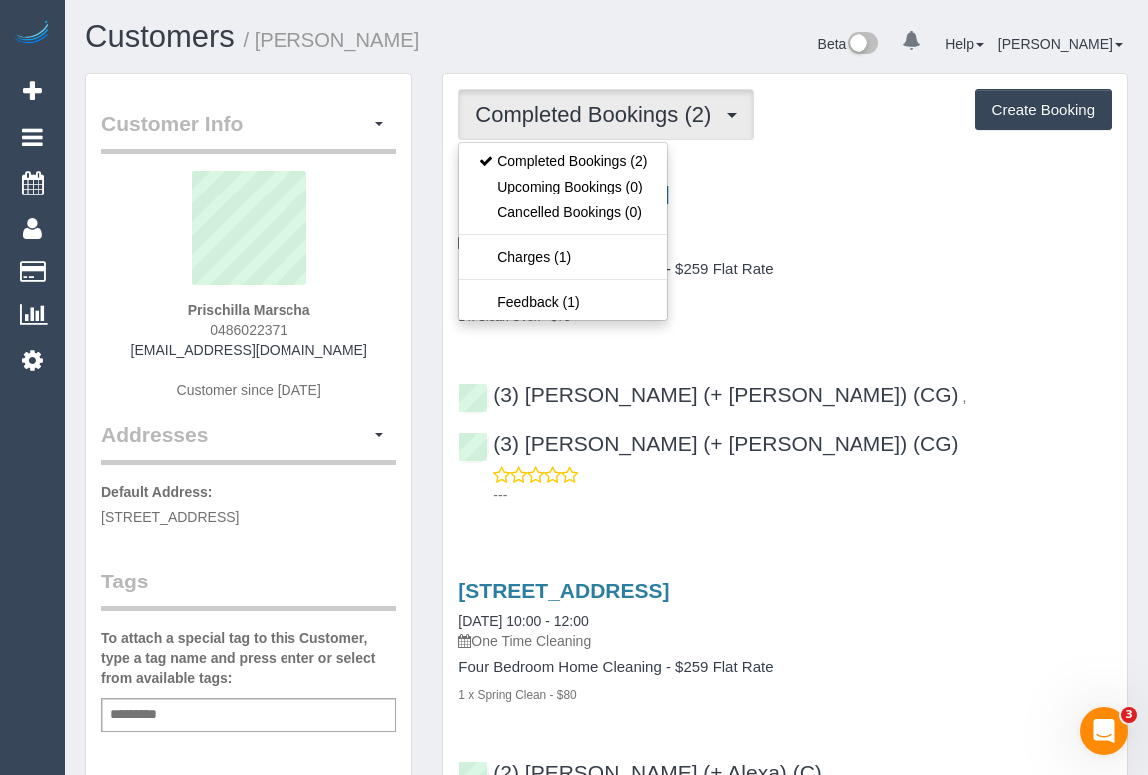
click at [930, 299] on div "1 x Spring Clean - $80" at bounding box center [785, 296] width 654 height 20
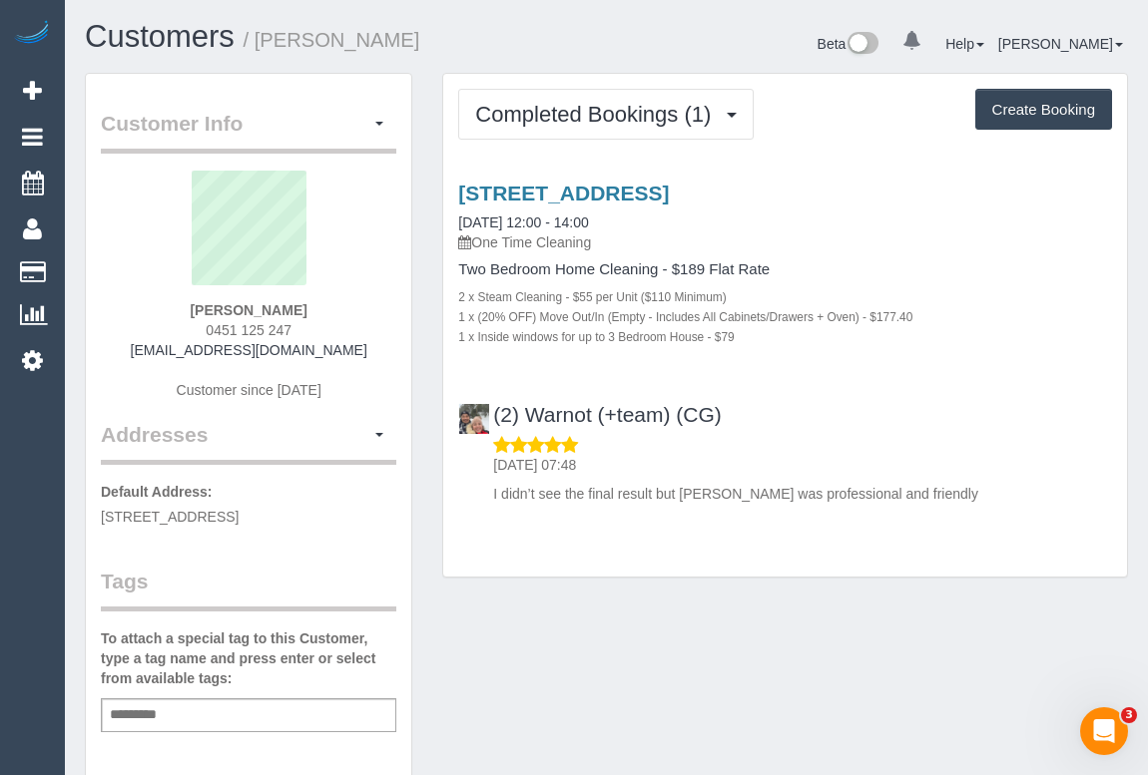
click at [1026, 406] on div "(2) Warnot (+team) (CG) [DATE] 07:48 I didn’t see the final result but [PERSON_…" at bounding box center [785, 445] width 684 height 118
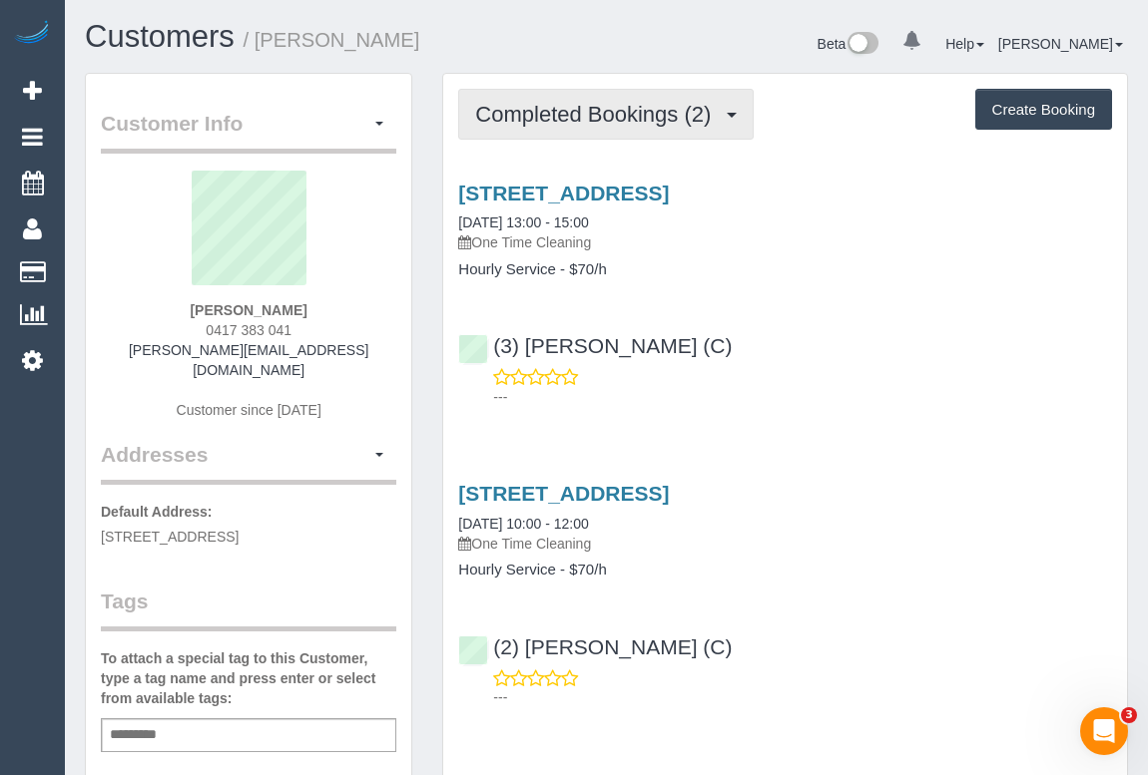
click at [643, 116] on span "Completed Bookings (2)" at bounding box center [597, 114] width 245 height 25
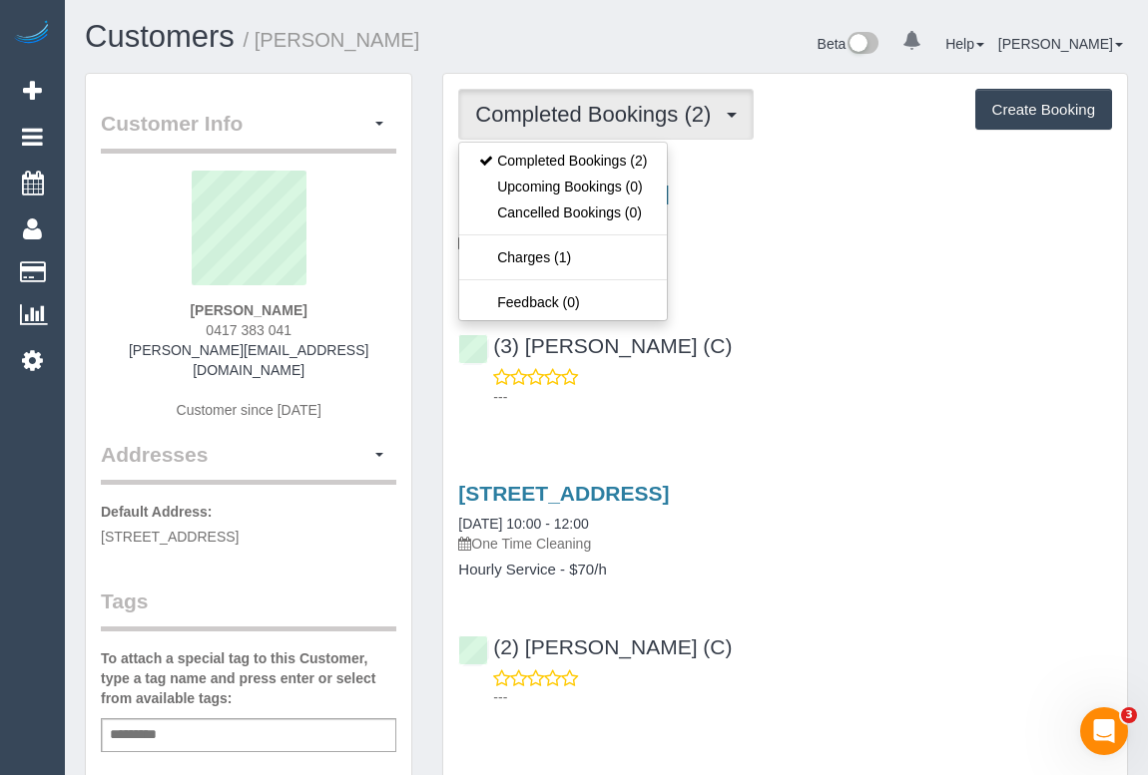
click at [867, 272] on h4 "Hourly Service - $70/h" at bounding box center [785, 269] width 654 height 17
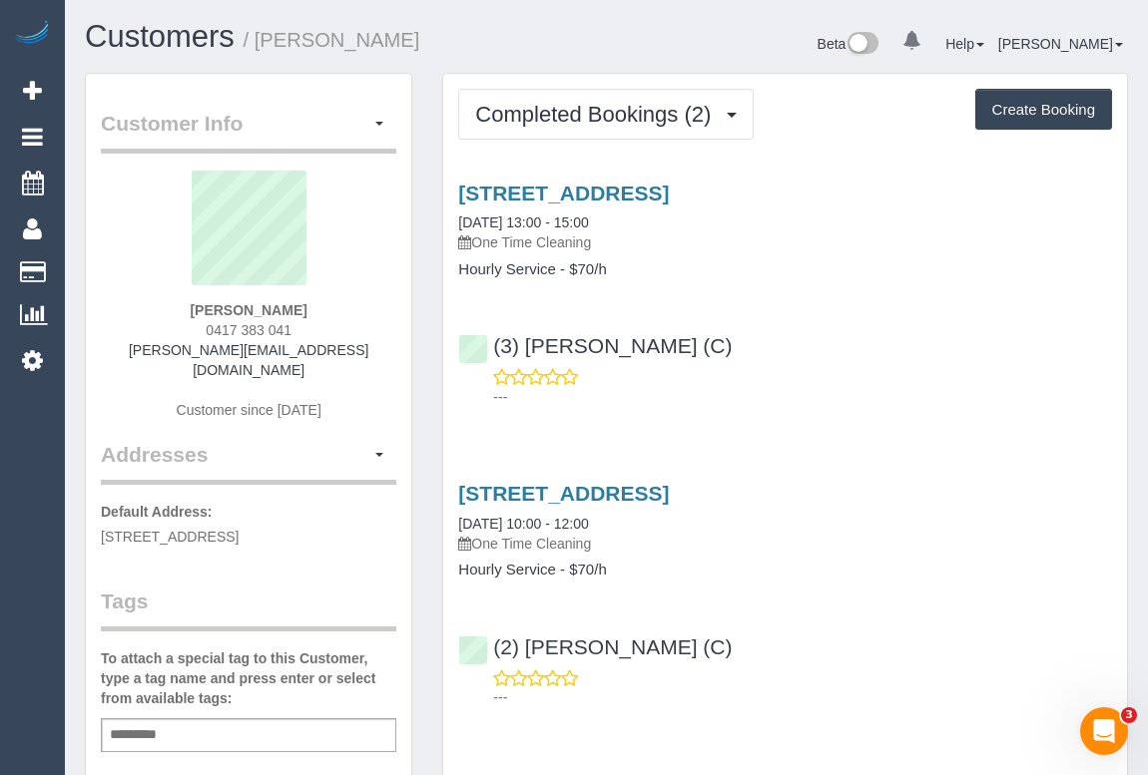
drag, startPoint x: 233, startPoint y: 327, endPoint x: 398, endPoint y: 327, distance: 165.7
click at [398, 327] on div "Customer Info Edit Contact Info Send Message Email Preferences Special Sales Ta…" at bounding box center [248, 751] width 325 height 1355
copy div "0417 383 041 [PERSON_NAME][EMAIL_ADDRESS][DOMAIN_NAME] Customer since [DATE] Ad…"
click at [329, 324] on div "[PERSON_NAME] 0417 383 041 [PERSON_NAME][EMAIL_ADDRESS][DOMAIN_NAME] Customer s…" at bounding box center [248, 305] width 295 height 269
click at [300, 327] on div "[PERSON_NAME] 0417 383 041 [PERSON_NAME][EMAIL_ADDRESS][DOMAIN_NAME] Customer s…" at bounding box center [248, 305] width 295 height 269
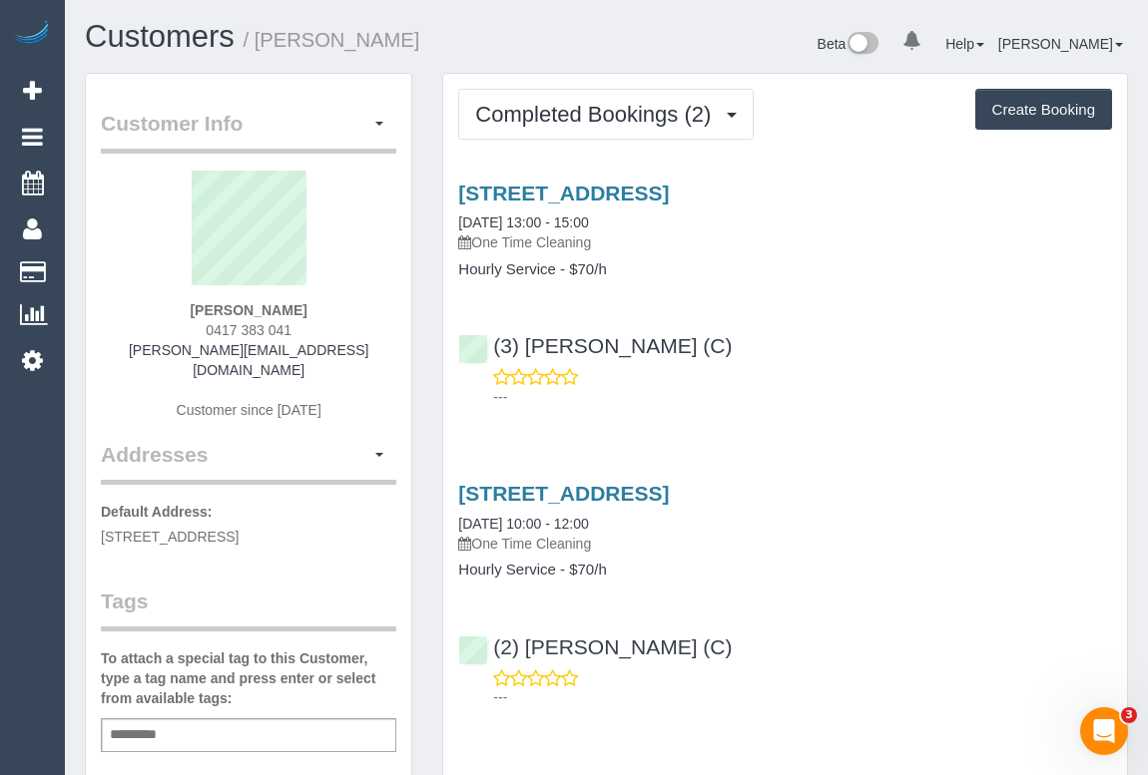
drag, startPoint x: 201, startPoint y: 326, endPoint x: 320, endPoint y: 323, distance: 119.8
click at [320, 323] on div "[PERSON_NAME] 0417 383 041 [PERSON_NAME][EMAIL_ADDRESS][DOMAIN_NAME] Customer s…" at bounding box center [248, 305] width 295 height 269
copy span "0417 383 041"
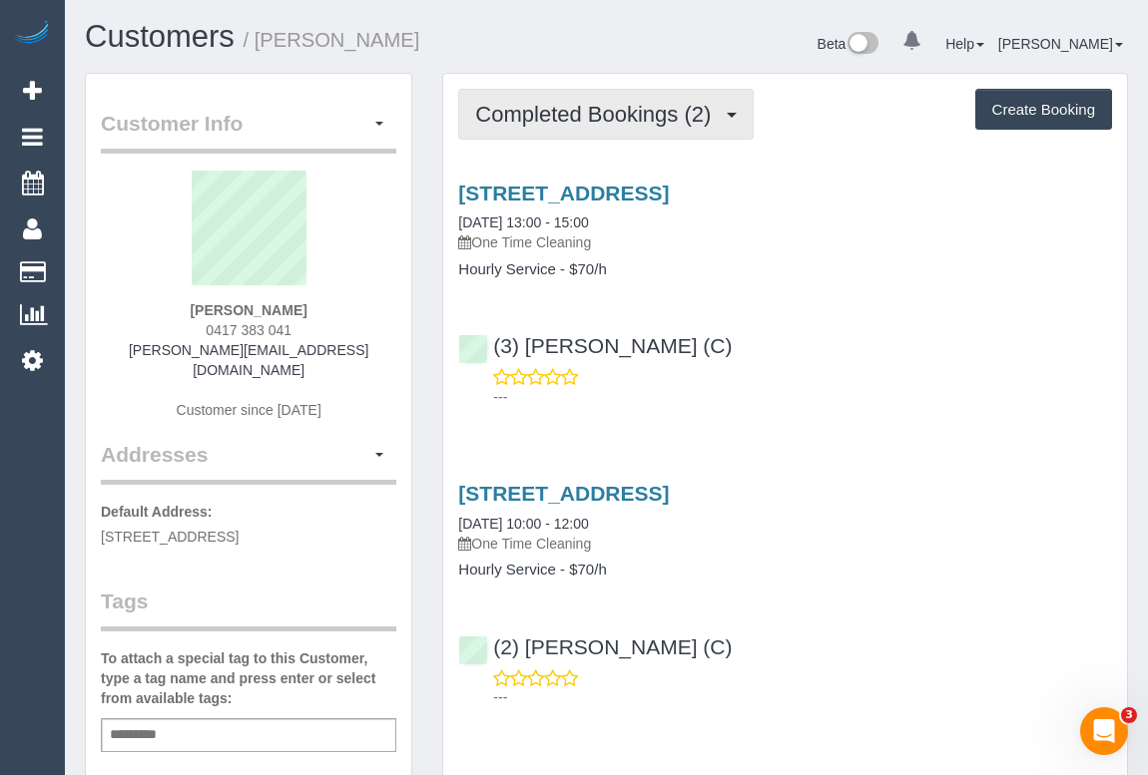
click at [591, 109] on span "Completed Bookings (2)" at bounding box center [597, 114] width 245 height 25
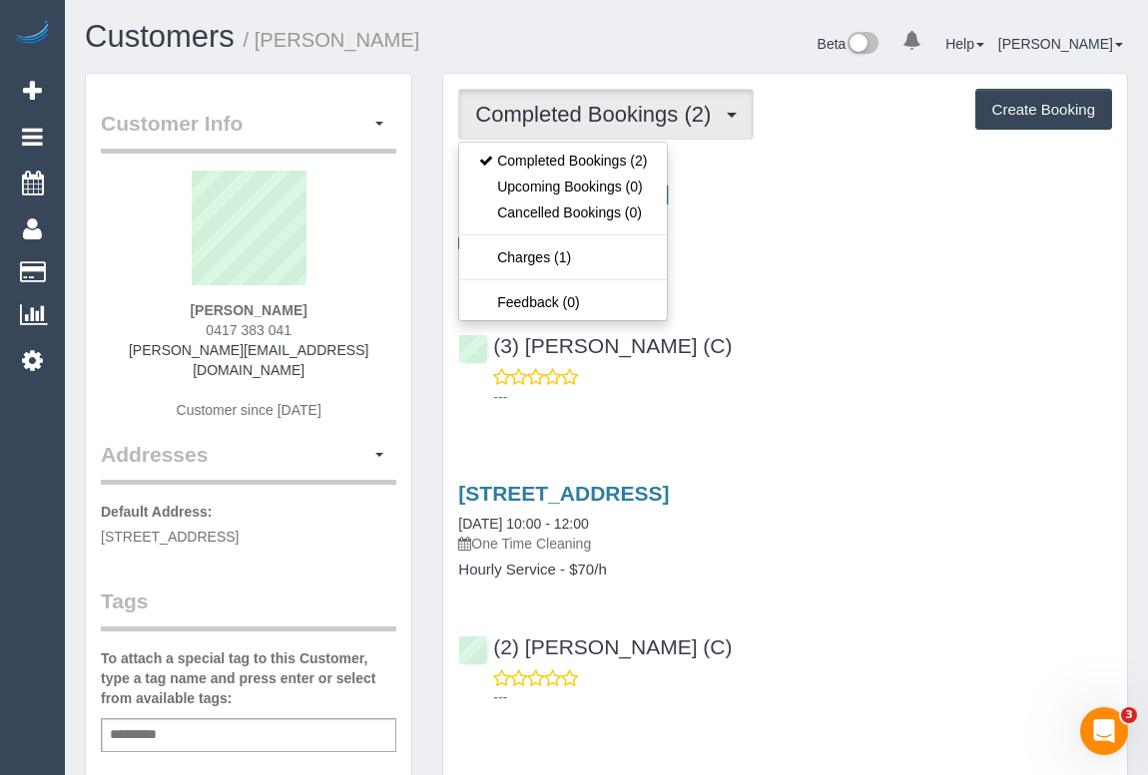
click at [944, 362] on div "(3) [PERSON_NAME] (C) ---" at bounding box center [785, 362] width 684 height 90
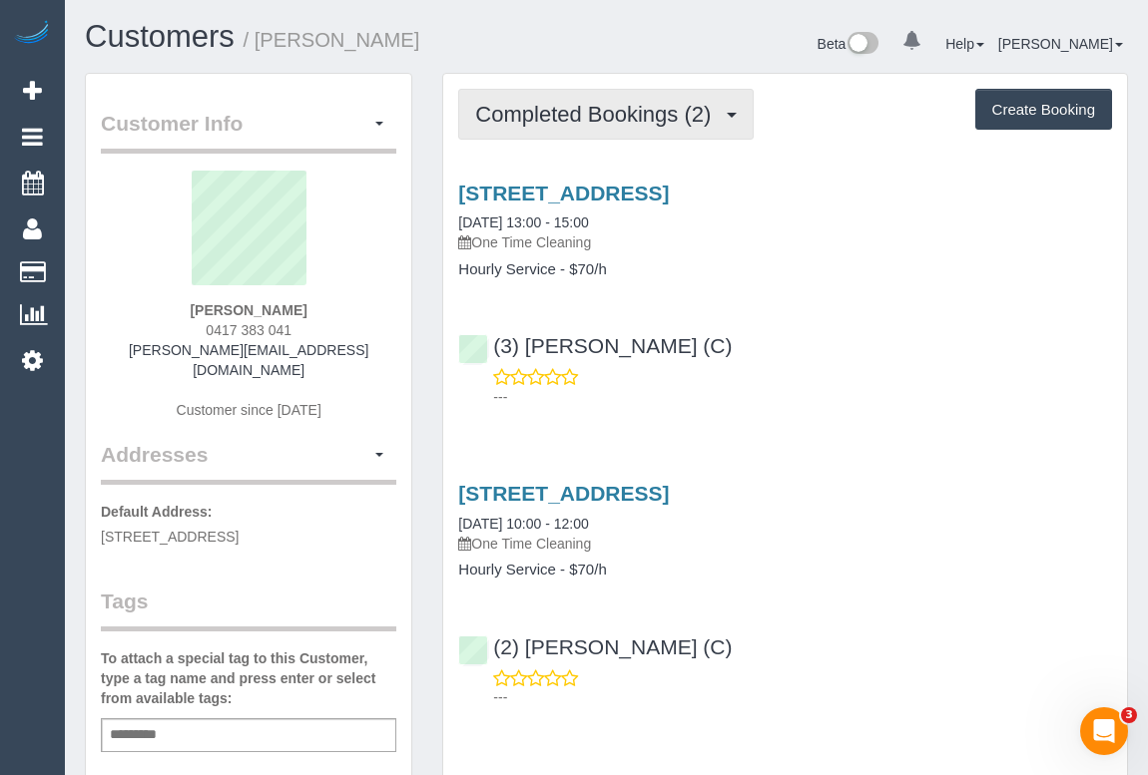
click at [613, 106] on span "Completed Bookings (2)" at bounding box center [597, 114] width 245 height 25
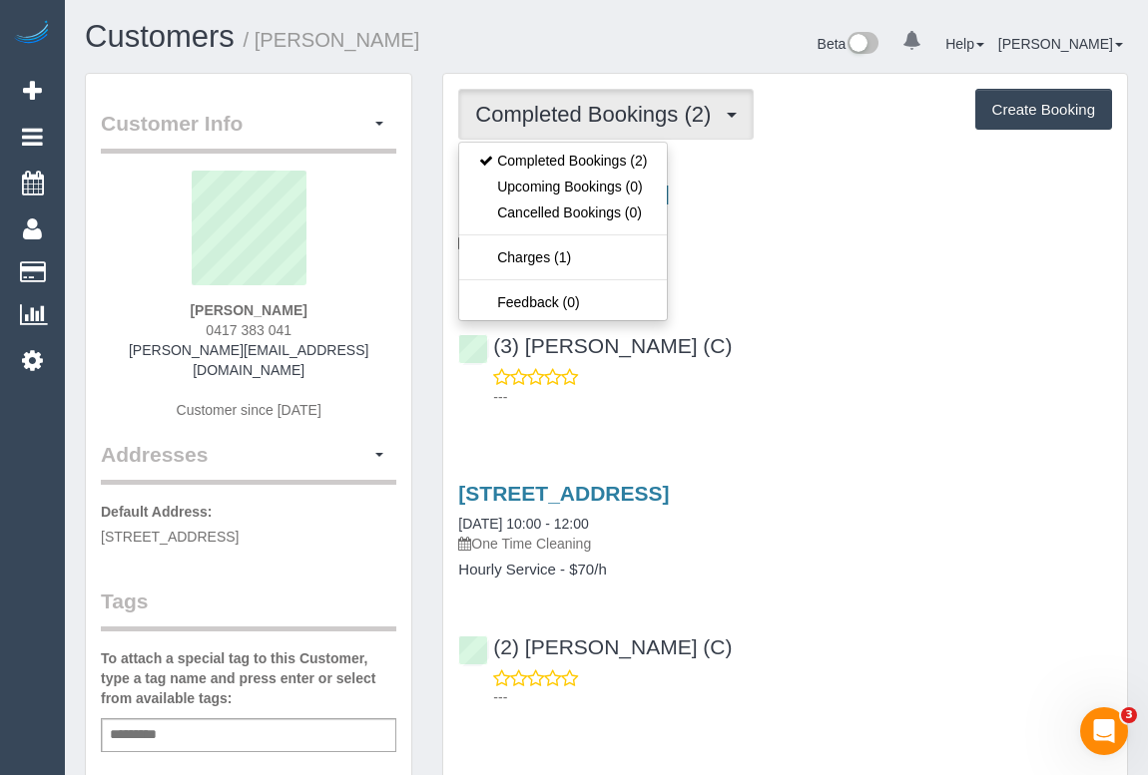
click at [910, 299] on div "[STREET_ADDRESS] [DATE] 13:00 - 15:00 One Time Cleaning Hourly Service - $70/h …" at bounding box center [785, 290] width 684 height 251
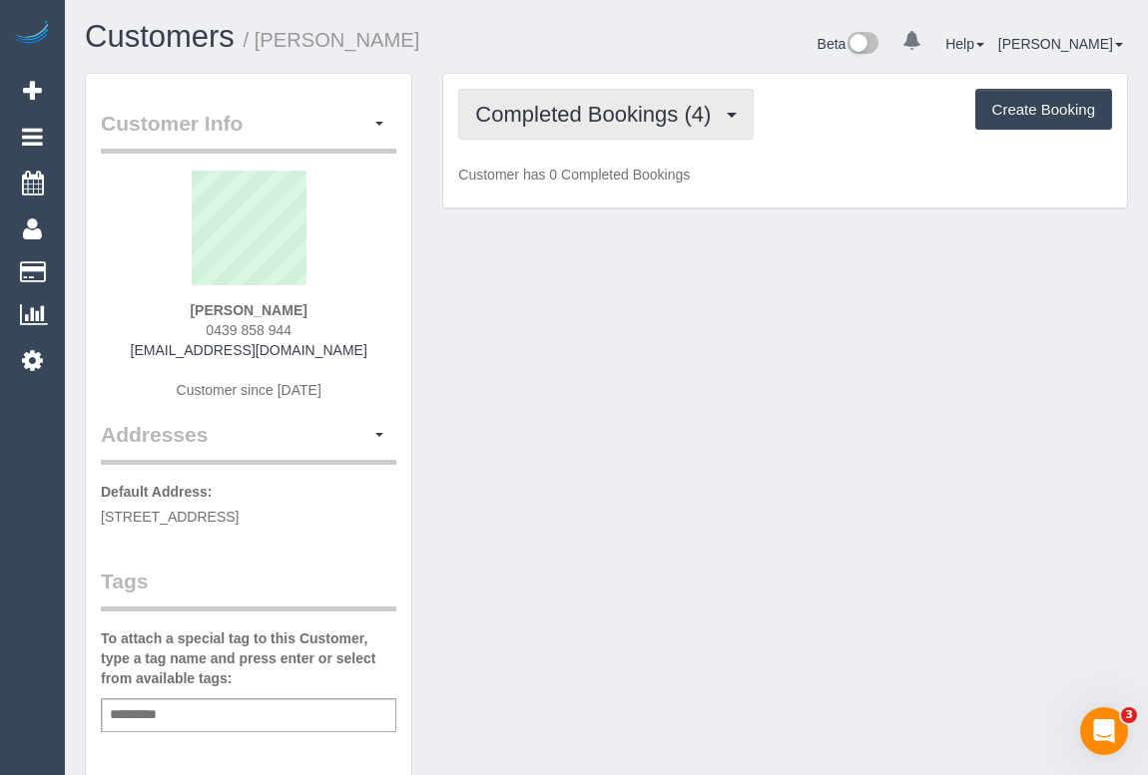
click at [537, 116] on span "Completed Bookings (4)" at bounding box center [597, 114] width 245 height 25
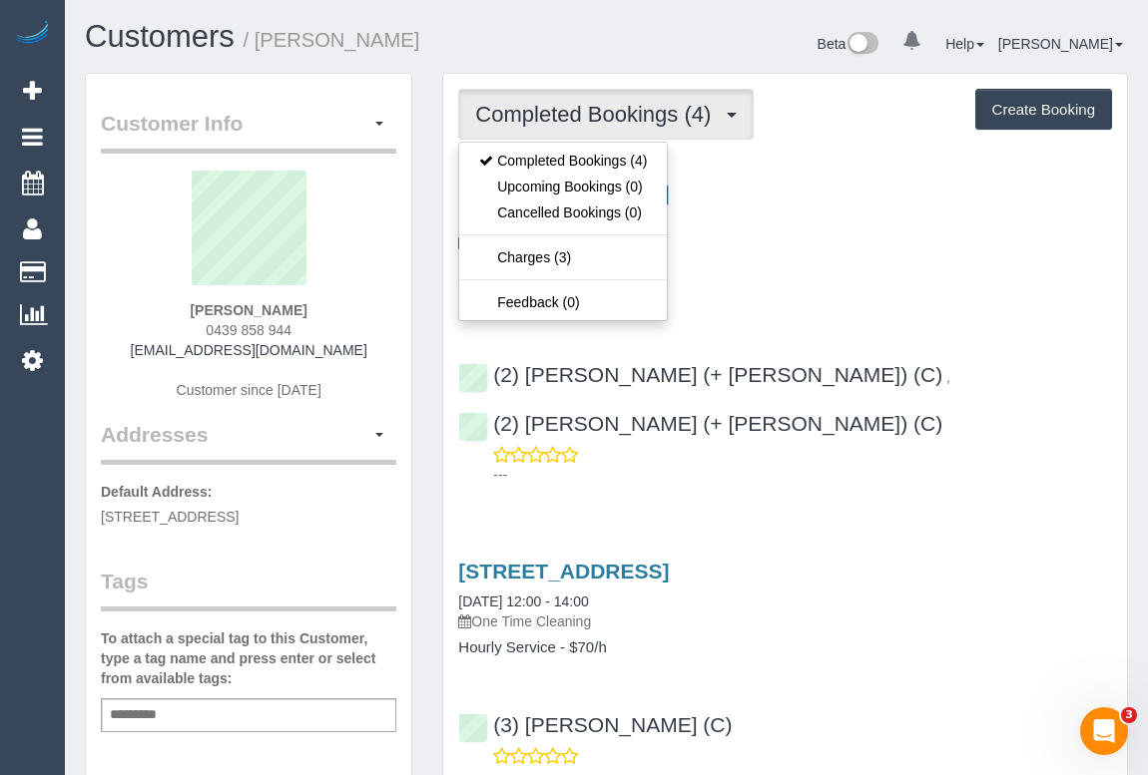
click at [862, 279] on div "Hourly Service - $70/h 1 x Change Bed Linen - $15/bed" at bounding box center [785, 283] width 654 height 45
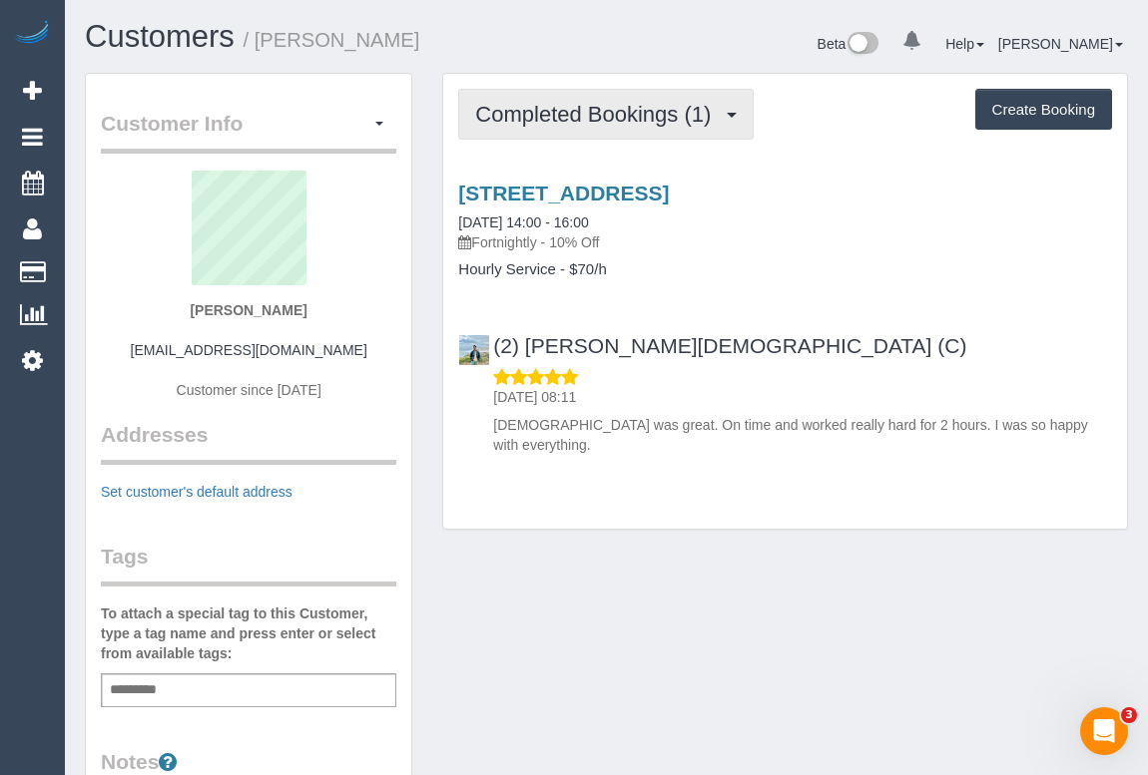
click at [602, 119] on span "Completed Bookings (1)" at bounding box center [597, 114] width 245 height 25
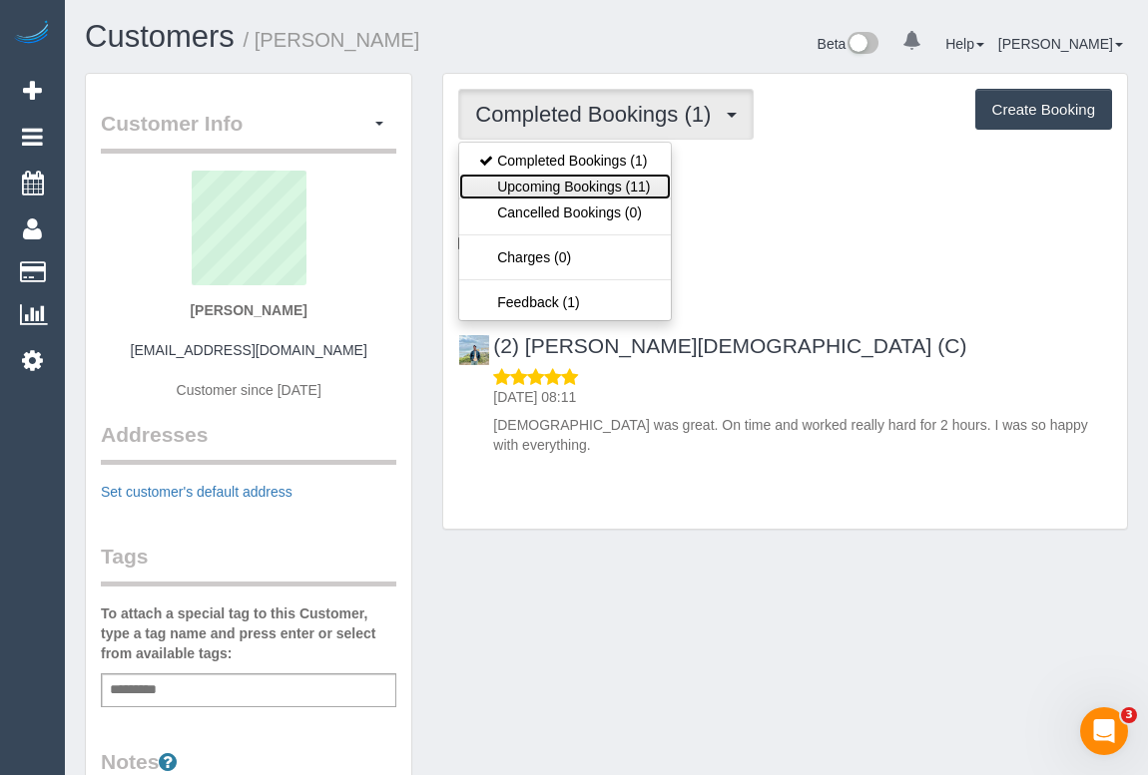
click at [565, 188] on link "Upcoming Bookings (11)" at bounding box center [564, 187] width 211 height 26
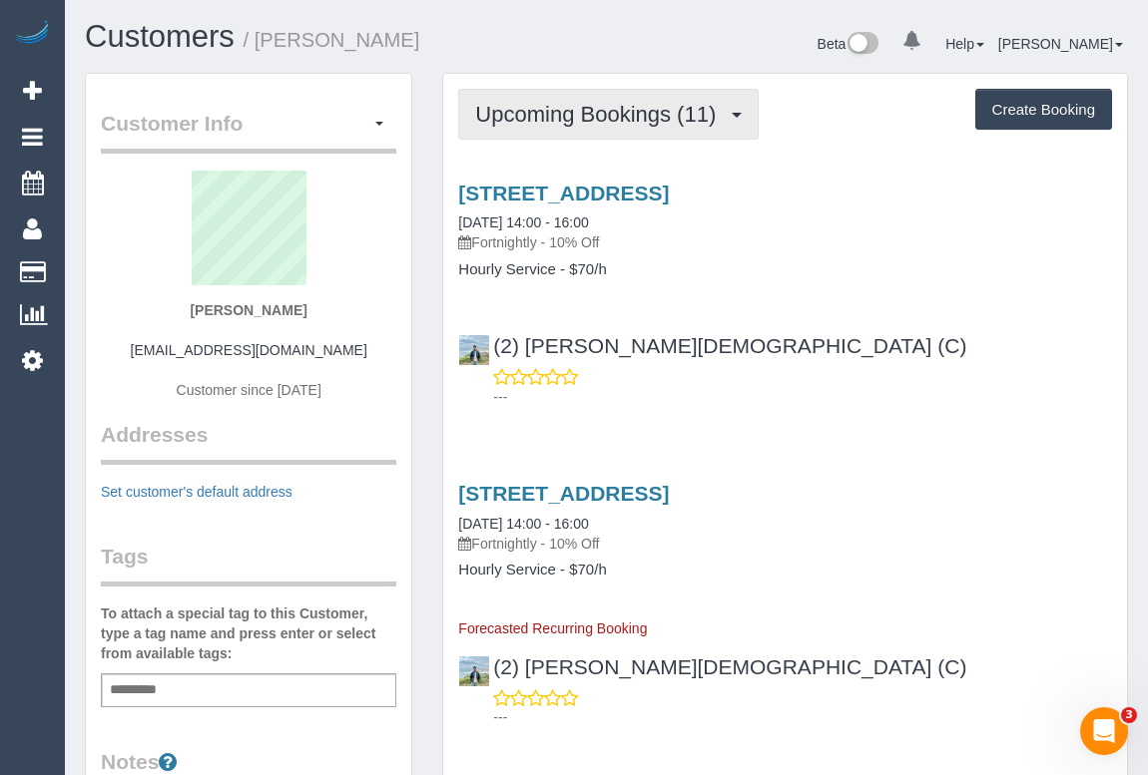
click at [619, 105] on span "Upcoming Bookings (11)" at bounding box center [600, 114] width 250 height 25
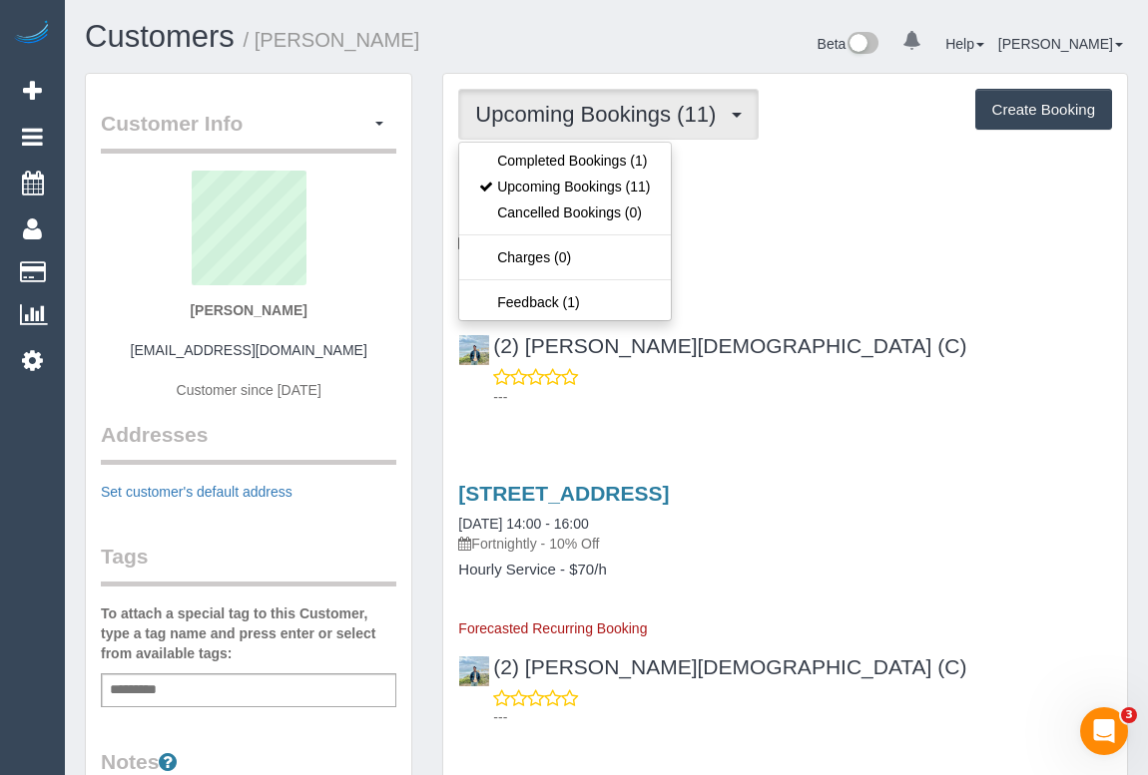
click at [877, 349] on div "(2) [PERSON_NAME][DEMOGRAPHIC_DATA] (C) ---" at bounding box center [785, 362] width 684 height 90
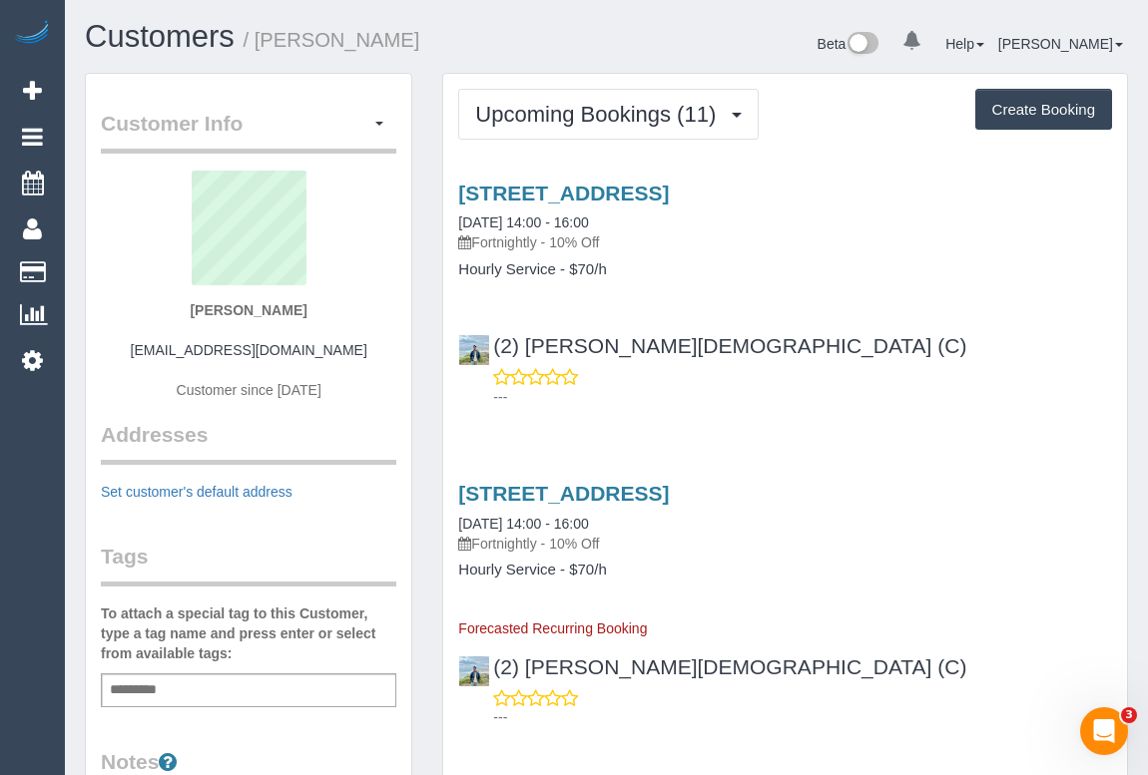
click at [500, 34] on h1 "Customers / [PERSON_NAME]" at bounding box center [338, 37] width 507 height 34
